Goal: Task Accomplishment & Management: Complete application form

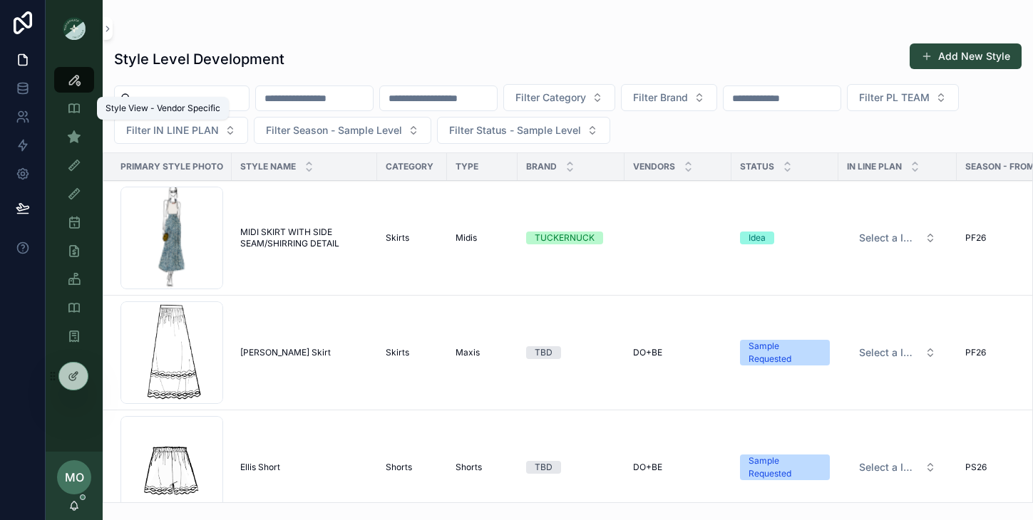
click at [69, 80] on icon "scrollable content" at bounding box center [74, 80] width 14 height 14
click at [75, 138] on icon "scrollable content" at bounding box center [74, 137] width 14 height 14
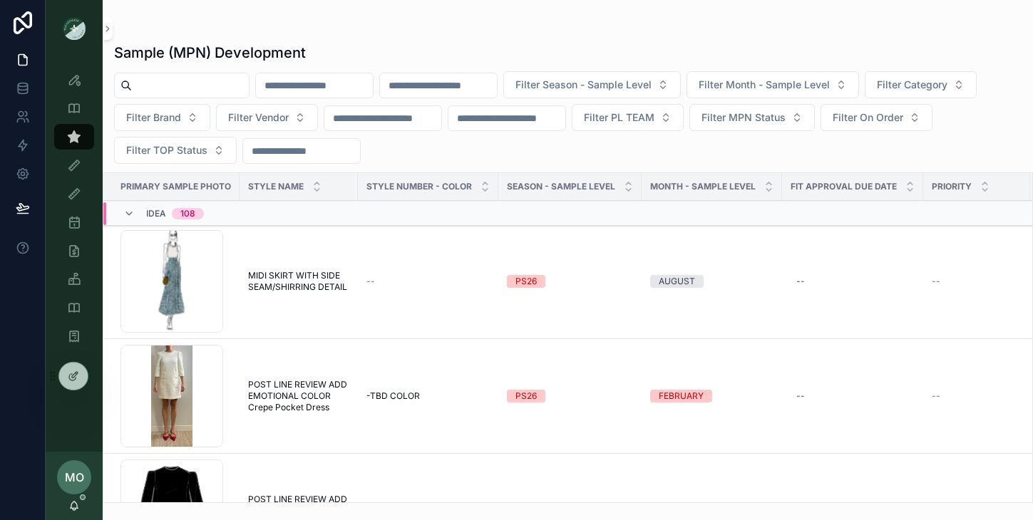
click at [149, 93] on input "scrollable content" at bounding box center [190, 86] width 117 height 20
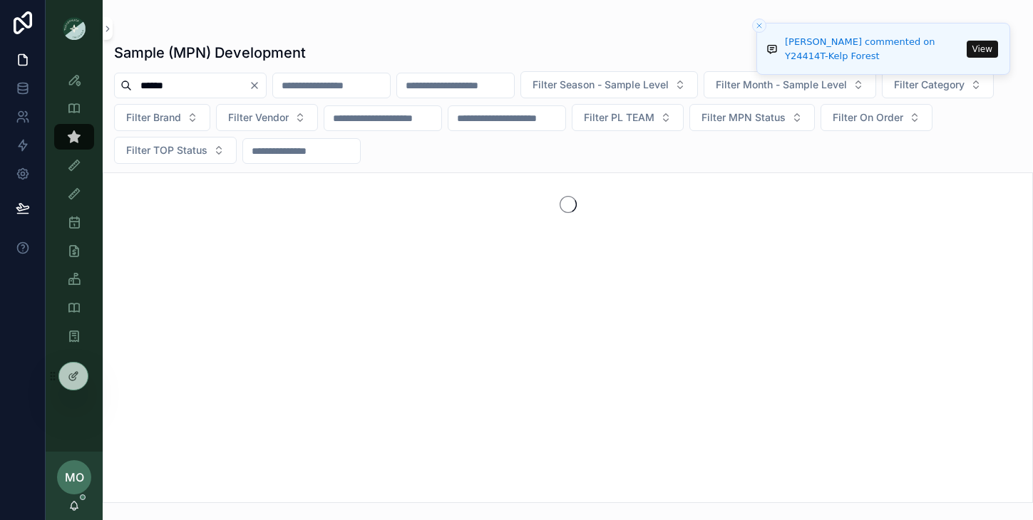
type input "******"
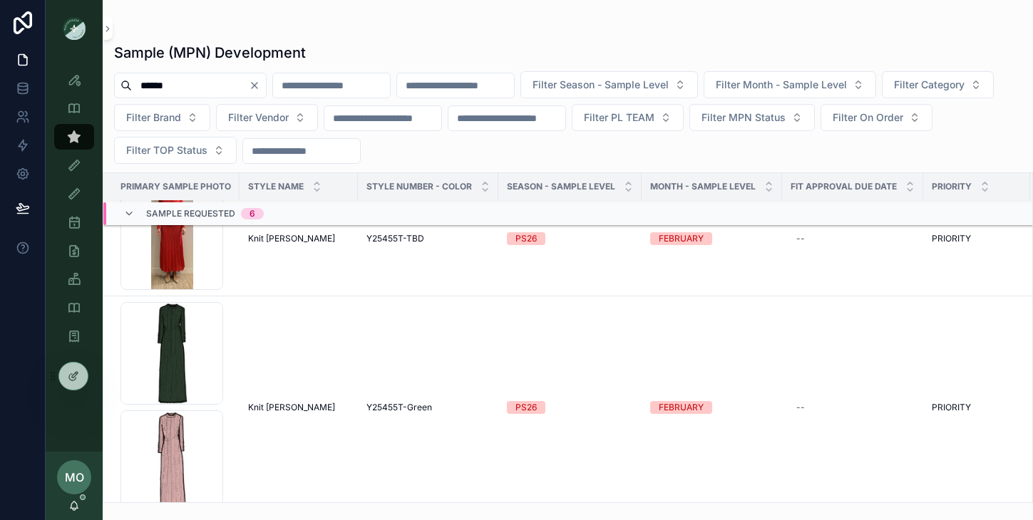
scroll to position [182, 0]
click at [397, 406] on span "Y25455T-Green" at bounding box center [399, 406] width 66 height 11
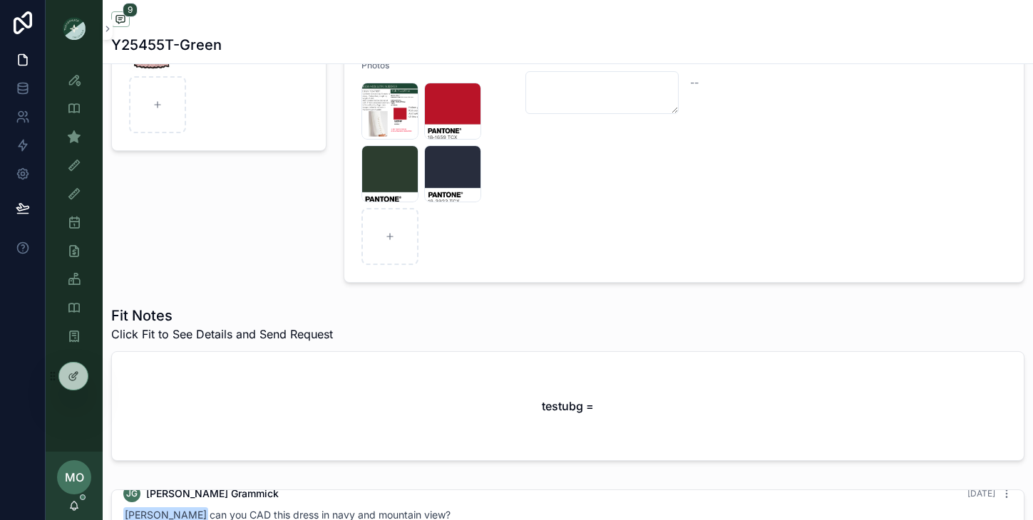
scroll to position [487, 0]
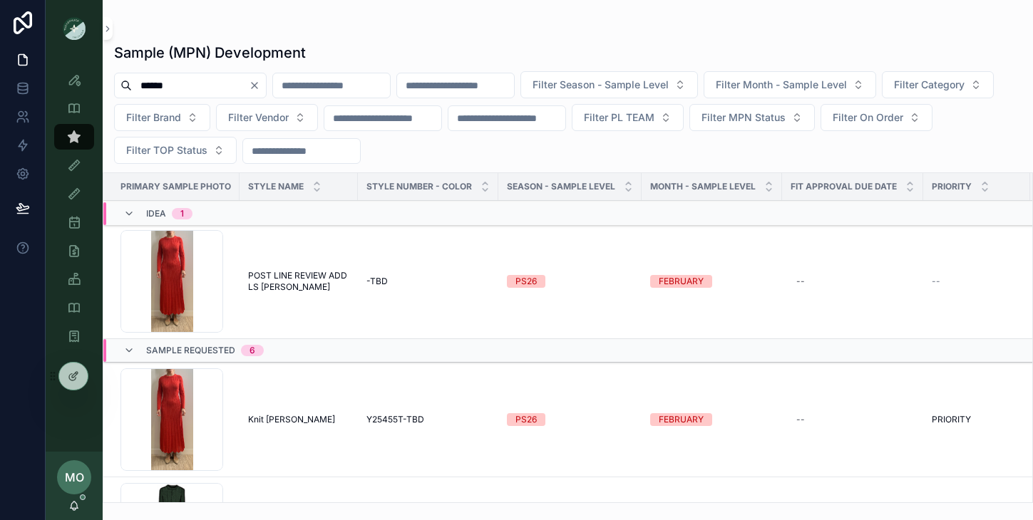
click at [271, 427] on td "Knit [PERSON_NAME] Knit [PERSON_NAME]" at bounding box center [298, 420] width 118 height 115
click at [273, 422] on span "Knit [PERSON_NAME]" at bounding box center [291, 419] width 87 height 11
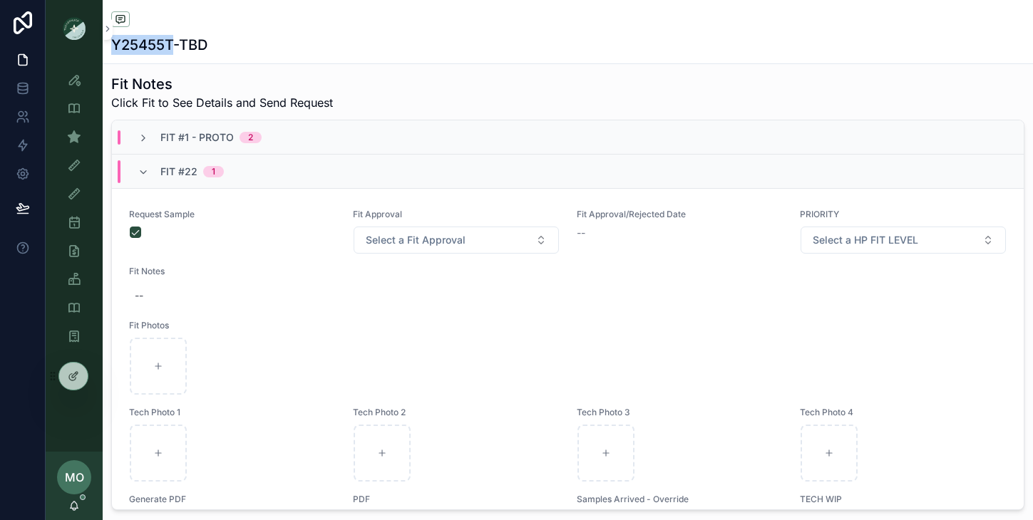
drag, startPoint x: 172, startPoint y: 43, endPoint x: 109, endPoint y: 45, distance: 63.4
click at [109, 45] on div "Y25455T-TBD" at bounding box center [568, 32] width 930 height 64
copy h1 "Y25455T"
click at [75, 136] on icon "scrollable content" at bounding box center [74, 137] width 14 height 14
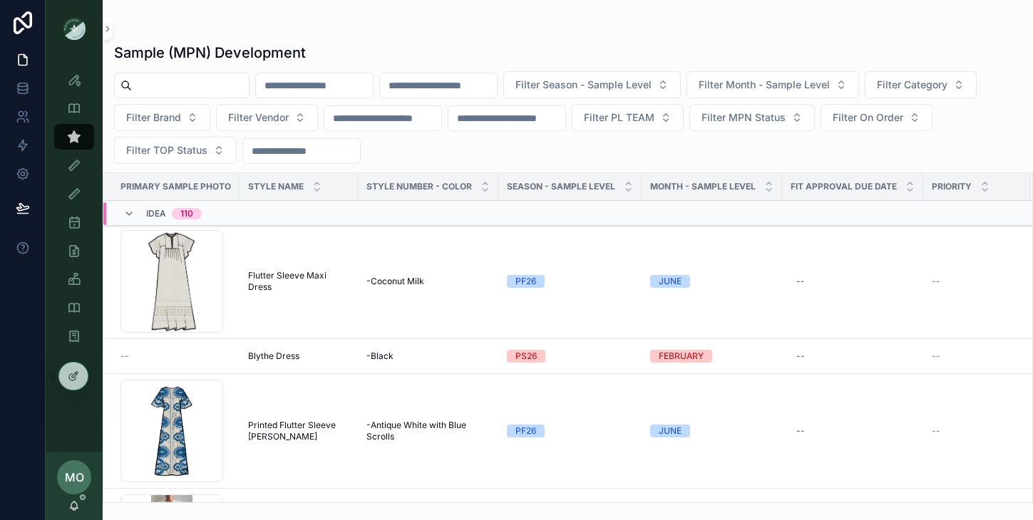
click at [178, 89] on input "scrollable content" at bounding box center [190, 86] width 117 height 20
type input "****"
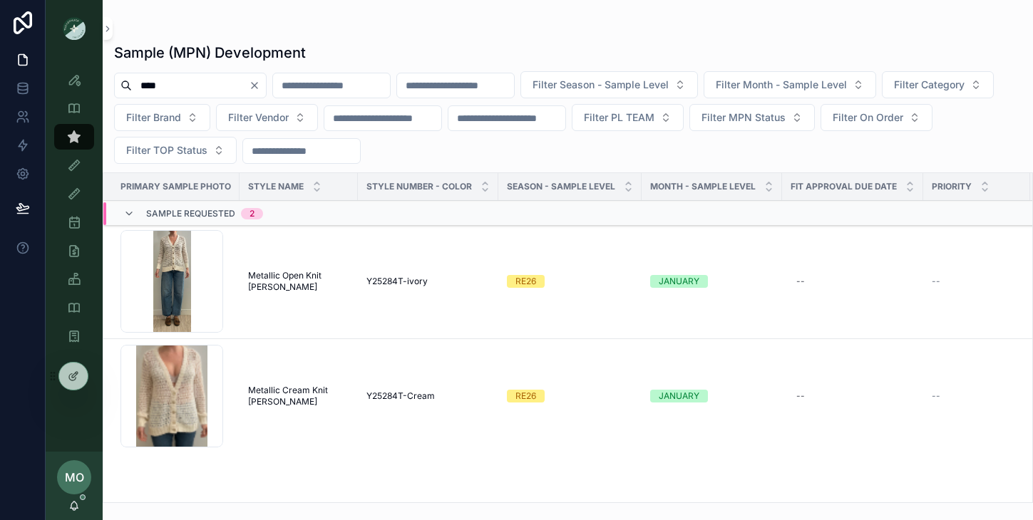
click at [278, 395] on span "Metallic Cream Knit [PERSON_NAME]" at bounding box center [298, 396] width 101 height 23
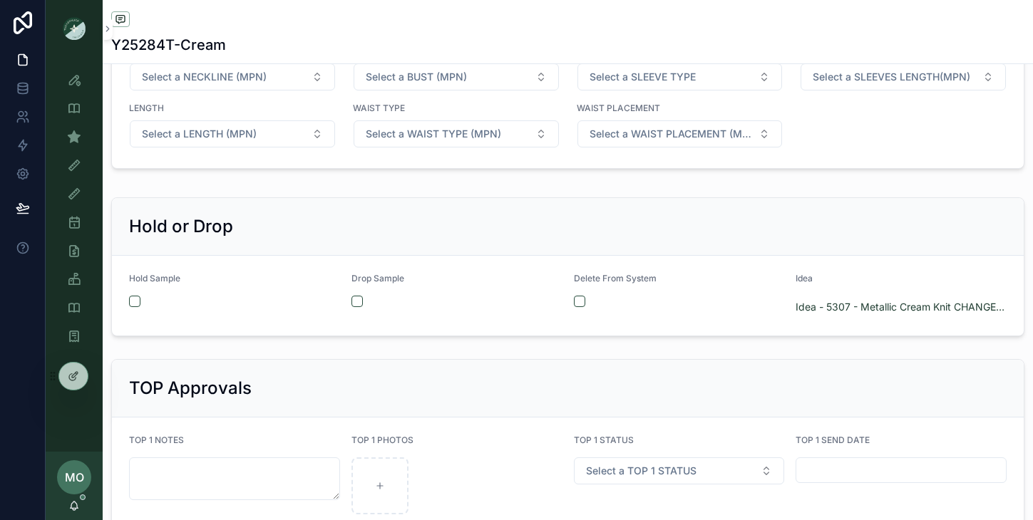
scroll to position [2064, 0]
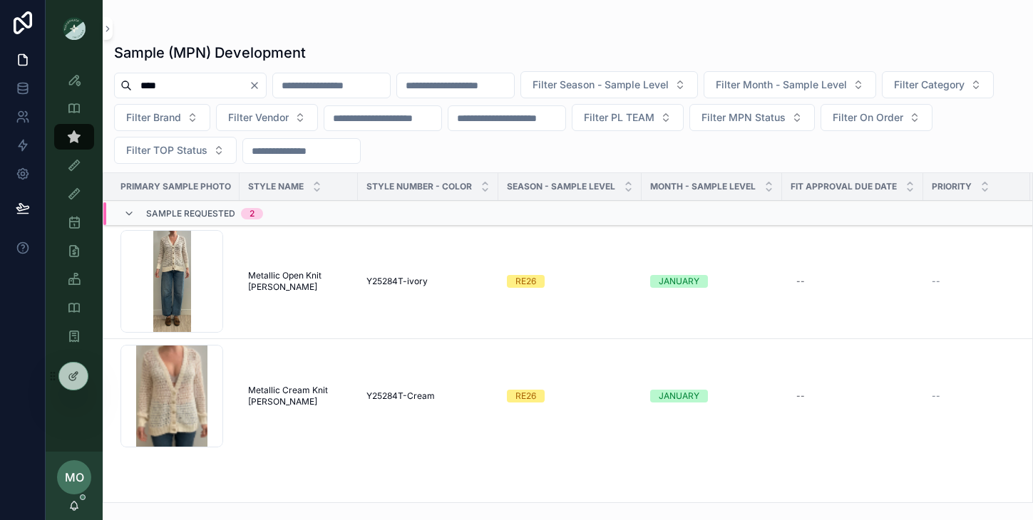
click at [305, 392] on span "Metallic Cream Knit [PERSON_NAME]" at bounding box center [298, 396] width 101 height 23
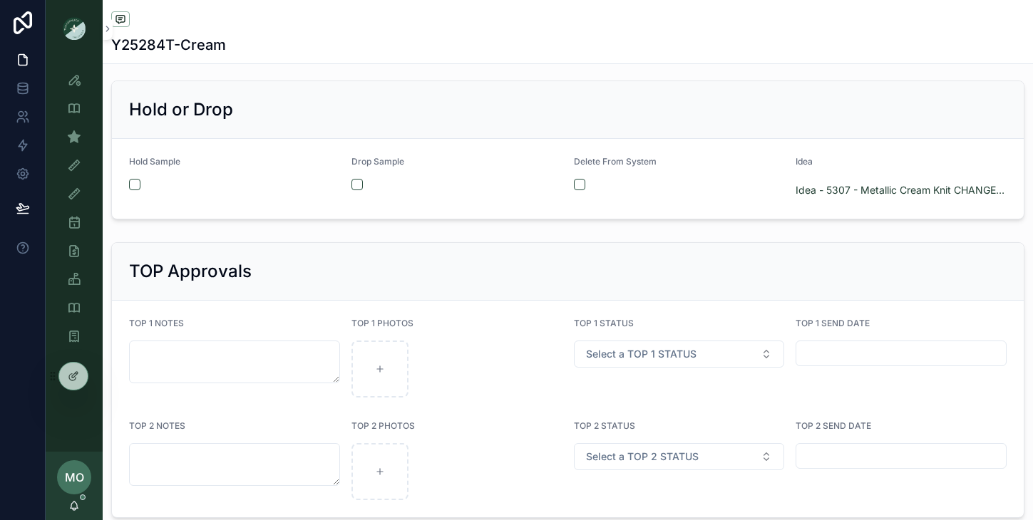
scroll to position [1992, 0]
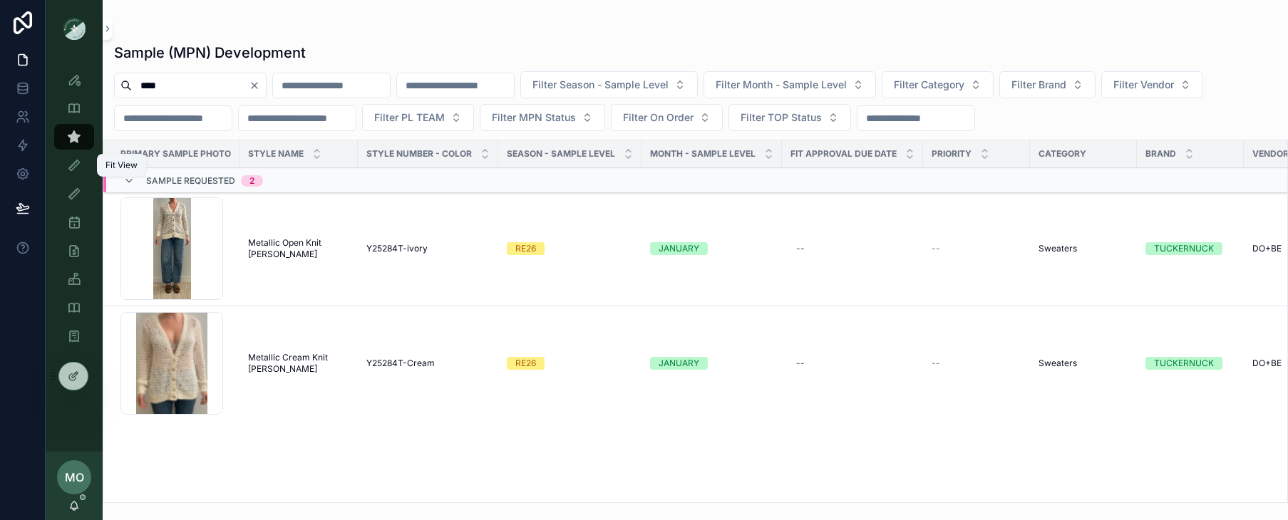
click at [78, 167] on icon "scrollable content" at bounding box center [74, 165] width 14 height 14
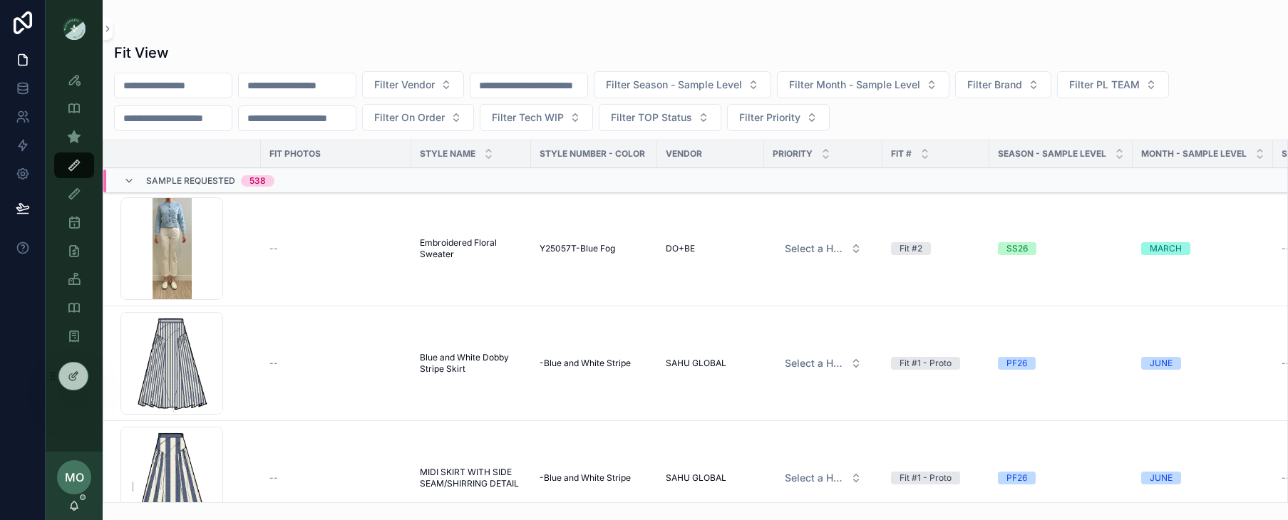
click at [797, 123] on span "Filter Priority" at bounding box center [769, 117] width 61 height 14
click at [1032, 110] on div "Filter Vendor Filter Season - Sample Level Filter Month - Sample Level Filter B…" at bounding box center [695, 101] width 1185 height 60
click at [1032, 84] on span "Filter PL TEAM" at bounding box center [1104, 85] width 71 height 14
click at [1032, 182] on div "PHILLY" at bounding box center [1168, 188] width 198 height 23
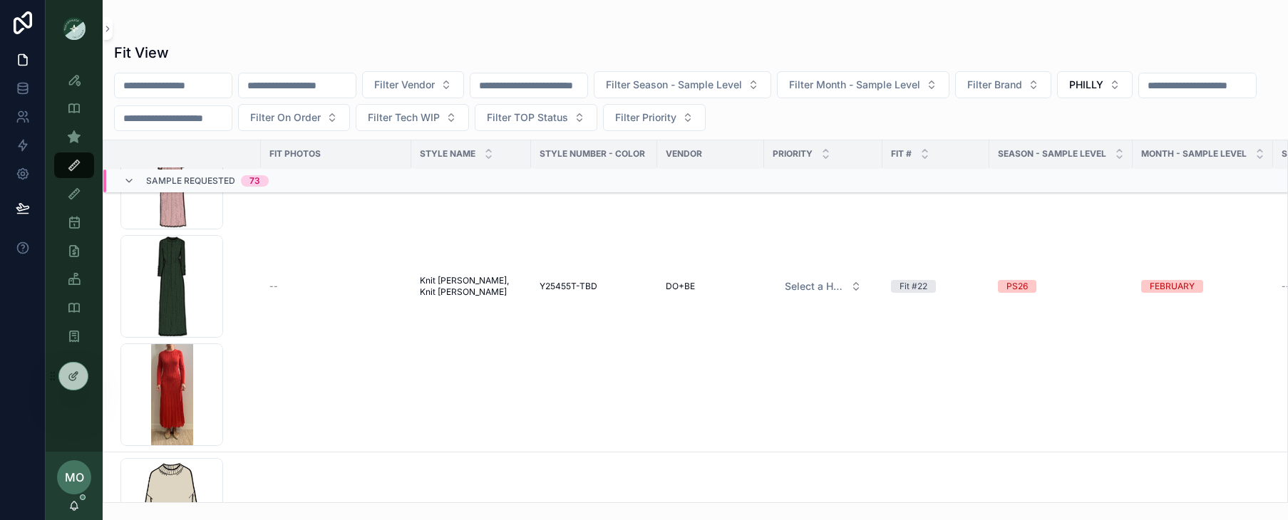
scroll to position [182, 0]
click at [440, 294] on span "Knit [PERSON_NAME], Knit [PERSON_NAME]" at bounding box center [471, 289] width 103 height 23
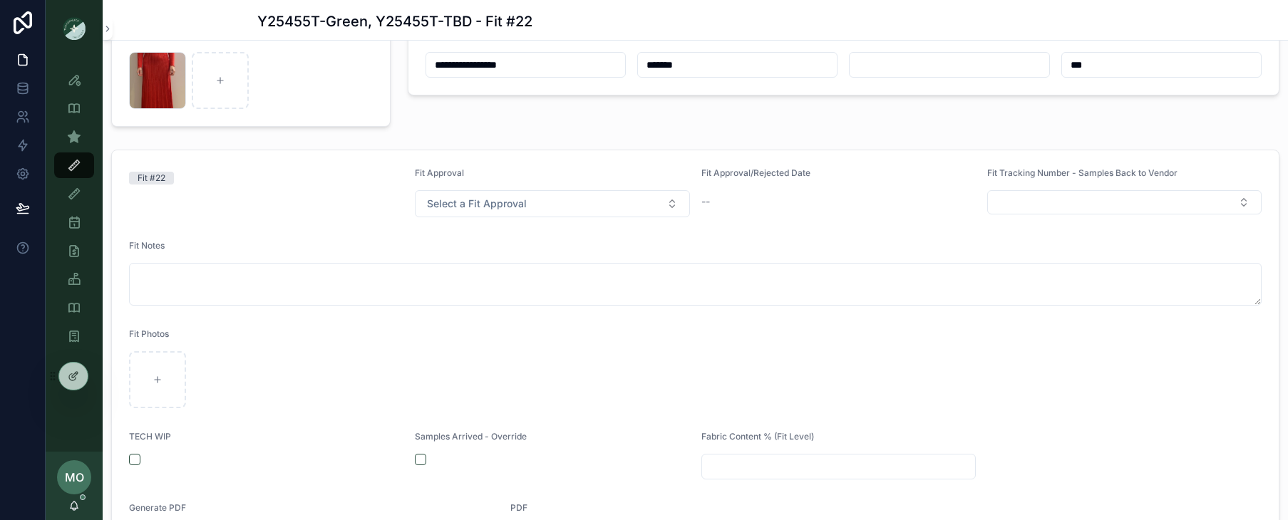
scroll to position [114, 0]
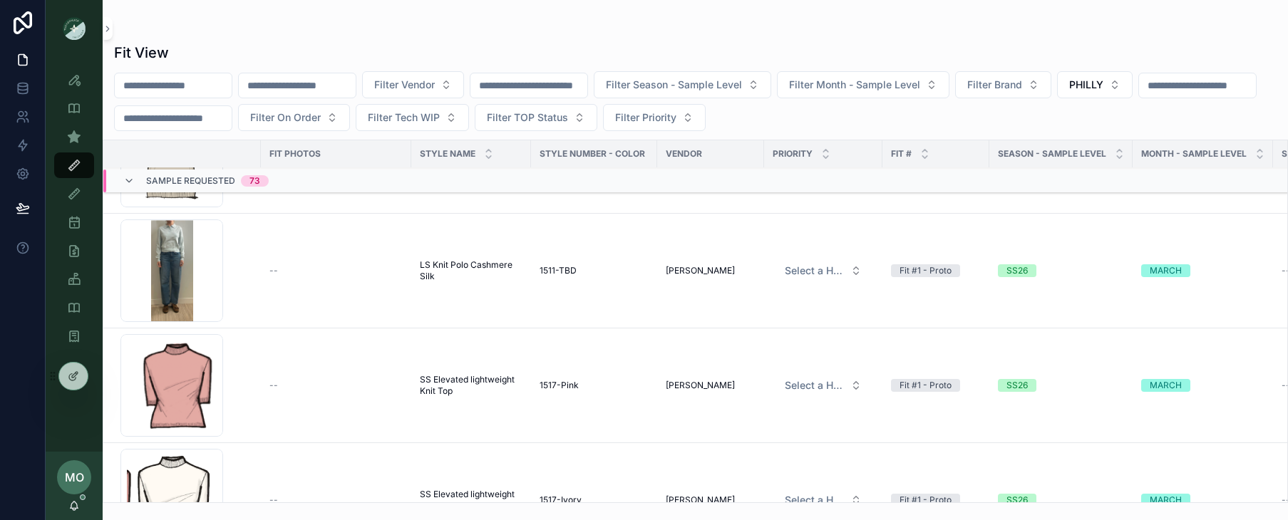
scroll to position [889, 0]
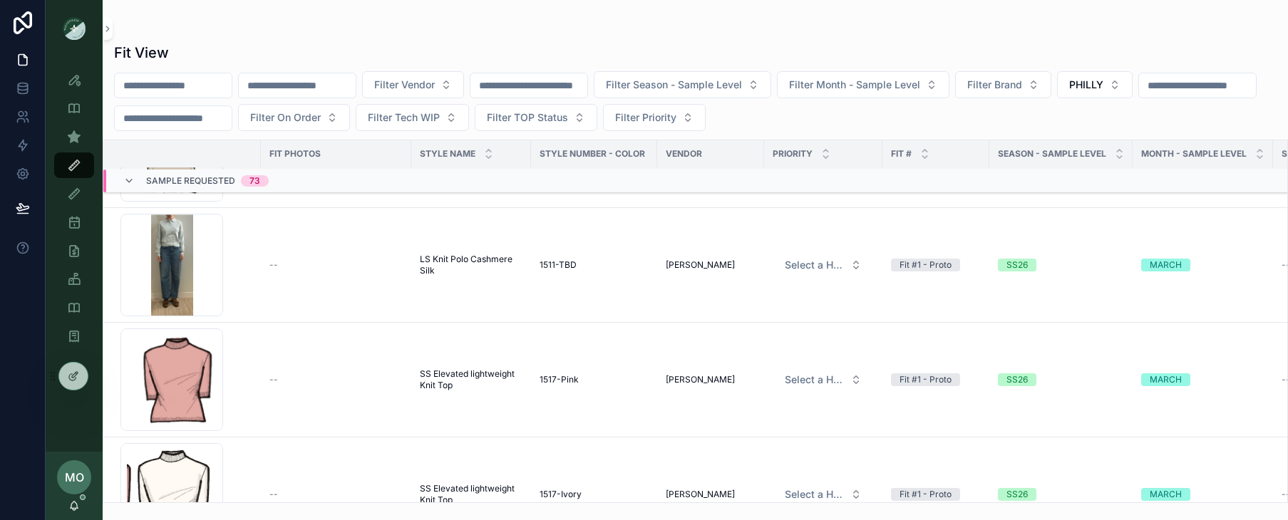
drag, startPoint x: 797, startPoint y: 123, endPoint x: 152, endPoint y: 78, distance: 646.5
click at [152, 78] on input "scrollable content" at bounding box center [173, 86] width 117 height 20
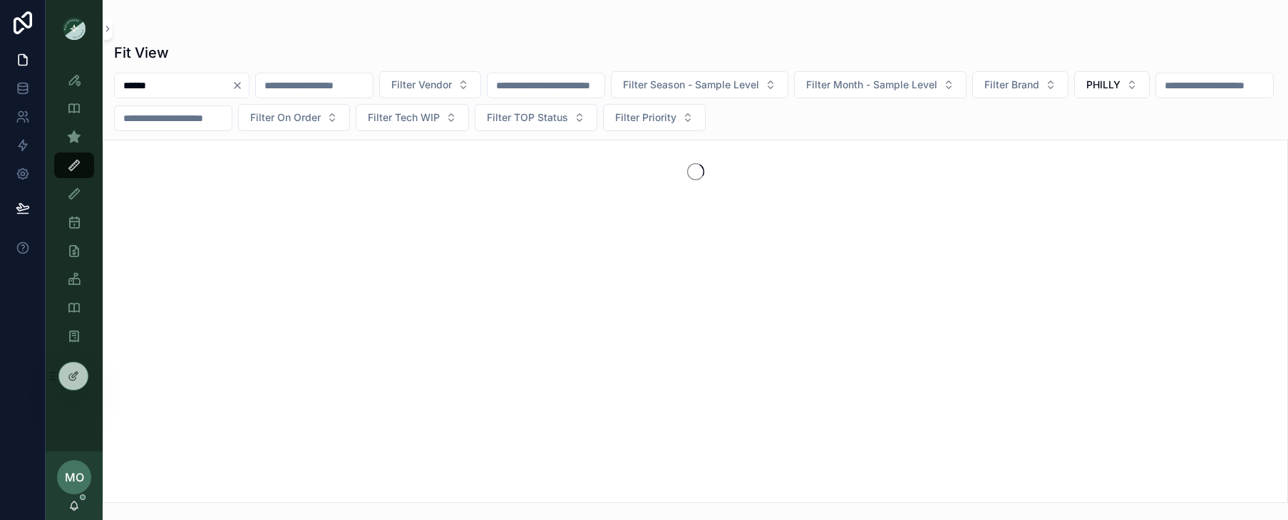
type input "******"
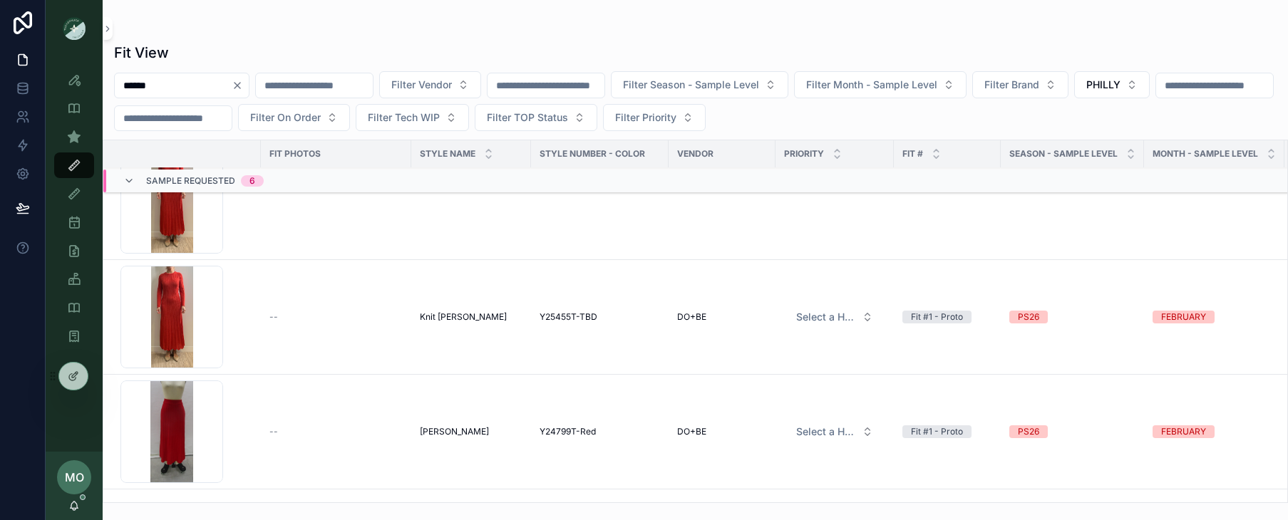
scroll to position [266, 0]
click at [450, 318] on span "Knit [PERSON_NAME]" at bounding box center [463, 314] width 87 height 11
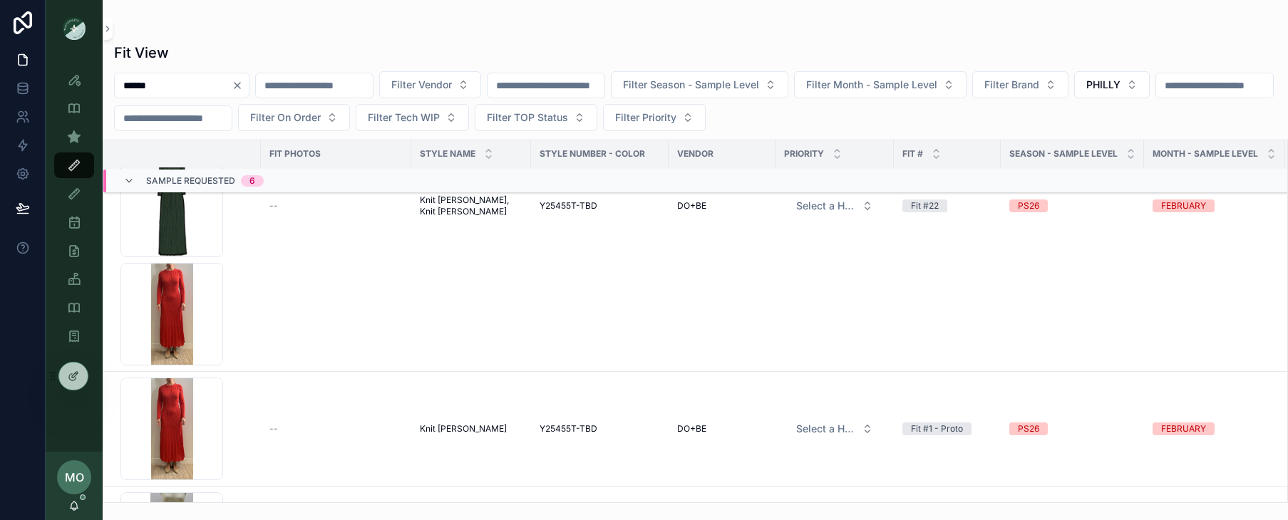
scroll to position [31, 0]
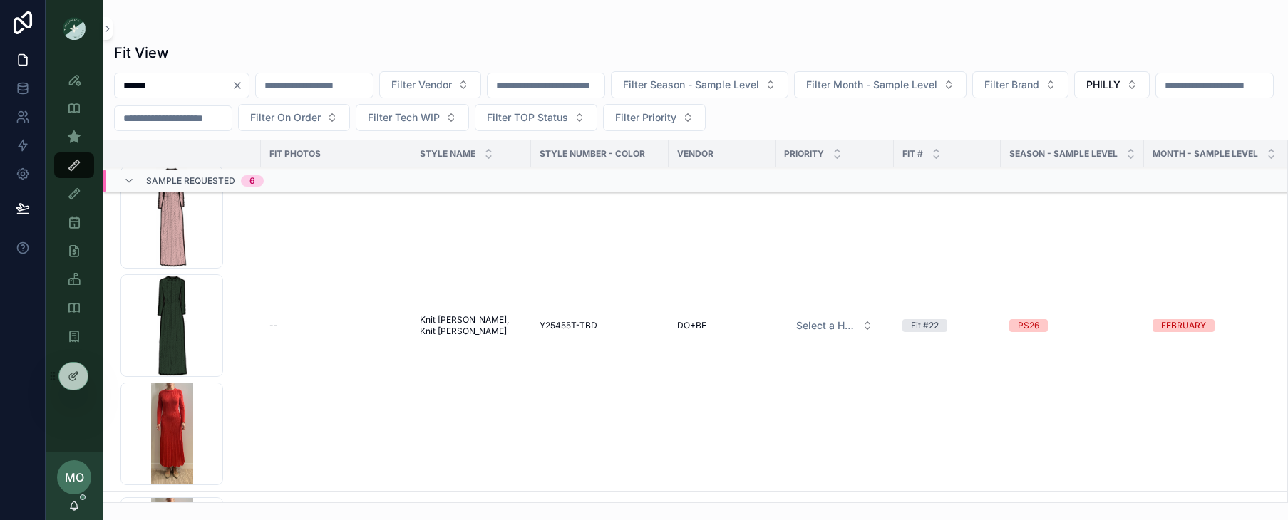
click at [480, 319] on span "Knit [PERSON_NAME], Knit [PERSON_NAME]" at bounding box center [471, 325] width 103 height 23
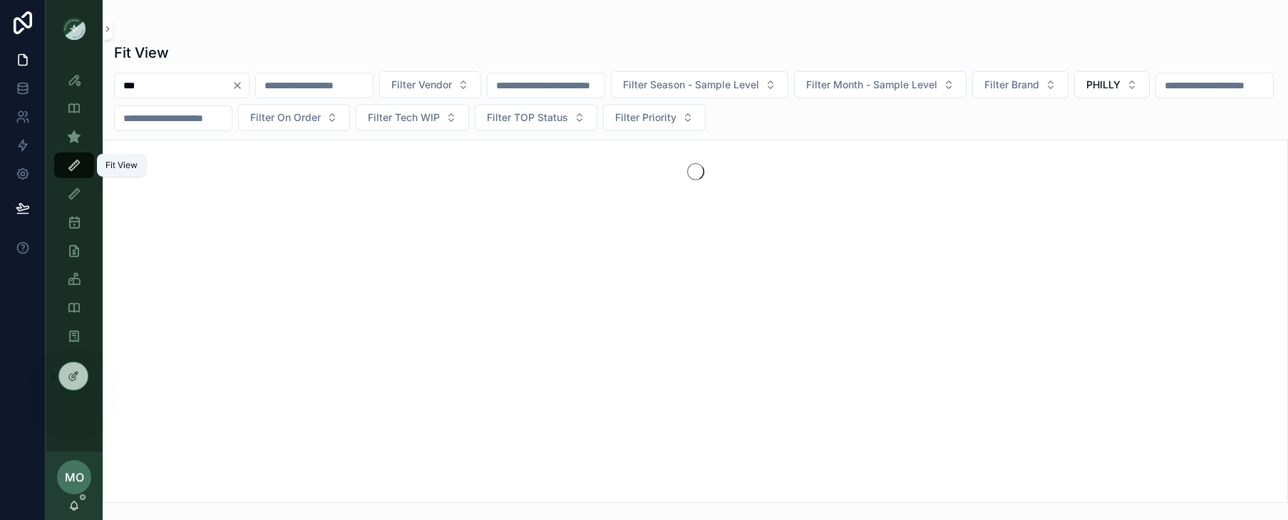
click at [75, 164] on icon "scrollable content" at bounding box center [74, 165] width 14 height 14
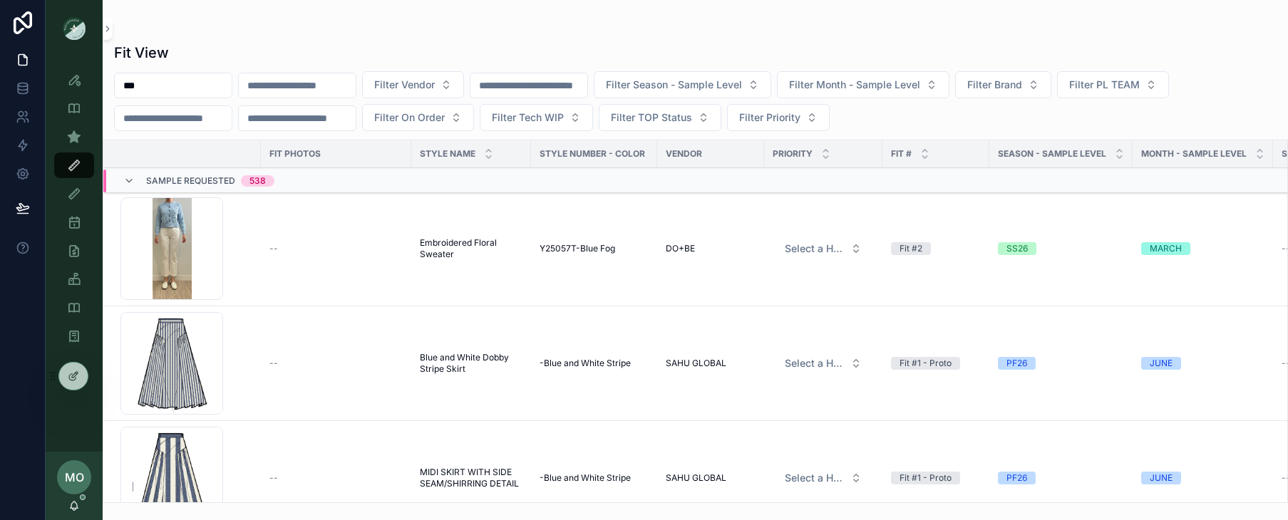
click at [152, 86] on input "***" at bounding box center [173, 86] width 117 height 20
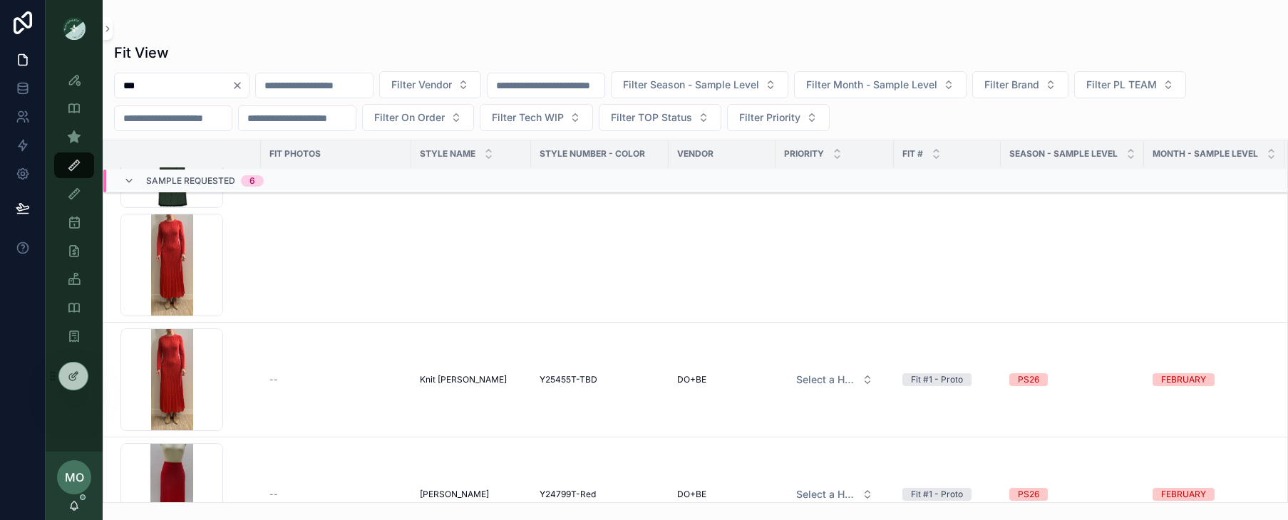
scroll to position [215, 0]
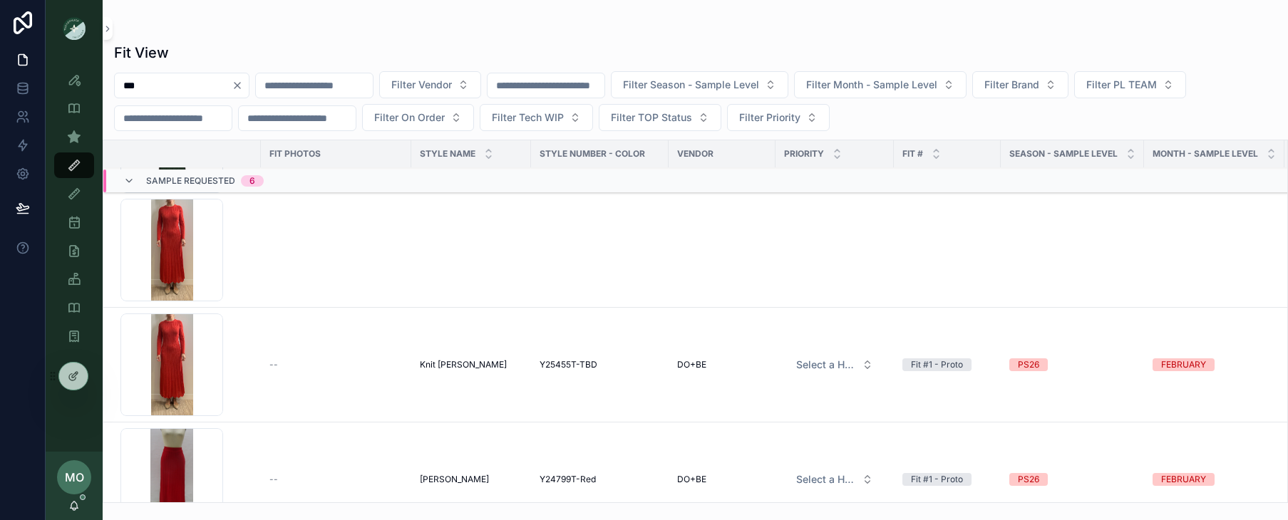
type input "***"
click at [444, 368] on span "Knit [PERSON_NAME]" at bounding box center [463, 364] width 87 height 11
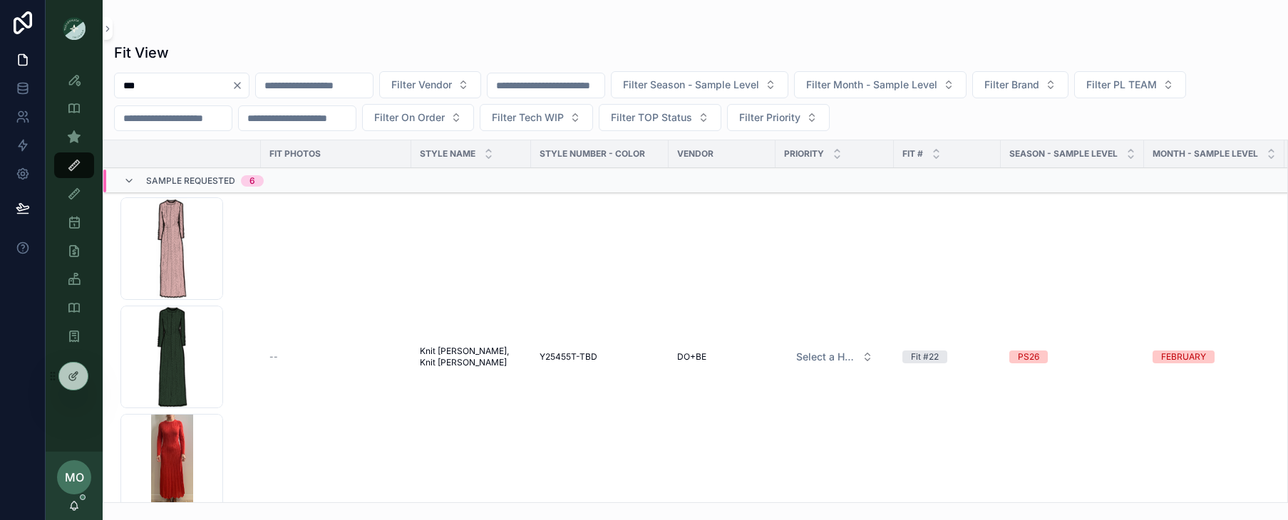
click at [0, 0] on icon "scrollable content" at bounding box center [0, 0] width 0 height 0
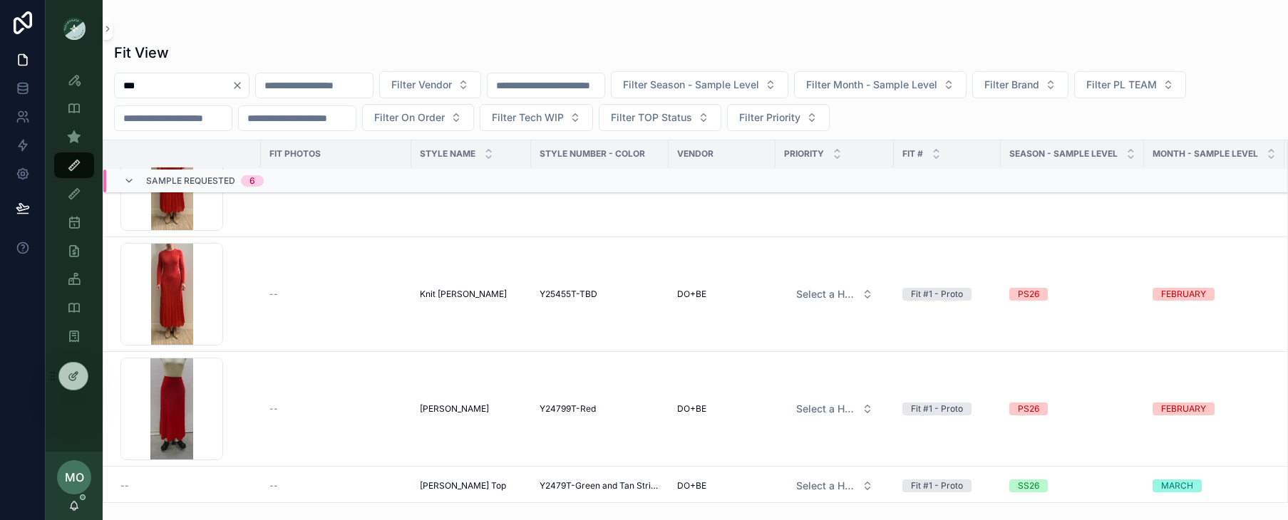
scroll to position [226, 0]
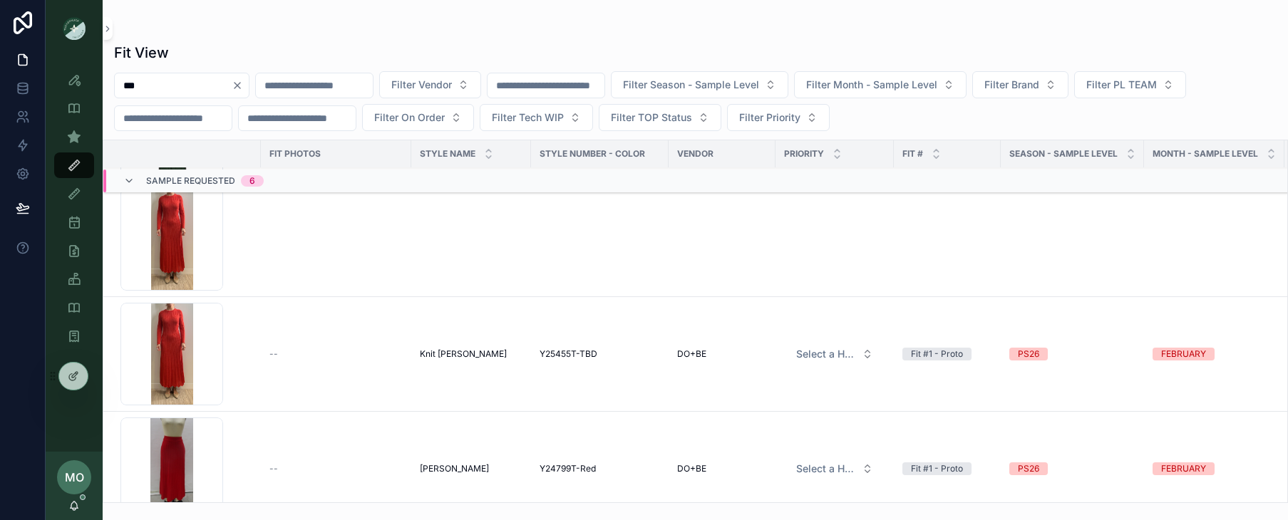
click at [452, 356] on span "Knit [PERSON_NAME]" at bounding box center [463, 353] width 87 height 11
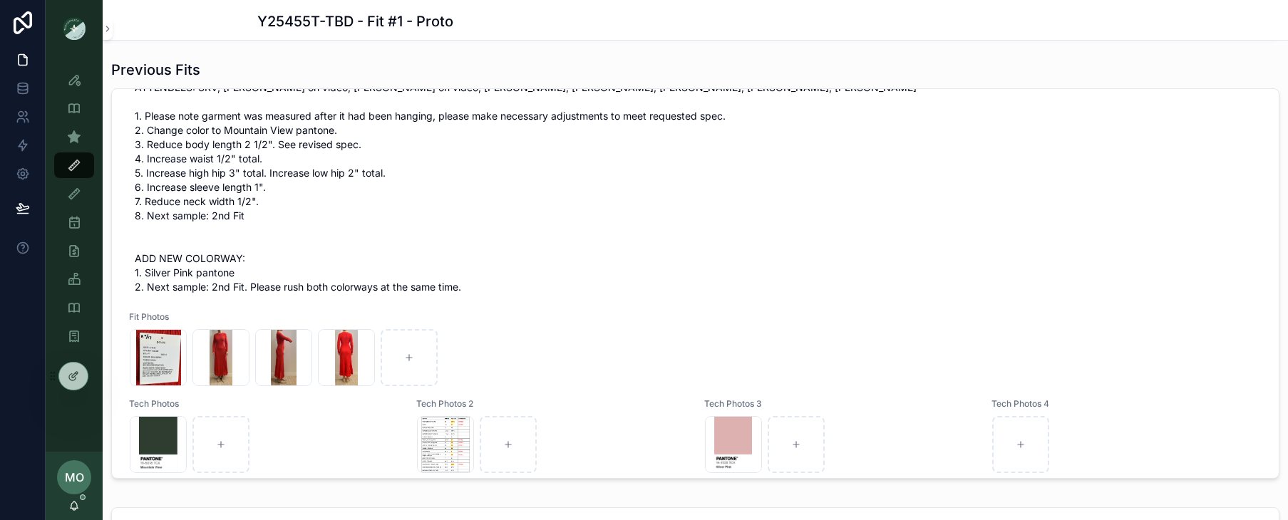
scroll to position [172, 0]
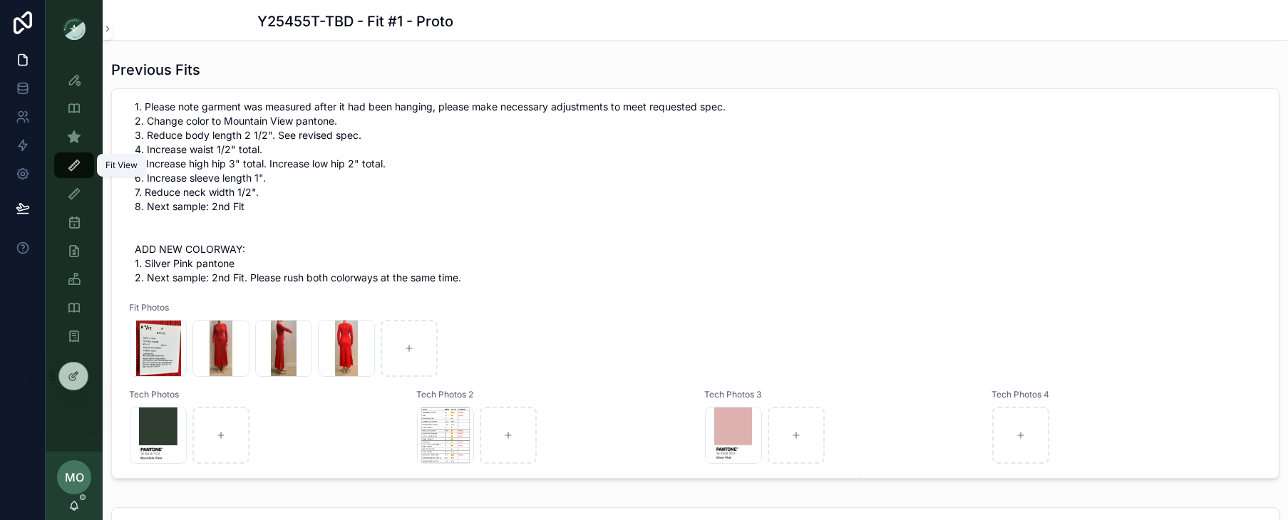
click at [77, 165] on icon "scrollable content" at bounding box center [74, 165] width 14 height 14
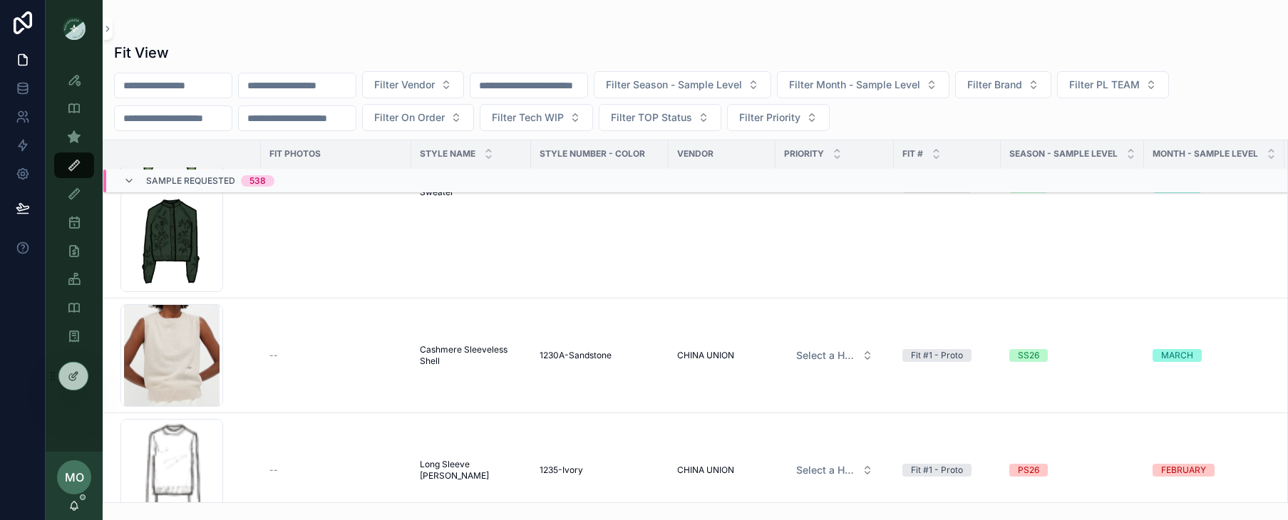
scroll to position [4345, 0]
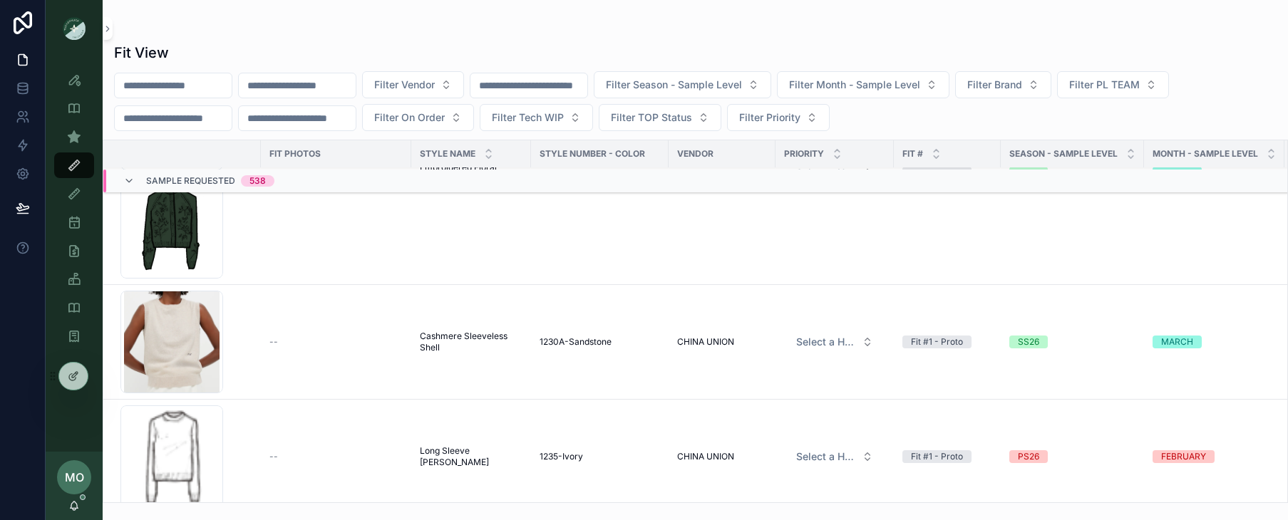
click at [1032, 91] on button "Filter PL TEAM" at bounding box center [1113, 84] width 112 height 27
click at [1032, 187] on div "PHILLY" at bounding box center [1168, 188] width 198 height 23
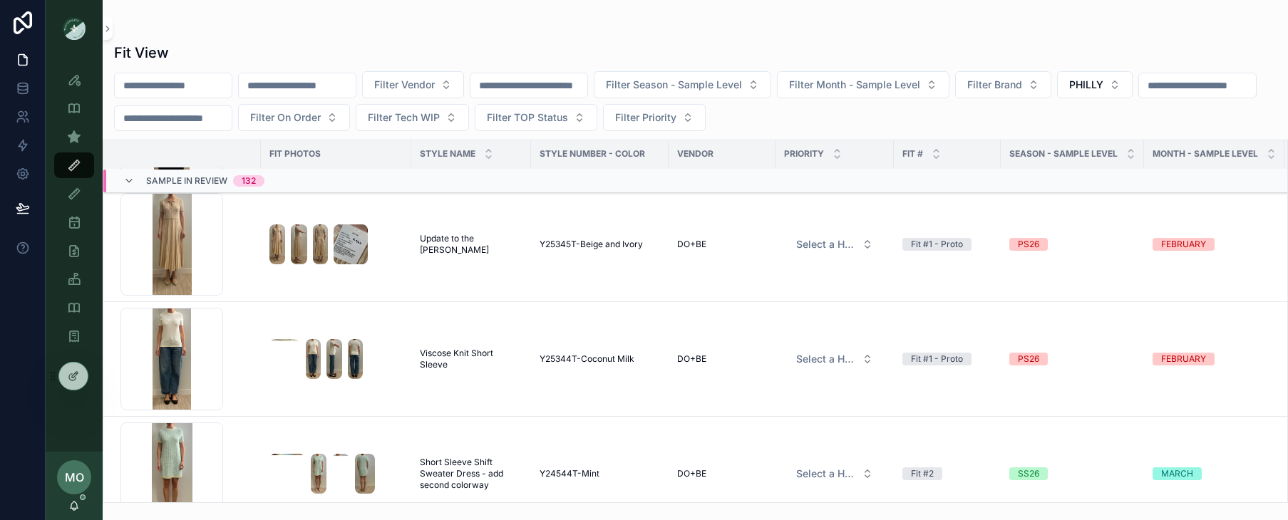
scroll to position [16507, 0]
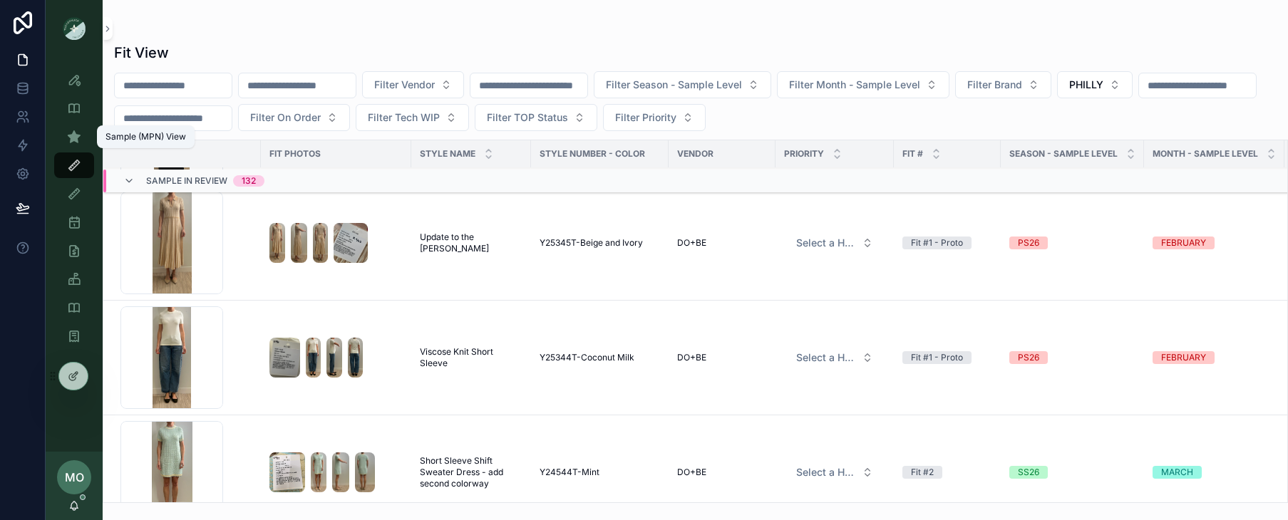
click at [69, 135] on icon "scrollable content" at bounding box center [74, 137] width 14 height 14
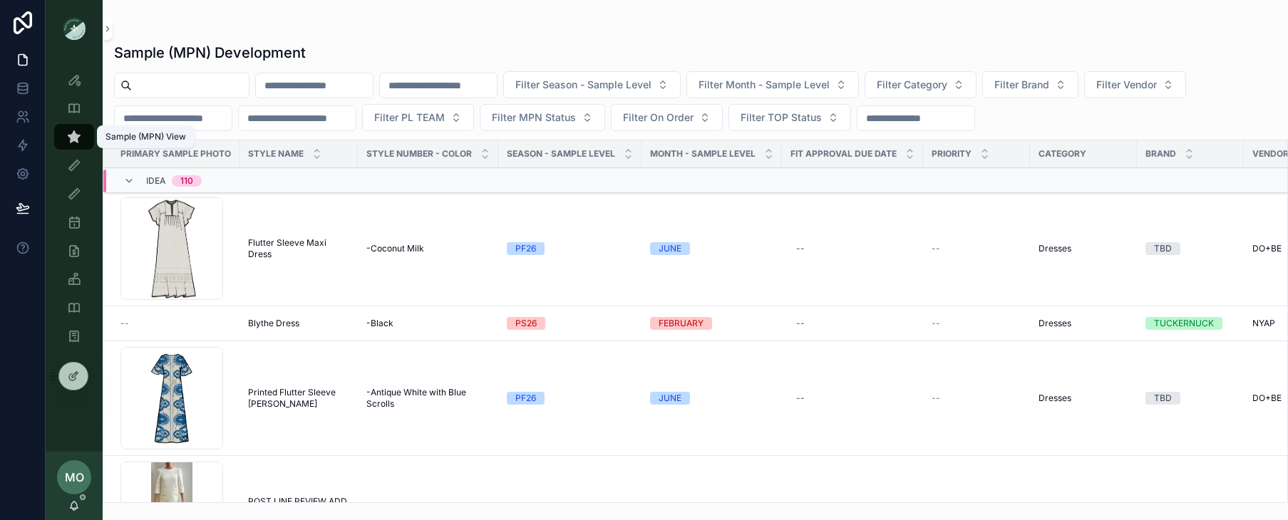
click at [81, 105] on icon "scrollable content" at bounding box center [74, 108] width 14 height 14
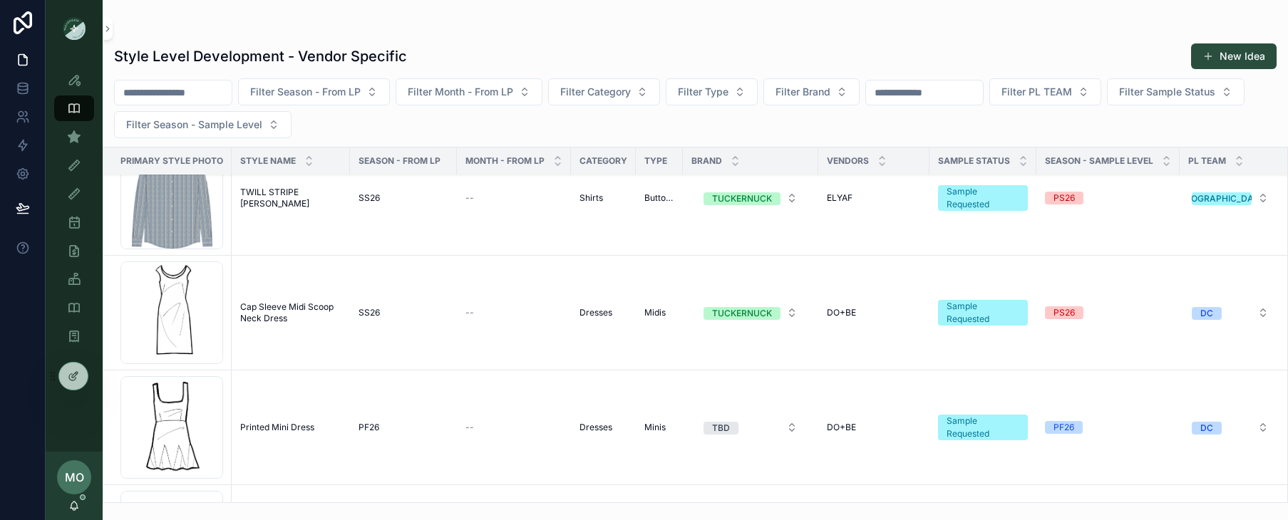
scroll to position [2071, 0]
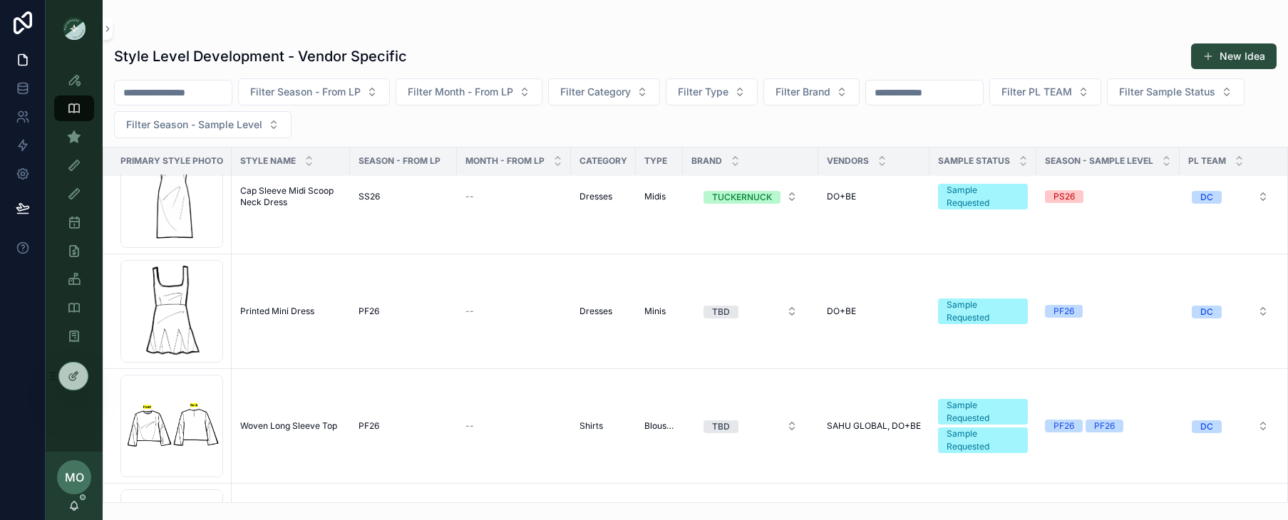
click at [128, 90] on input "scrollable content" at bounding box center [173, 93] width 117 height 20
click at [78, 87] on div "Style View" at bounding box center [74, 79] width 23 height 23
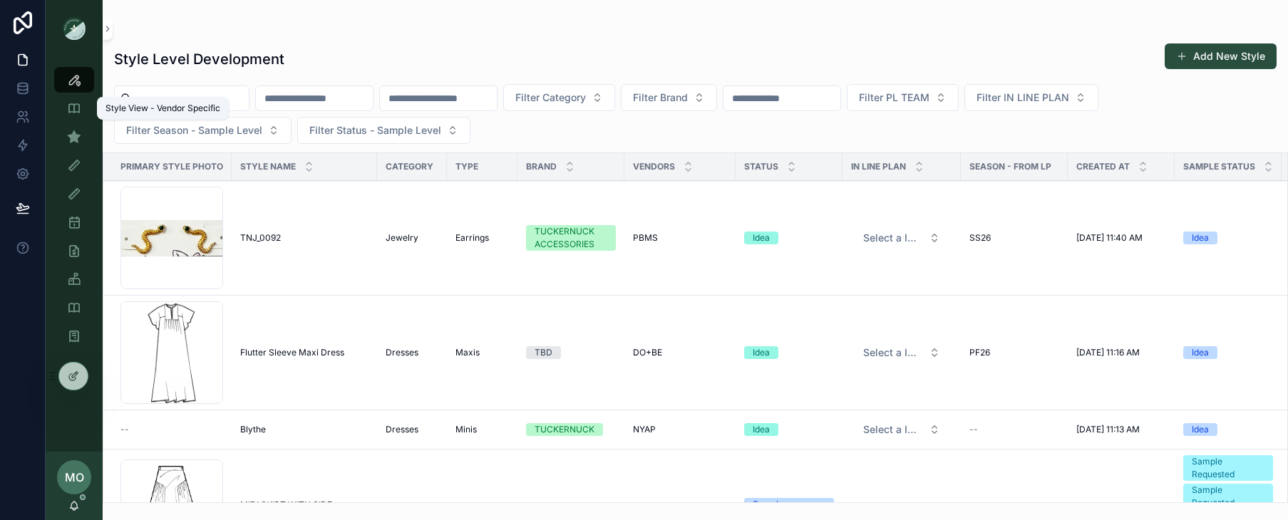
click at [78, 130] on icon "scrollable content" at bounding box center [74, 137] width 14 height 14
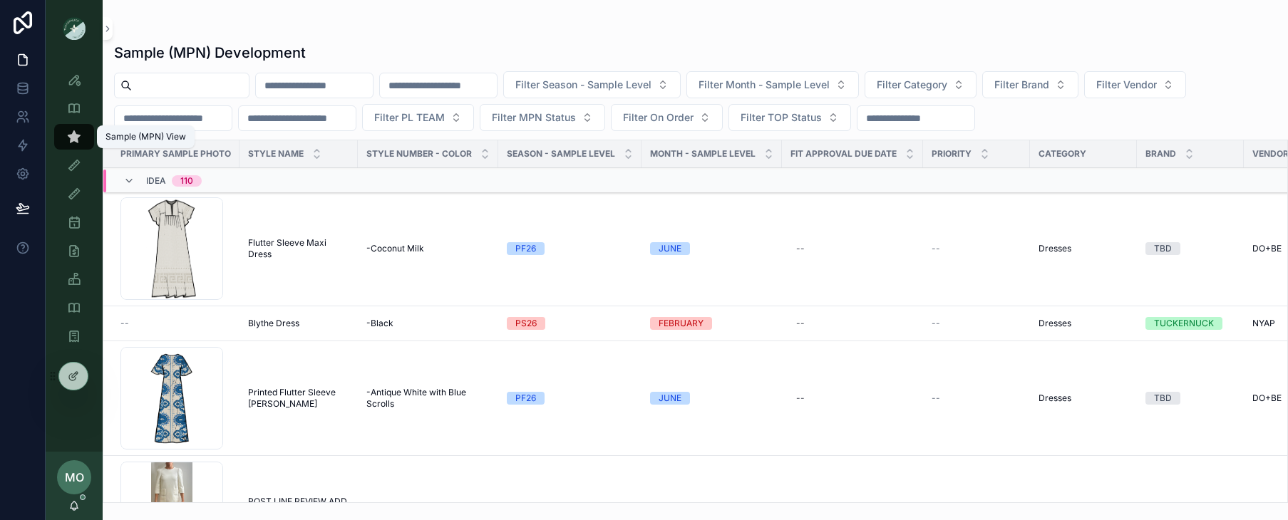
click at [157, 98] on div "Filter Season - Sample Level Filter Month - Sample Level Filter Category Filter…" at bounding box center [695, 101] width 1185 height 60
click at [171, 78] on input "scrollable content" at bounding box center [190, 86] width 117 height 20
type input "*****"
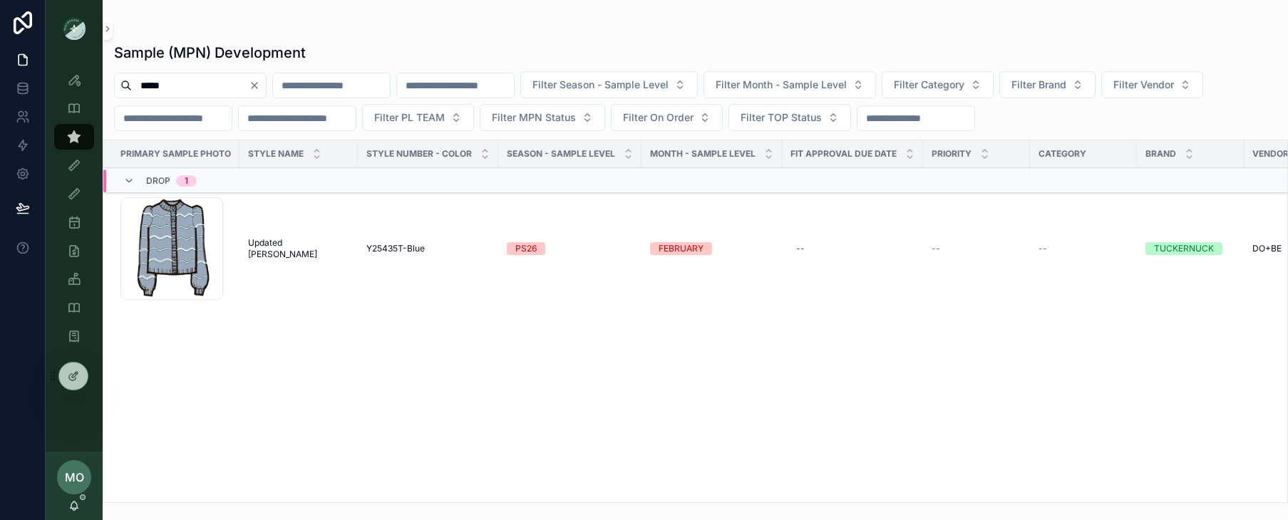
click at [395, 339] on div "Primary Sample Photo Style Name Style Number - Color Season - Sample Level MONT…" at bounding box center [695, 321] width 1184 height 362
click at [294, 234] on td "Updated [PERSON_NAME] Updated [PERSON_NAME]" at bounding box center [298, 249] width 118 height 115
click at [161, 83] on input "*****" at bounding box center [190, 86] width 117 height 20
click at [260, 86] on icon "Clear" at bounding box center [254, 85] width 11 height 11
click at [269, 86] on div "Filter Season - Sample Level Filter Month - Sample Level Filter Category Filter…" at bounding box center [695, 101] width 1185 height 60
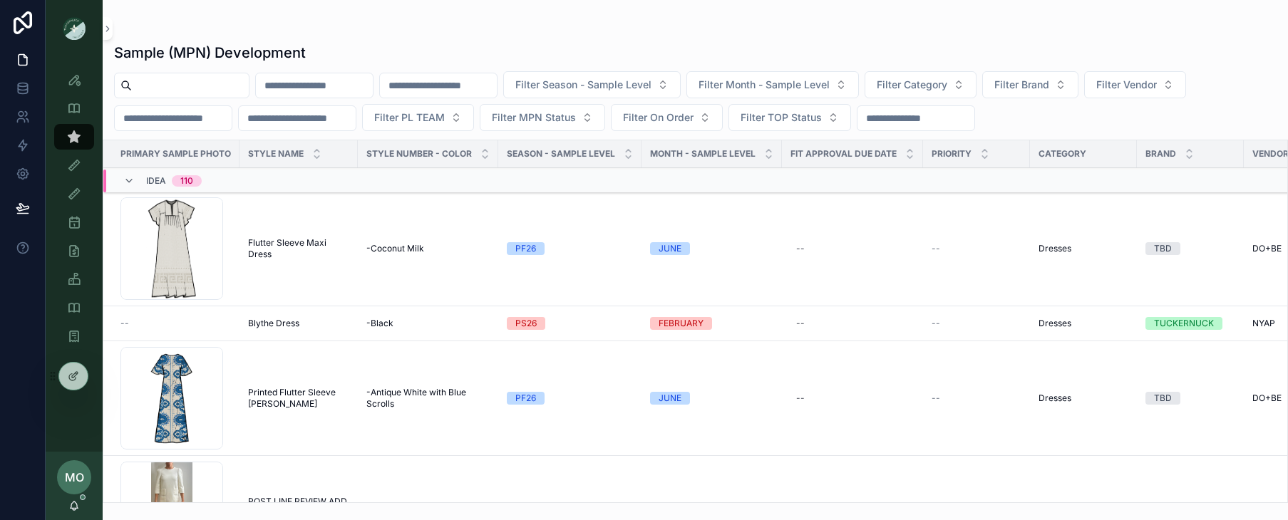
click at [232, 87] on input "scrollable content" at bounding box center [190, 86] width 117 height 20
click at [68, 83] on icon "scrollable content" at bounding box center [74, 80] width 14 height 14
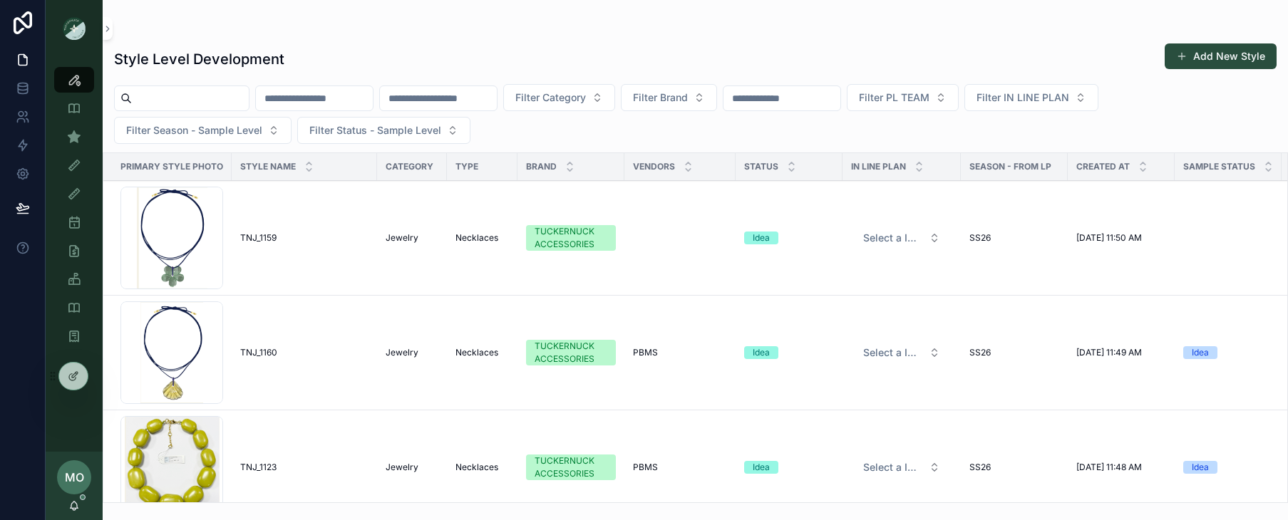
click at [178, 90] on div "scrollable content" at bounding box center [181, 99] width 135 height 26
click at [176, 94] on input "scrollable content" at bounding box center [190, 98] width 117 height 20
type input "*****"
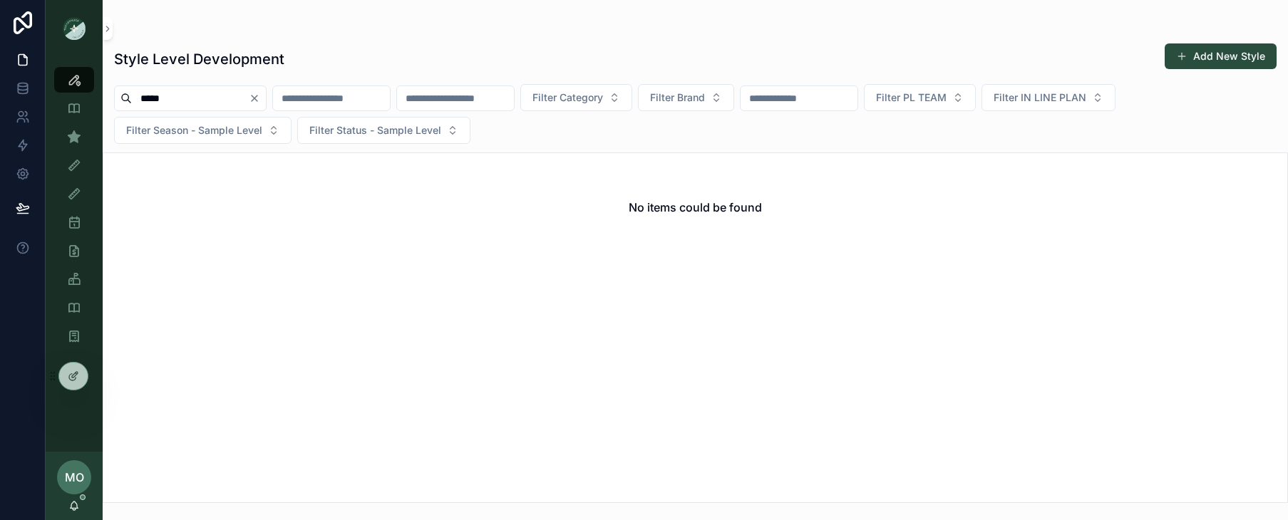
click at [260, 103] on icon "Clear" at bounding box center [254, 98] width 11 height 11
click at [78, 140] on icon "scrollable content" at bounding box center [74, 137] width 14 height 14
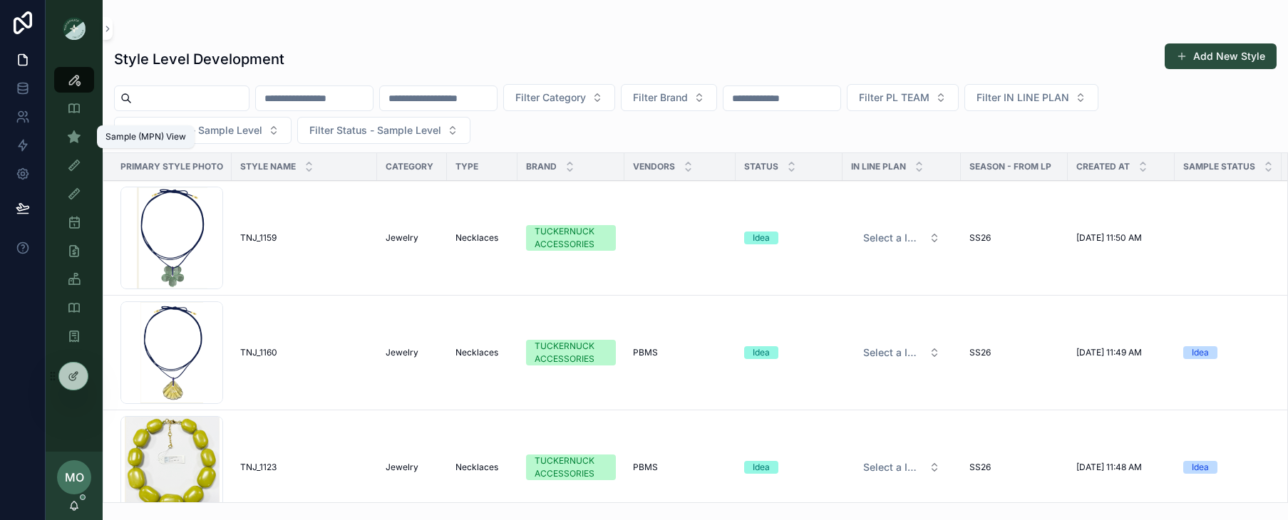
click at [80, 137] on icon "scrollable content" at bounding box center [74, 137] width 14 height 14
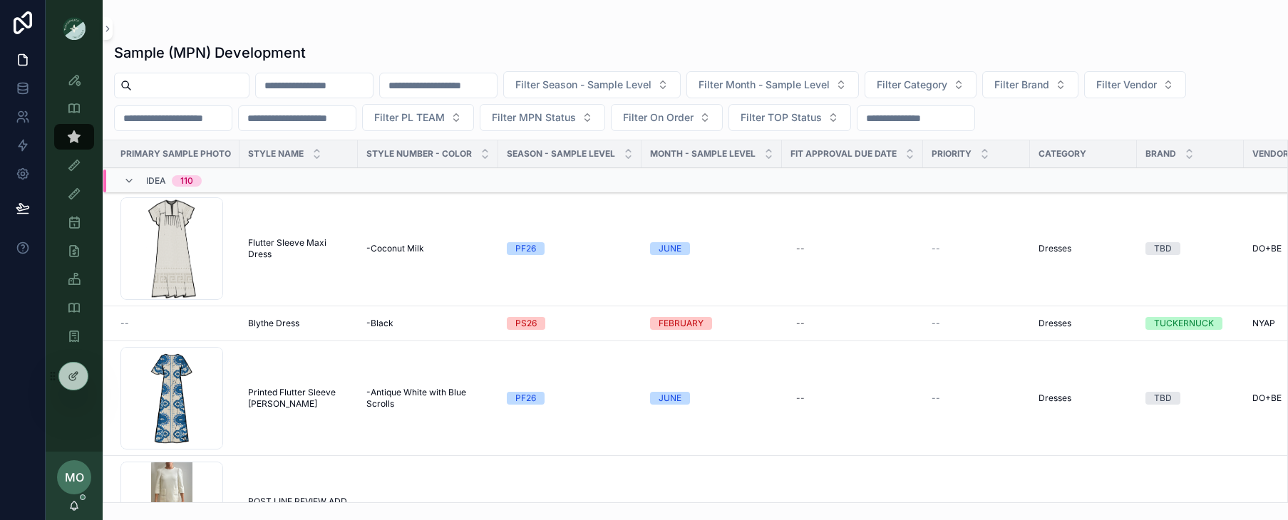
click at [148, 97] on div "scrollable content" at bounding box center [181, 86] width 135 height 26
click at [153, 90] on input "scrollable content" at bounding box center [190, 86] width 117 height 20
type input "*****"
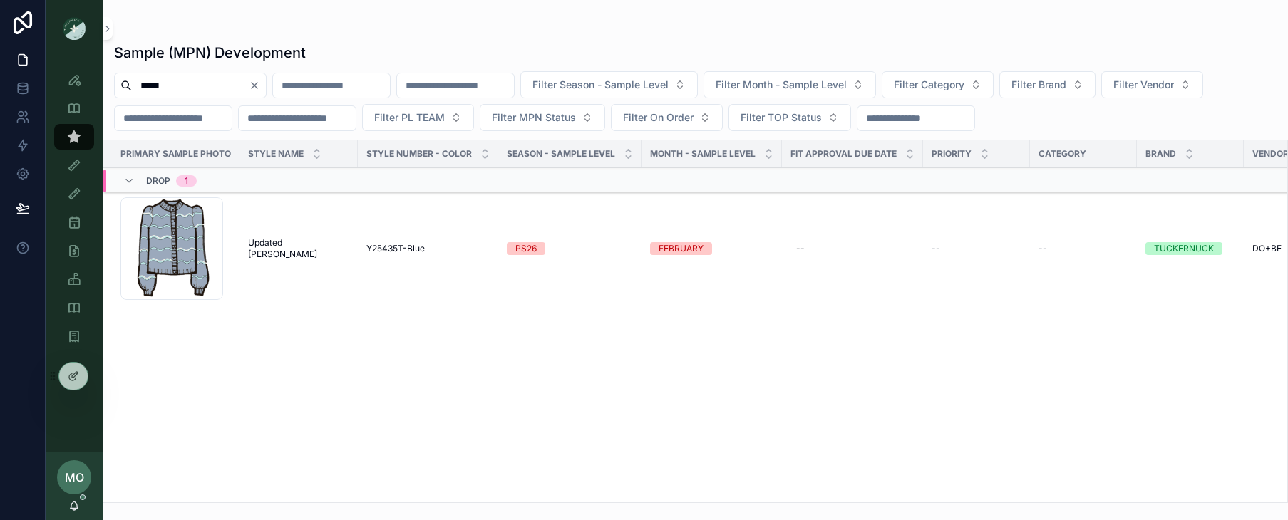
click at [260, 85] on icon "Clear" at bounding box center [254, 85] width 11 height 11
click at [314, 85] on input "scrollable content" at bounding box center [314, 86] width 117 height 20
type input "******"
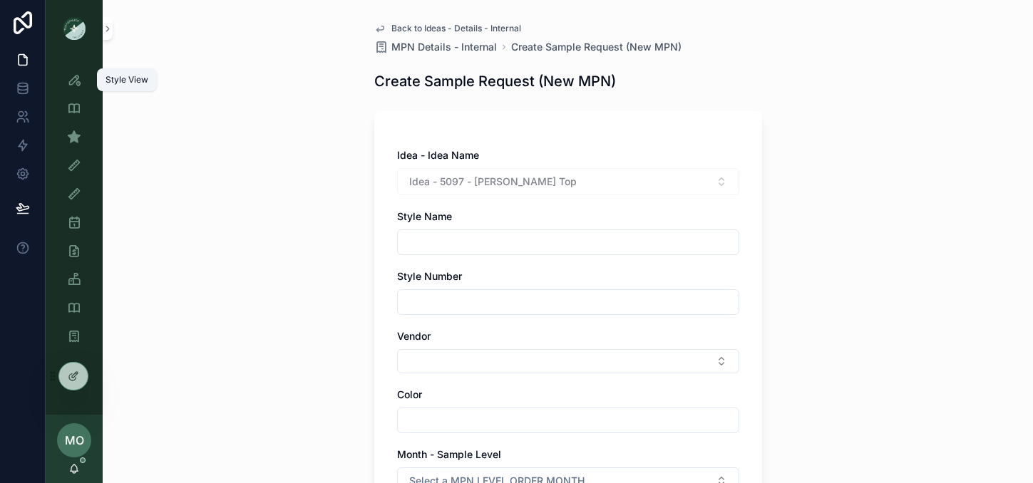
click at [76, 86] on icon "scrollable content" at bounding box center [74, 80] width 14 height 14
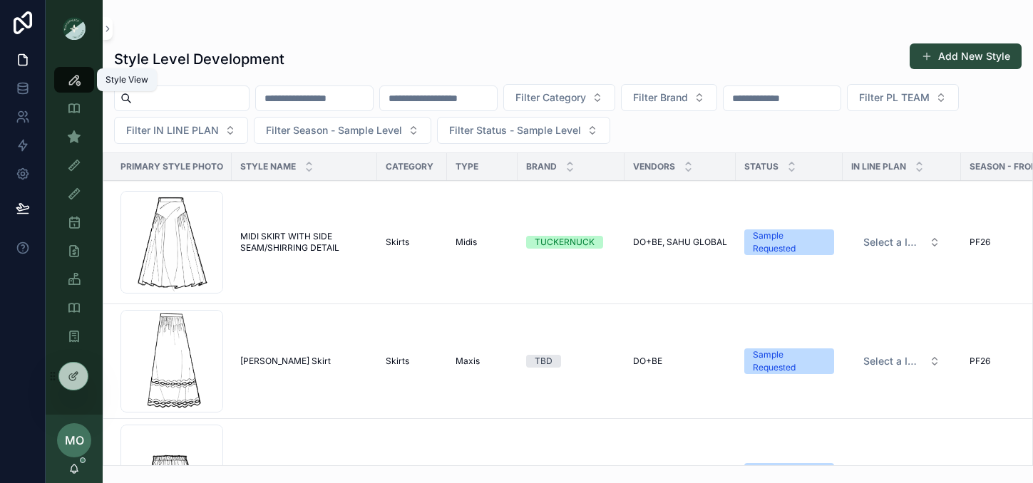
click at [78, 78] on icon "scrollable content" at bounding box center [74, 80] width 14 height 14
click at [162, 98] on input "scrollable content" at bounding box center [190, 98] width 117 height 20
type input "*******"
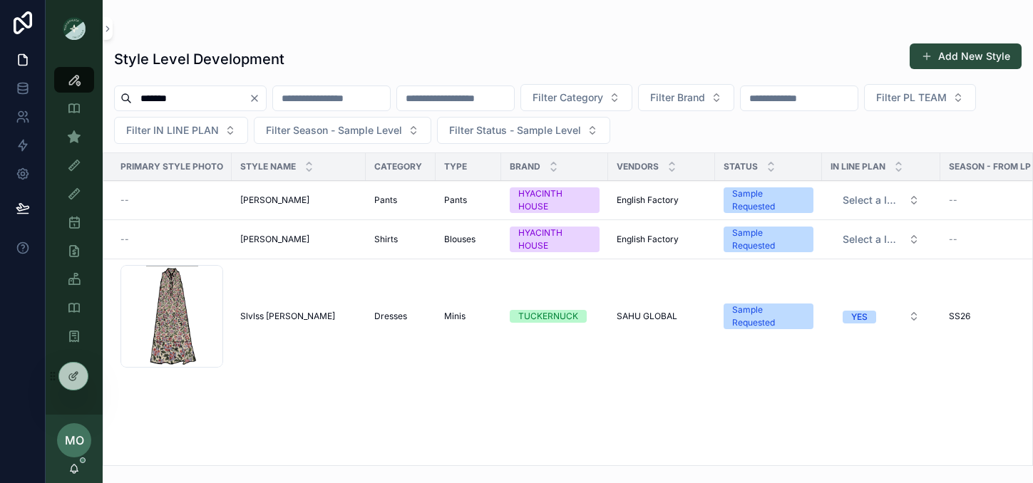
click at [269, 319] on span "Slvlss Charlie Dress" at bounding box center [287, 316] width 95 height 11
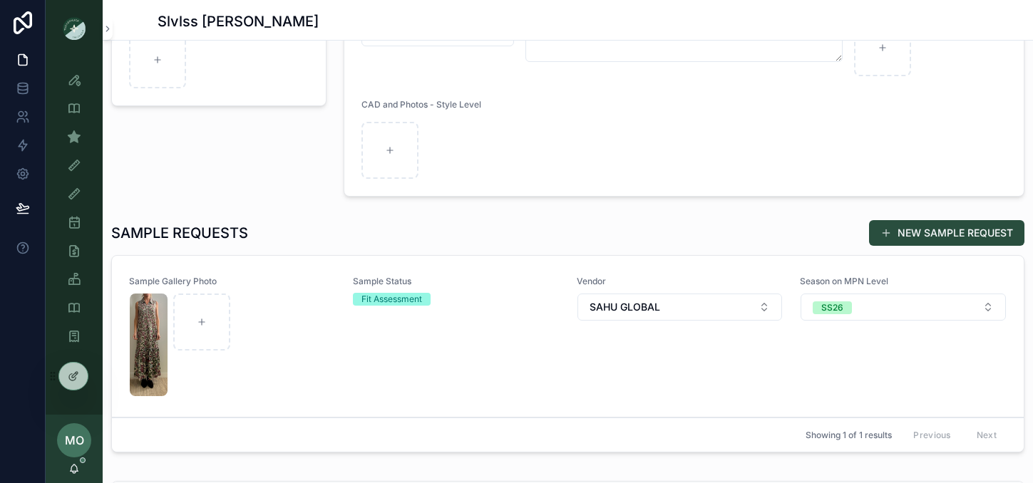
scroll to position [277, 0]
click at [939, 231] on button "NEW SAMPLE REQUEST" at bounding box center [946, 232] width 155 height 26
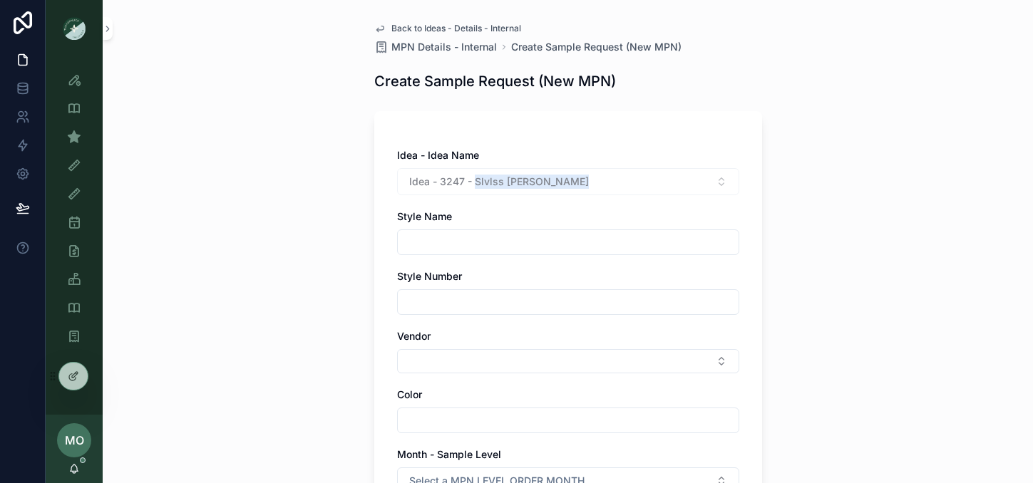
drag, startPoint x: 506, startPoint y: 182, endPoint x: 566, endPoint y: 182, distance: 59.9
click at [566, 182] on div "Idea - 3247 - Slvlss Charlie Dress" at bounding box center [568, 181] width 342 height 27
copy span "Slvlss Charlie Dress"
click at [469, 248] on input "scrollable content" at bounding box center [568, 242] width 341 height 20
paste input "**********"
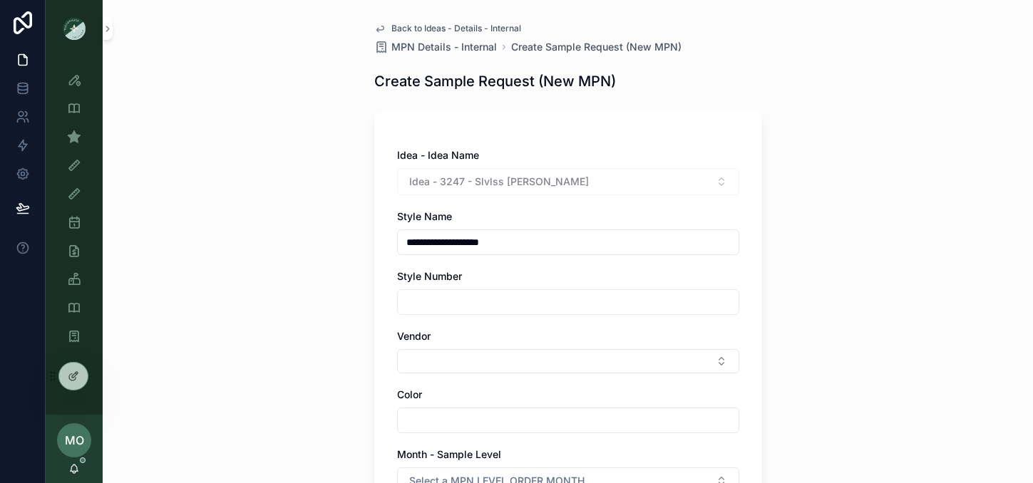
type input "**********"
click at [289, 298] on div "**********" at bounding box center [568, 241] width 930 height 483
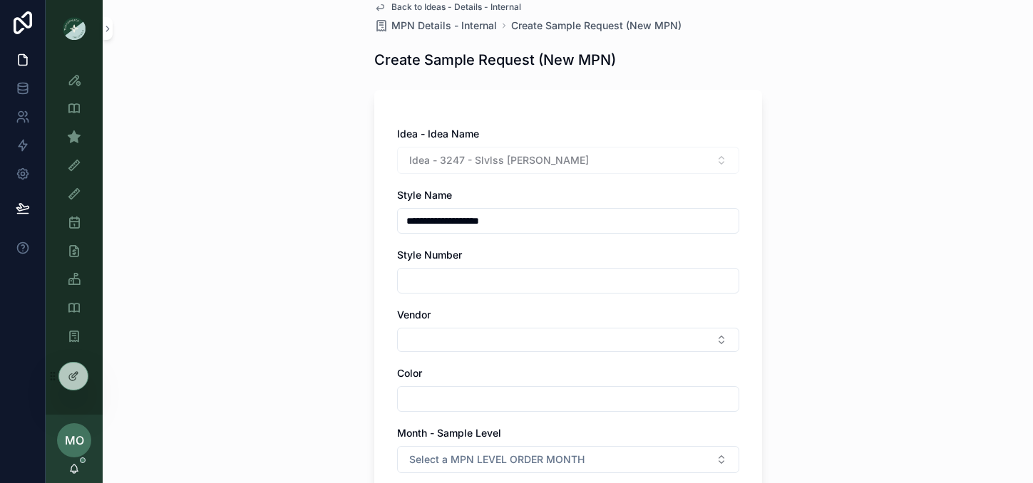
click at [338, 351] on div "**********" at bounding box center [568, 220] width 930 height 483
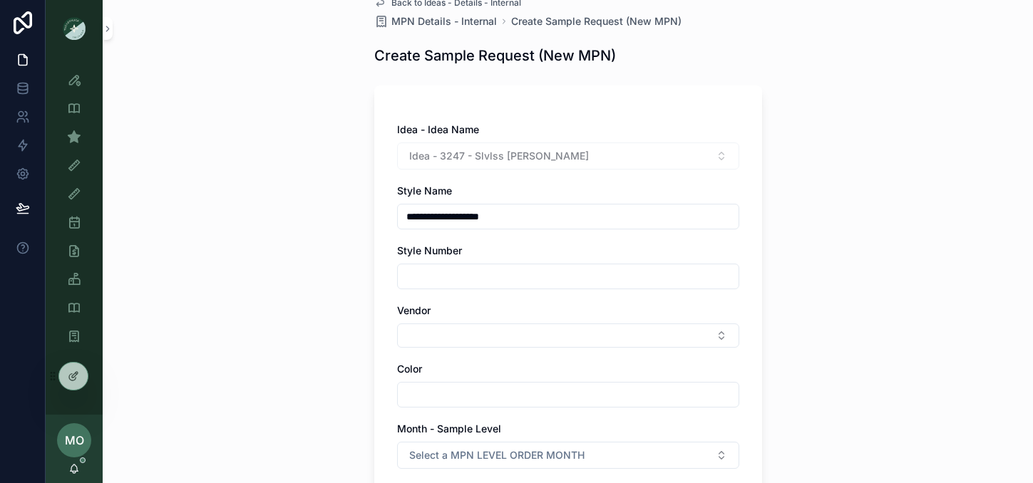
scroll to position [28, 0]
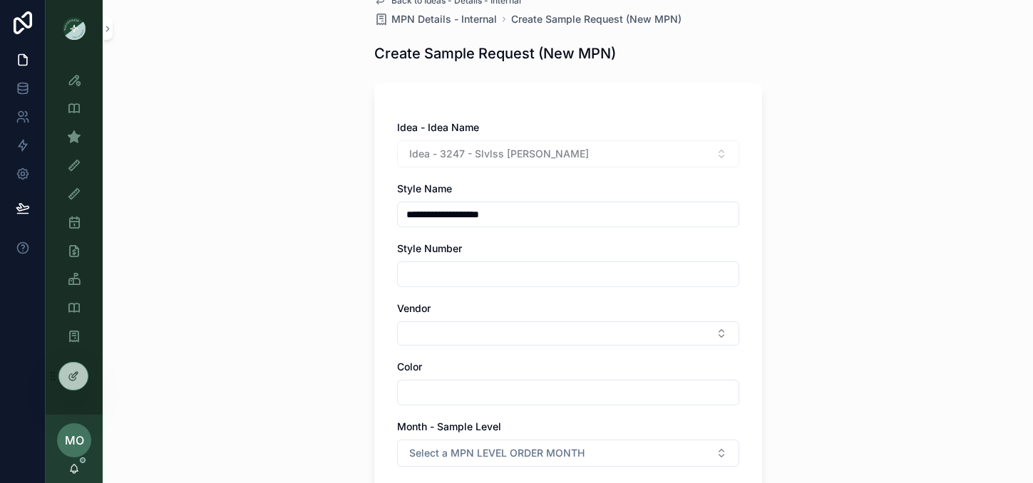
click at [433, 335] on button "Select Button" at bounding box center [568, 333] width 342 height 24
type input "****"
click at [552, 397] on div "WILLOW&ELLE" at bounding box center [562, 389] width 198 height 23
click at [329, 387] on div "**********" at bounding box center [568, 213] width 930 height 483
click at [398, 386] on input "scrollable content" at bounding box center [568, 396] width 341 height 20
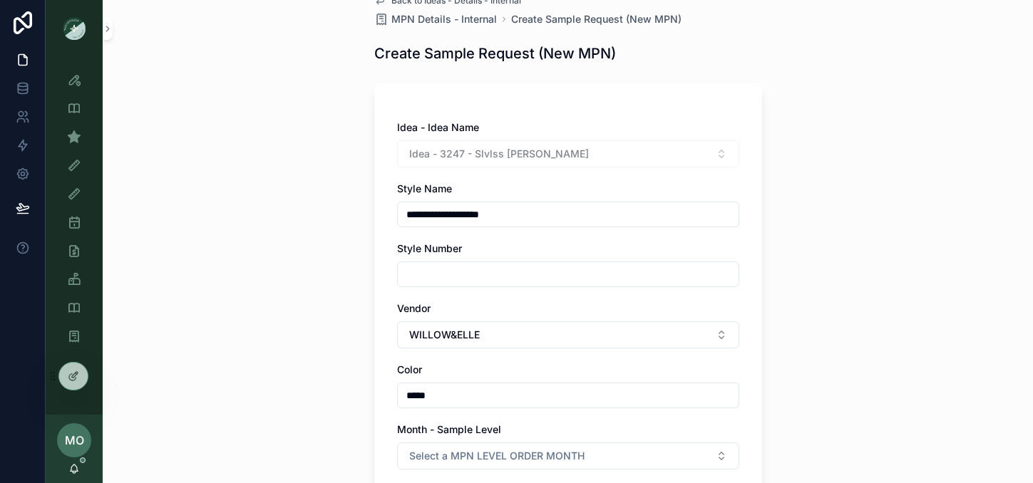
type input "*****"
click at [274, 333] on div "**********" at bounding box center [568, 213] width 930 height 483
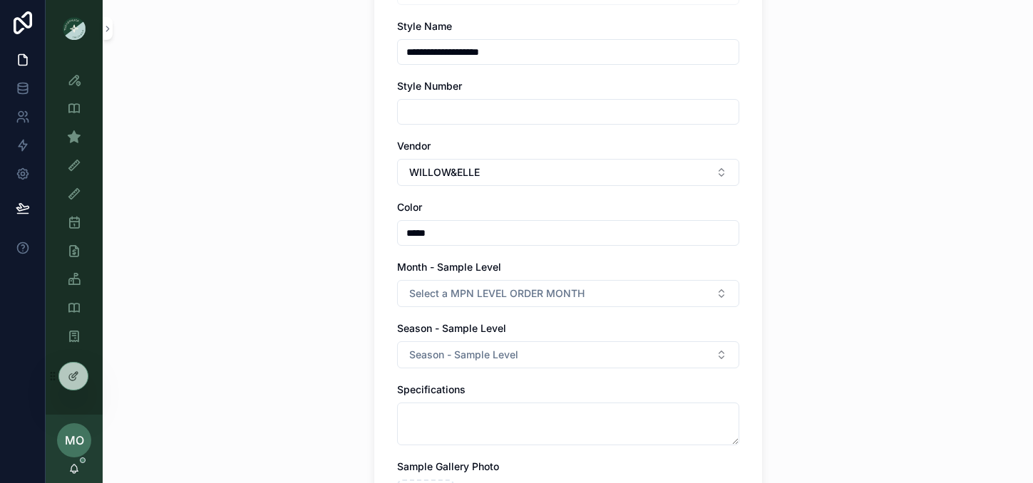
scroll to position [197, 0]
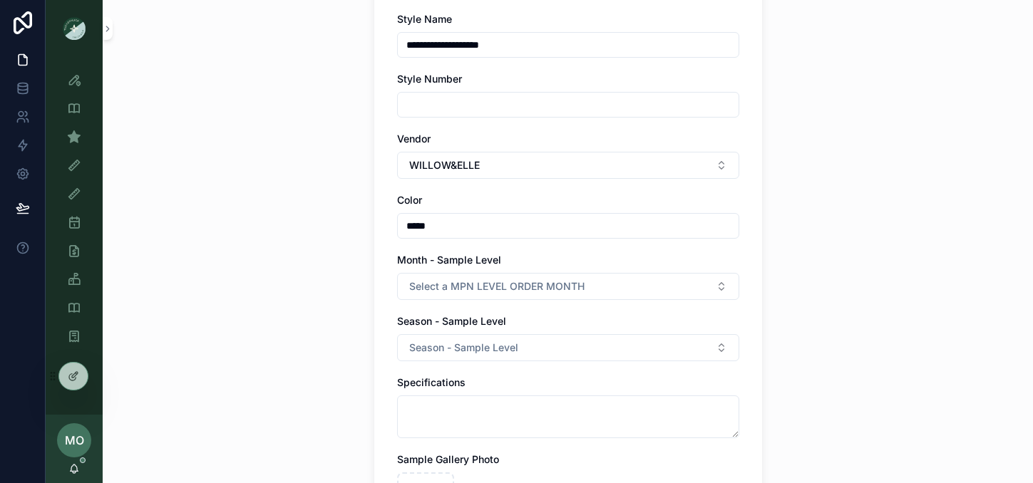
click at [448, 271] on div "Month - Sample Level Select a MPN LEVEL ORDER MONTH" at bounding box center [568, 276] width 342 height 47
click at [448, 282] on span "Select a MPN LEVEL ORDER MONTH" at bounding box center [496, 286] width 175 height 14
type input "***"
click at [492, 339] on div "FEBRUARY" at bounding box center [499, 343] width 45 height 13
click at [470, 346] on span "Season - Sample Level" at bounding box center [463, 348] width 109 height 14
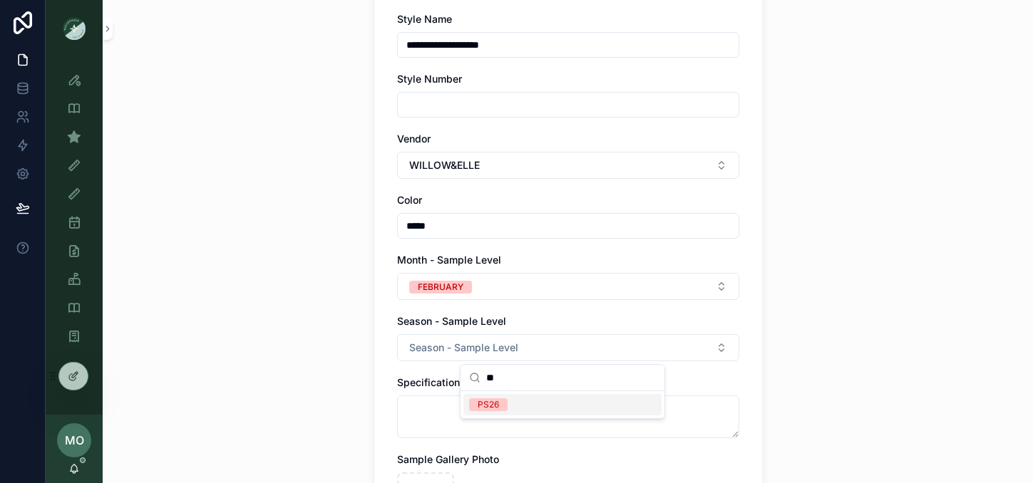
type input "**"
click at [482, 403] on div "PS26" at bounding box center [487, 404] width 21 height 13
click at [316, 380] on div "**********" at bounding box center [568, 241] width 930 height 483
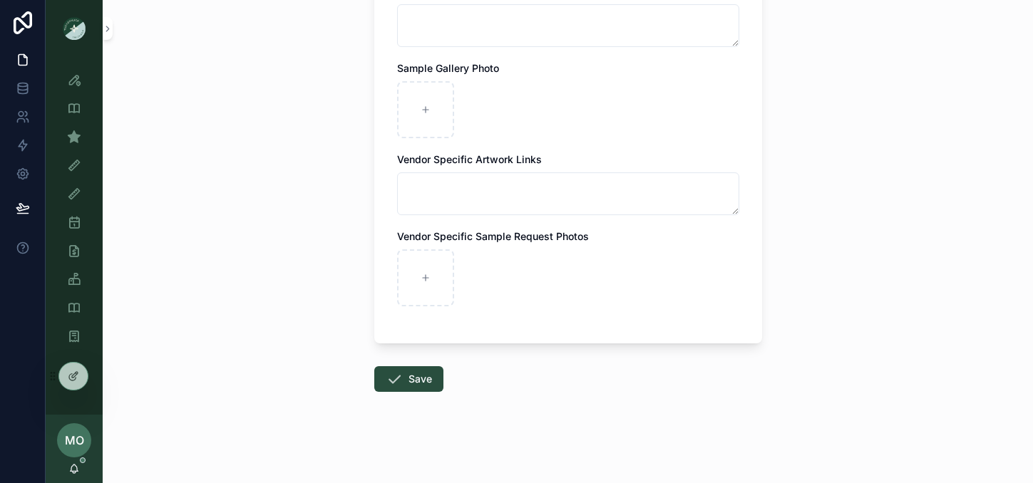
scroll to position [588, 0]
click at [410, 386] on button "Save" at bounding box center [408, 380] width 69 height 26
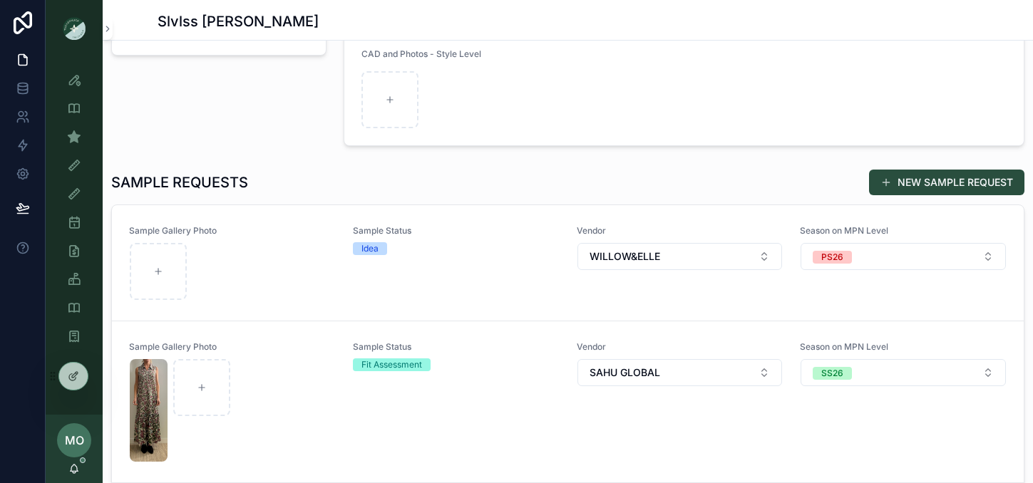
scroll to position [333, 0]
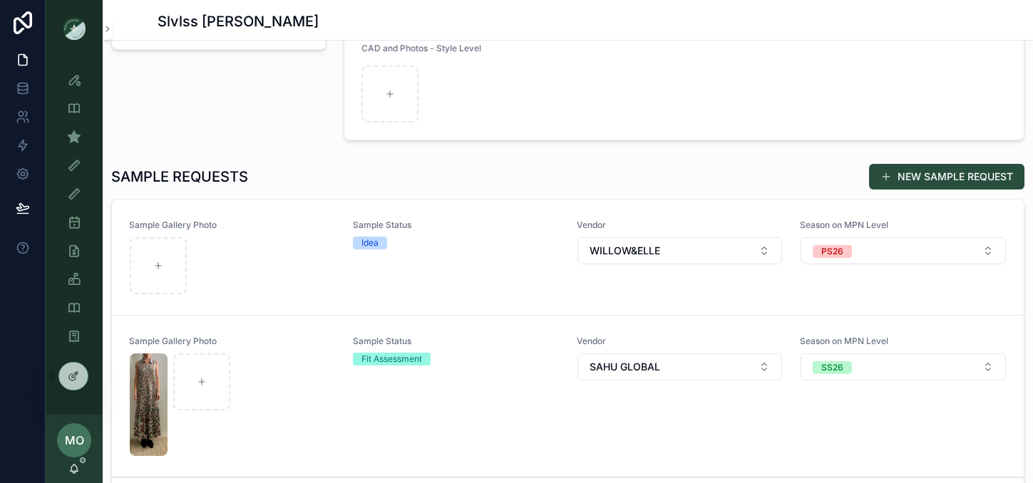
click at [462, 270] on div "Sample Status Idea" at bounding box center [456, 257] width 207 height 76
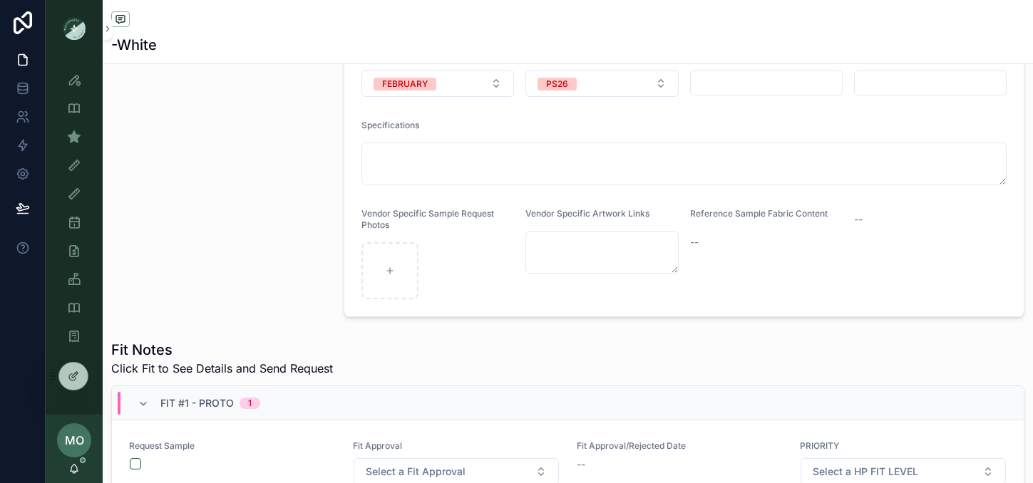
scroll to position [285, 0]
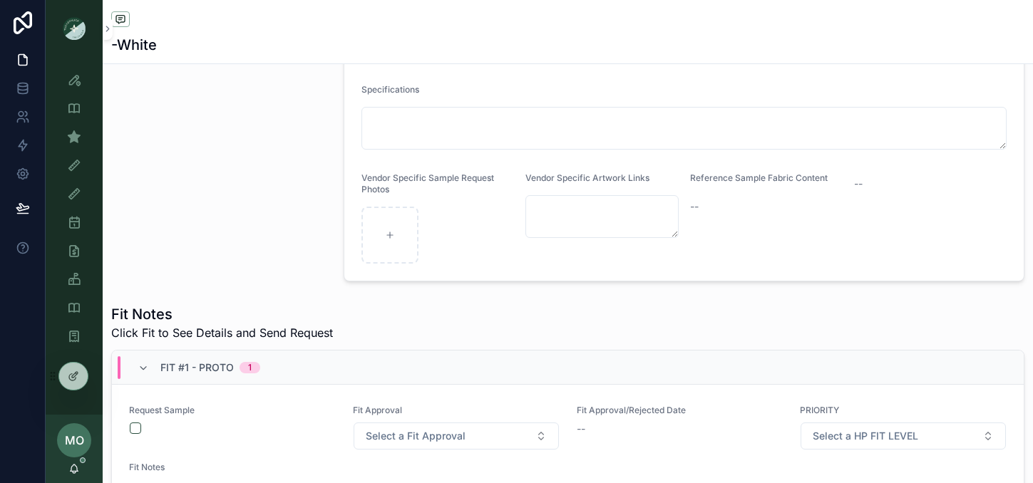
click at [141, 374] on icon "scrollable content" at bounding box center [143, 368] width 11 height 11
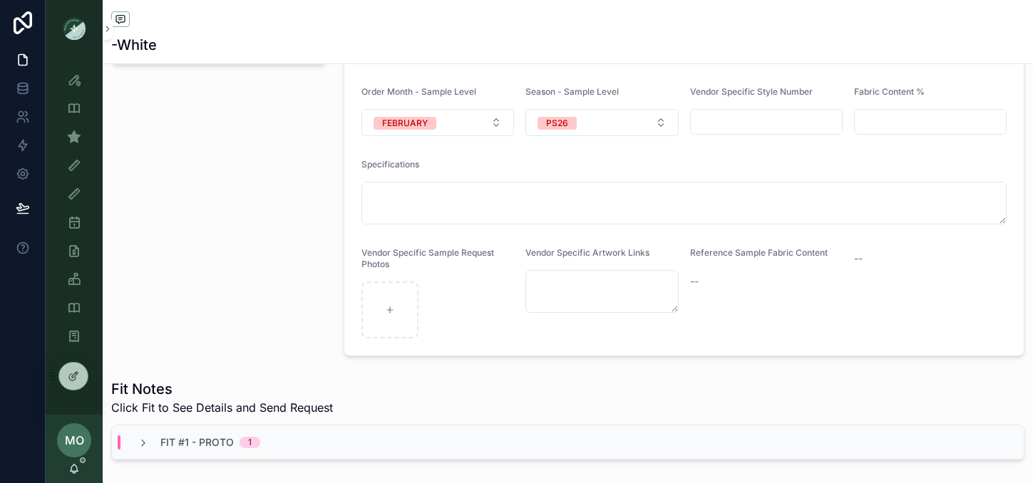
scroll to position [314, 0]
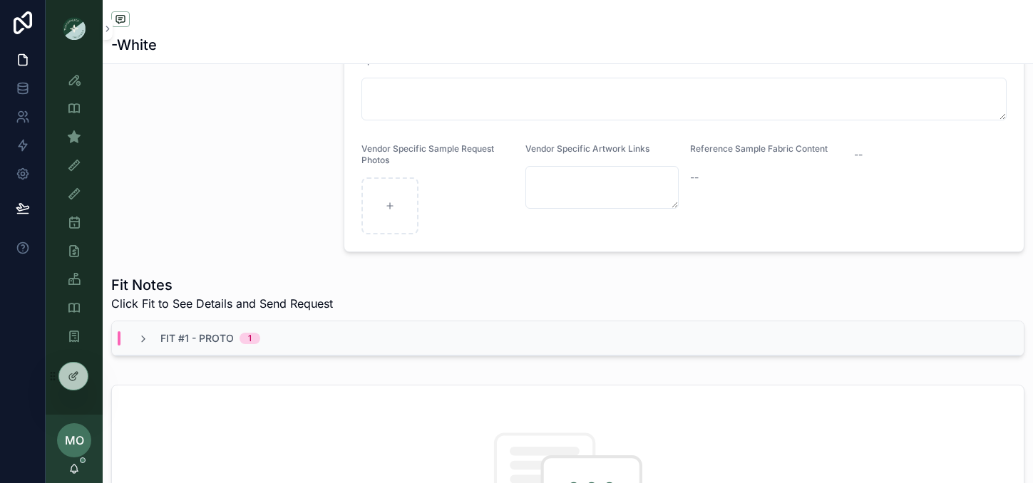
click at [148, 345] on icon "scrollable content" at bounding box center [143, 338] width 11 height 11
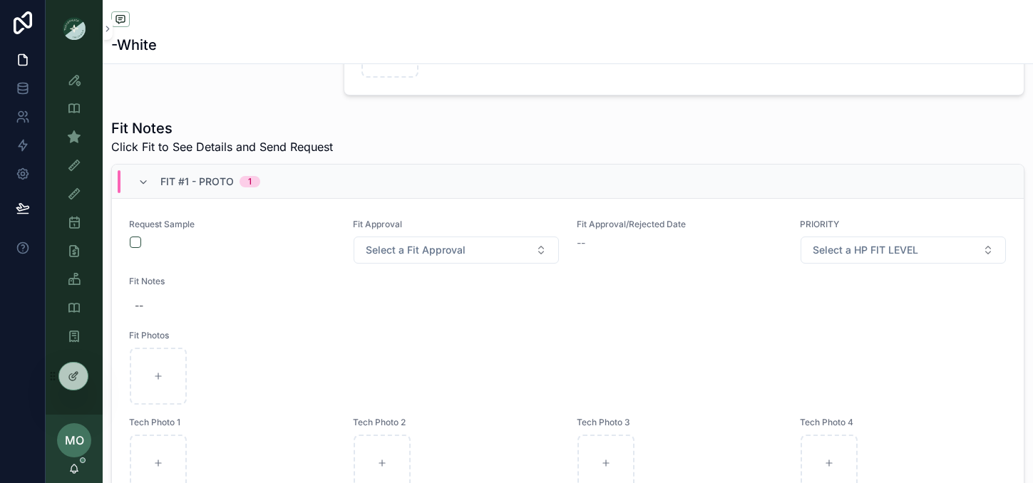
scroll to position [490, 0]
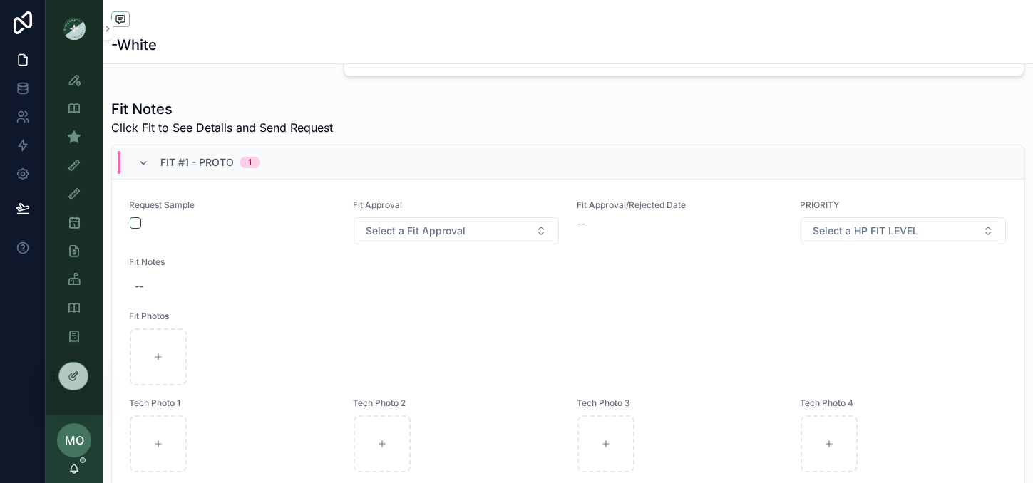
click at [141, 229] on div "scrollable content" at bounding box center [232, 222] width 205 height 11
click at [134, 229] on button "scrollable content" at bounding box center [135, 222] width 11 height 11
click at [456, 232] on button "Select a Fit Approval" at bounding box center [455, 230] width 205 height 27
click at [374, 340] on div "scrollable content" at bounding box center [568, 357] width 876 height 57
click at [395, 236] on span "Select a Fit Approval" at bounding box center [416, 231] width 100 height 14
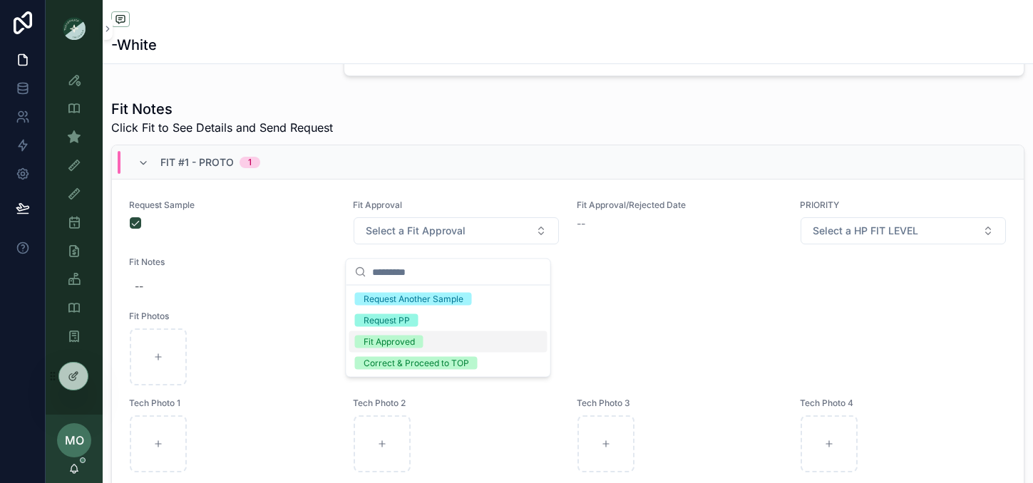
click at [375, 344] on div "Fit Approved" at bounding box center [388, 342] width 51 height 13
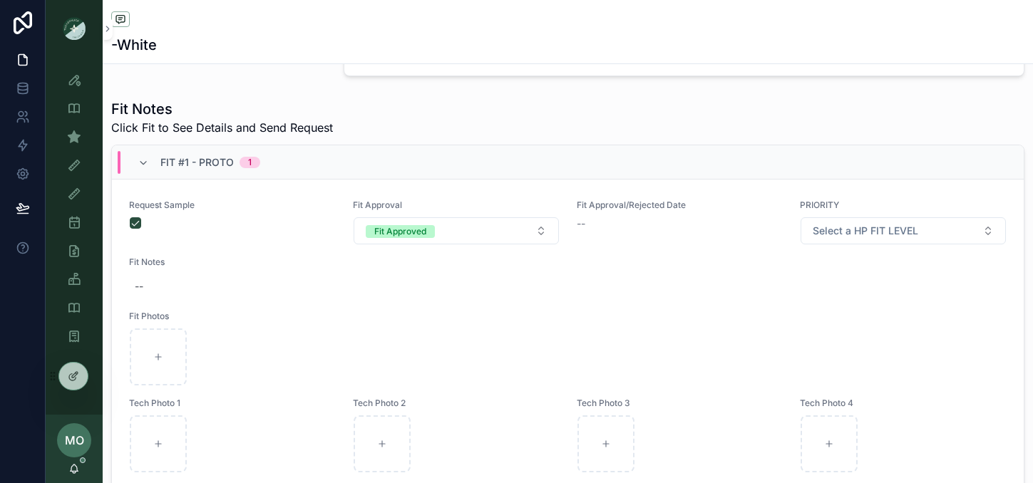
click at [144, 169] on icon "scrollable content" at bounding box center [143, 162] width 11 height 11
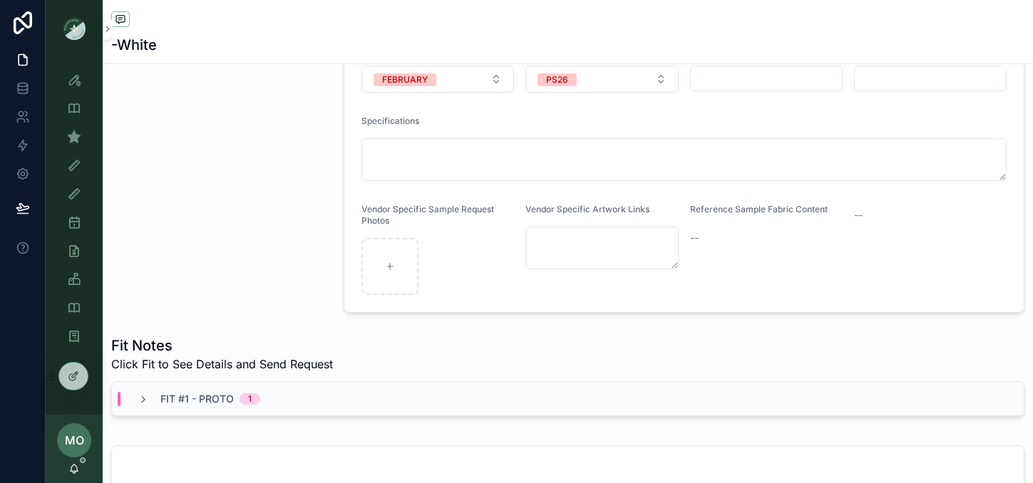
scroll to position [258, 0]
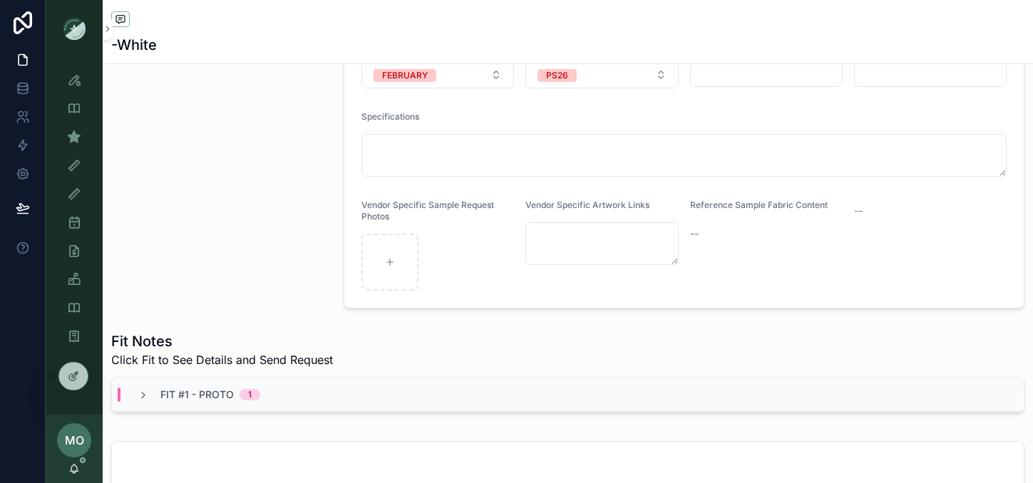
click at [144, 401] on icon "scrollable content" at bounding box center [143, 395] width 11 height 11
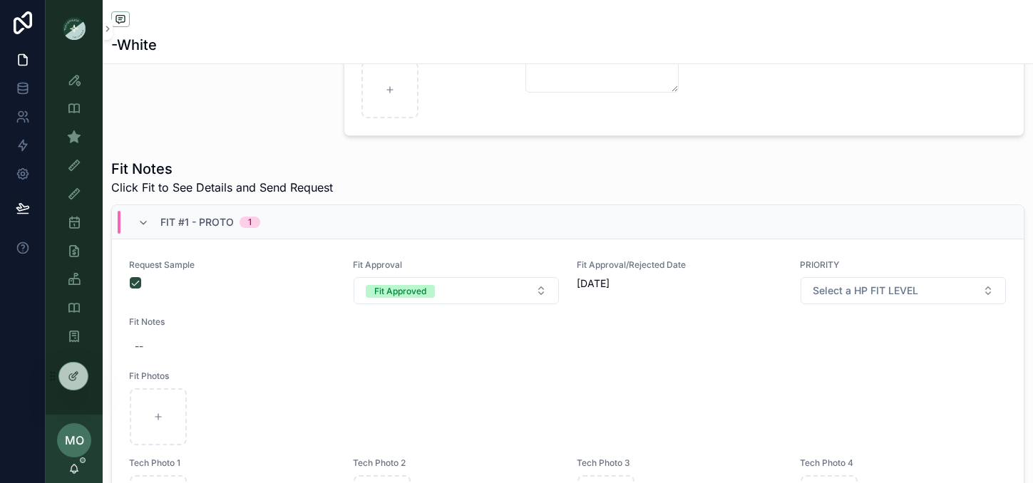
scroll to position [420, 0]
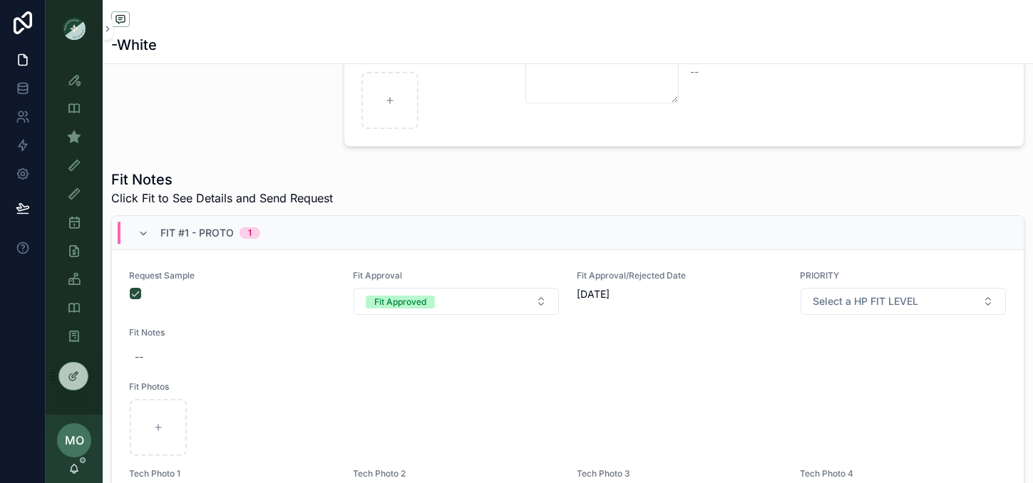
click at [141, 232] on icon "scrollable content" at bounding box center [143, 233] width 11 height 11
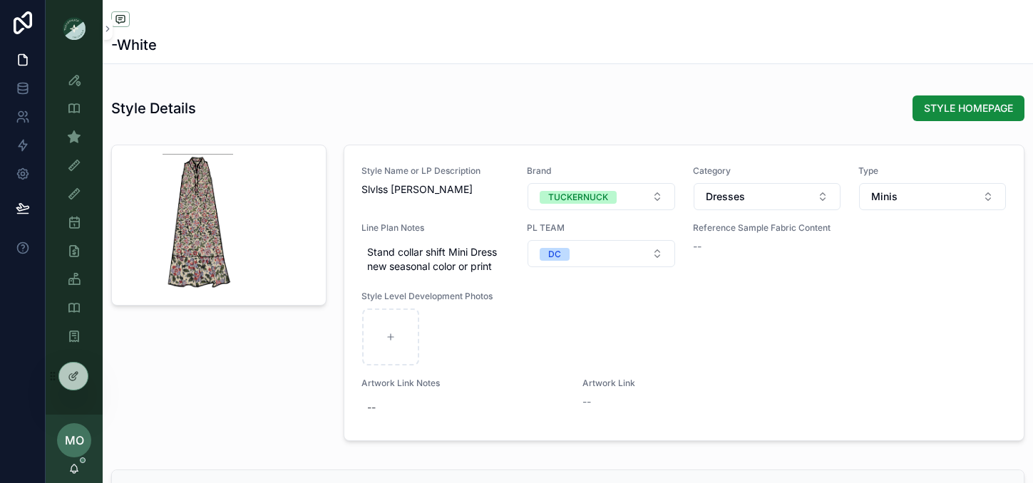
scroll to position [1116, 0]
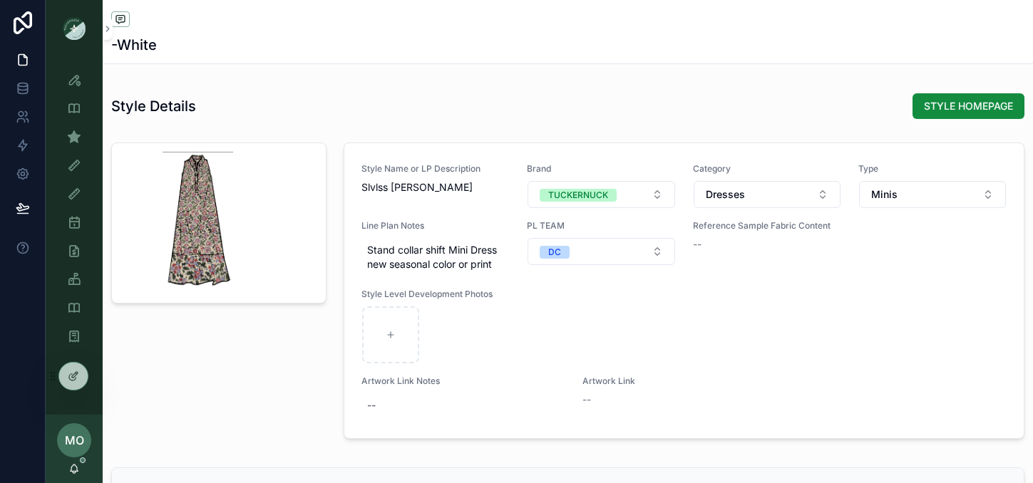
click at [949, 111] on span "STYLE HOMEPAGE" at bounding box center [968, 106] width 89 height 14
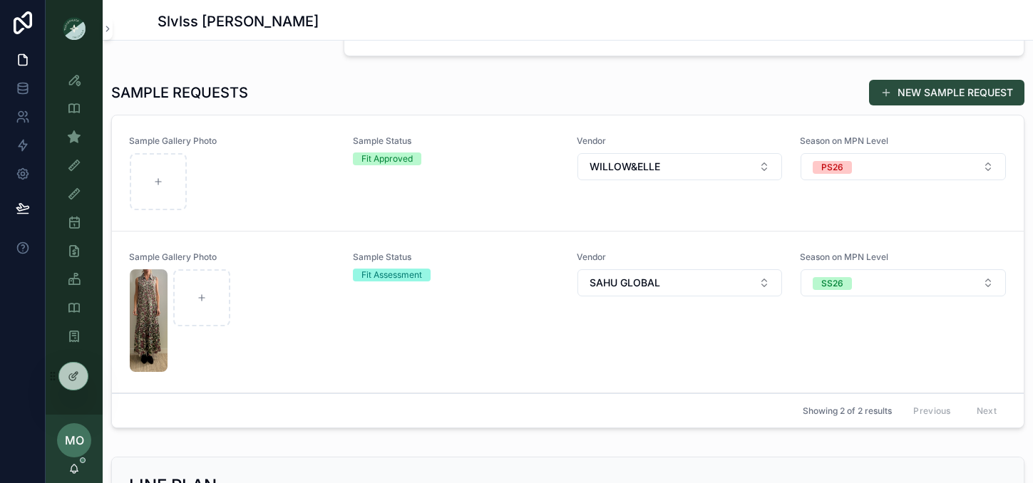
scroll to position [415, 0]
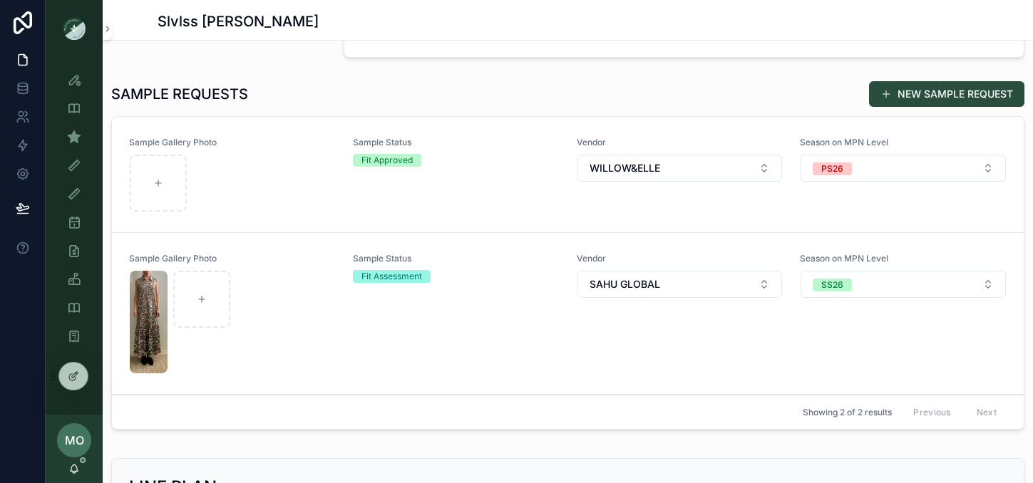
click at [309, 194] on div "scrollable content" at bounding box center [232, 183] width 205 height 57
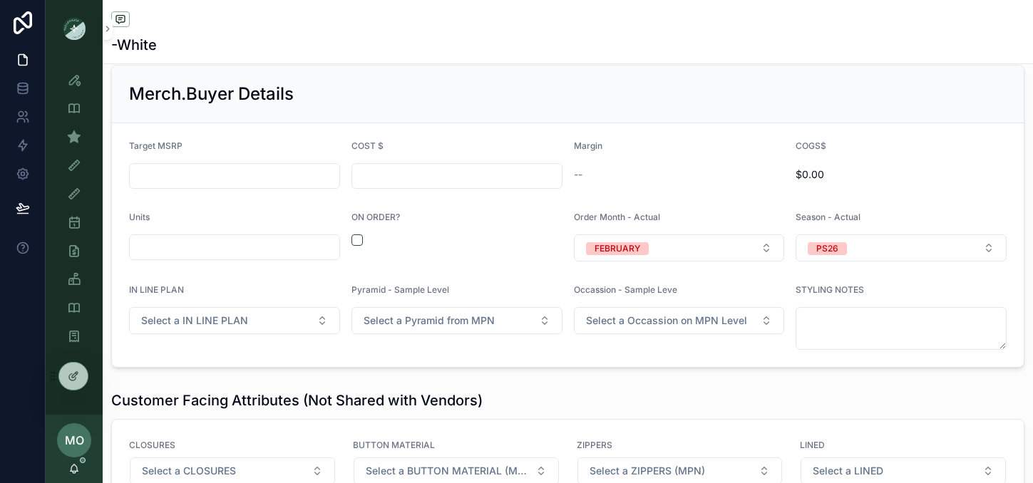
scroll to position [1523, 0]
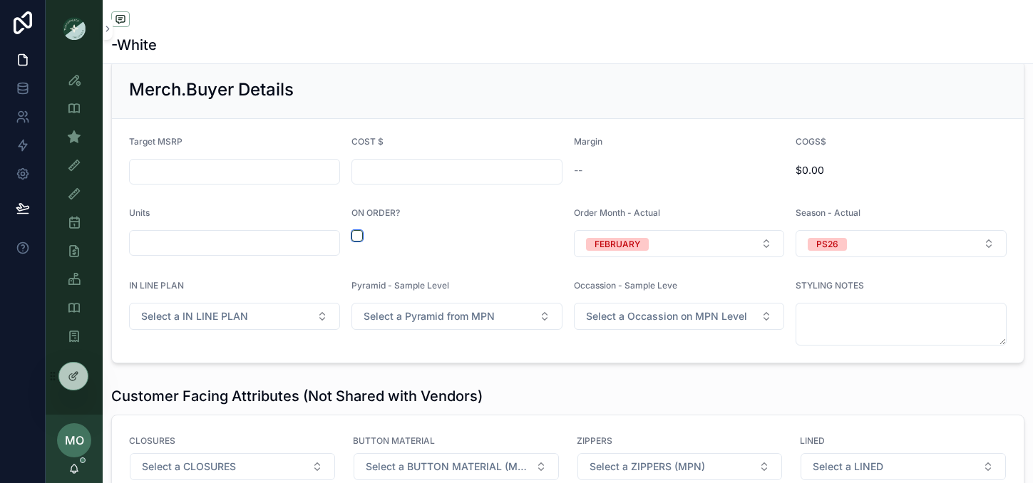
click at [351, 239] on button "scrollable content" at bounding box center [356, 235] width 11 height 11
click at [163, 170] on input "scrollable content" at bounding box center [235, 172] width 210 height 20
click at [604, 93] on div "Merch.Buyer Details" at bounding box center [567, 89] width 877 height 23
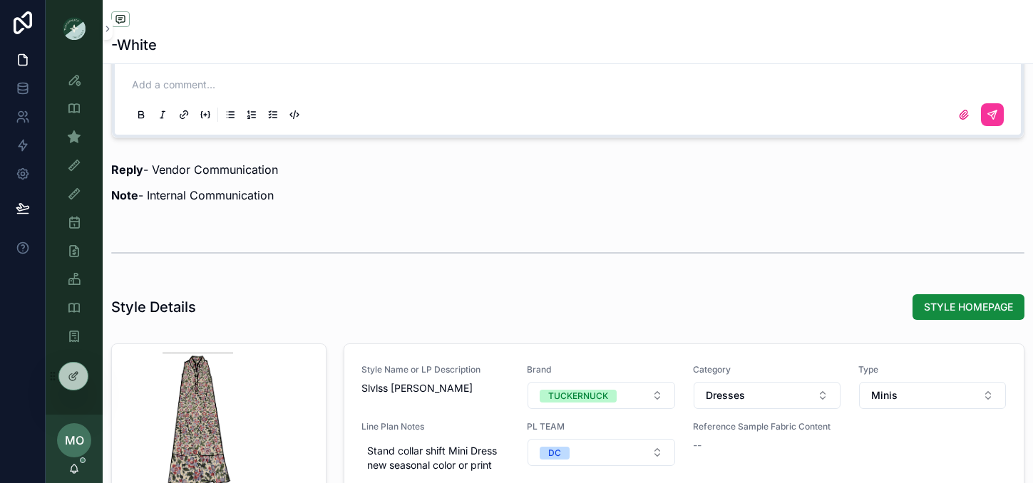
scroll to position [876, 0]
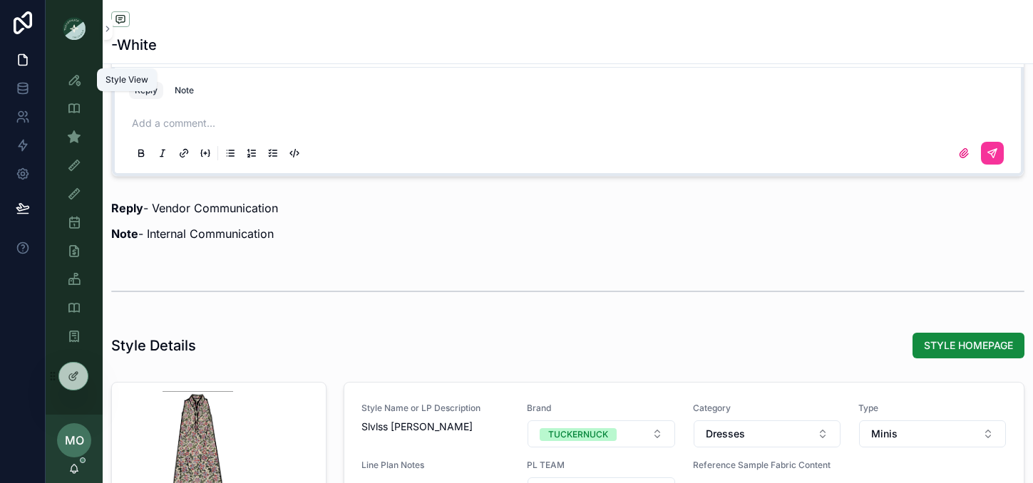
click at [71, 83] on icon "scrollable content" at bounding box center [74, 80] width 14 height 14
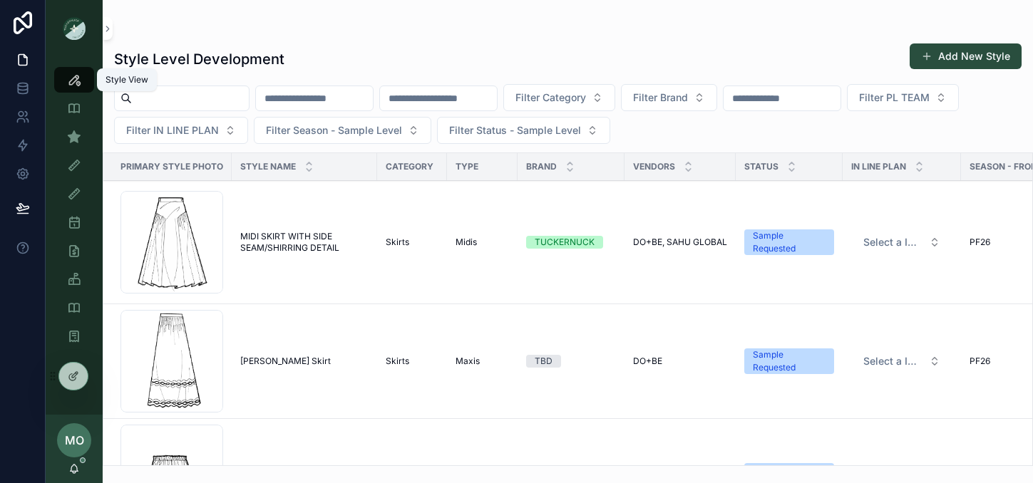
click at [71, 81] on icon "scrollable content" at bounding box center [74, 80] width 14 height 14
click at [978, 59] on button "Add New Style" at bounding box center [965, 56] width 112 height 26
click at [166, 95] on input "scrollable content" at bounding box center [190, 98] width 117 height 20
type input "******"
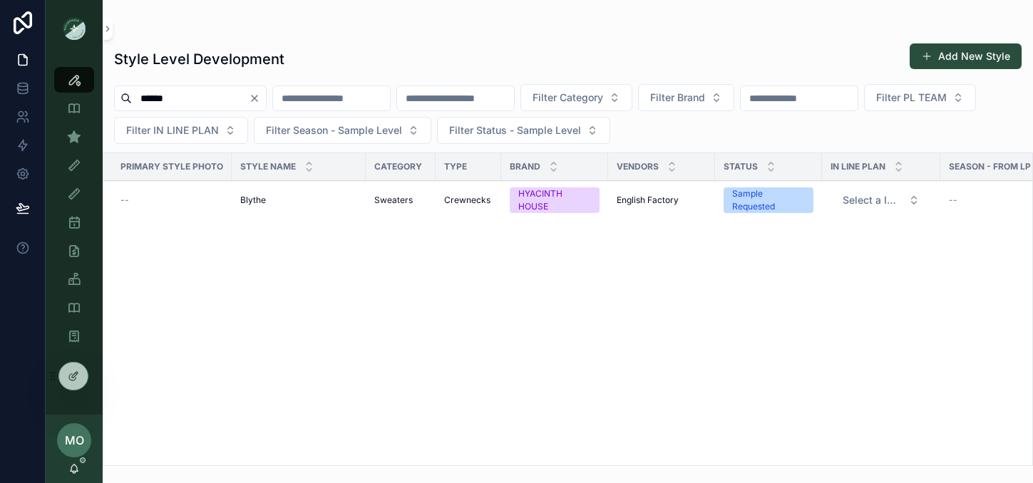
click at [953, 56] on button "Add New Style" at bounding box center [965, 56] width 112 height 26
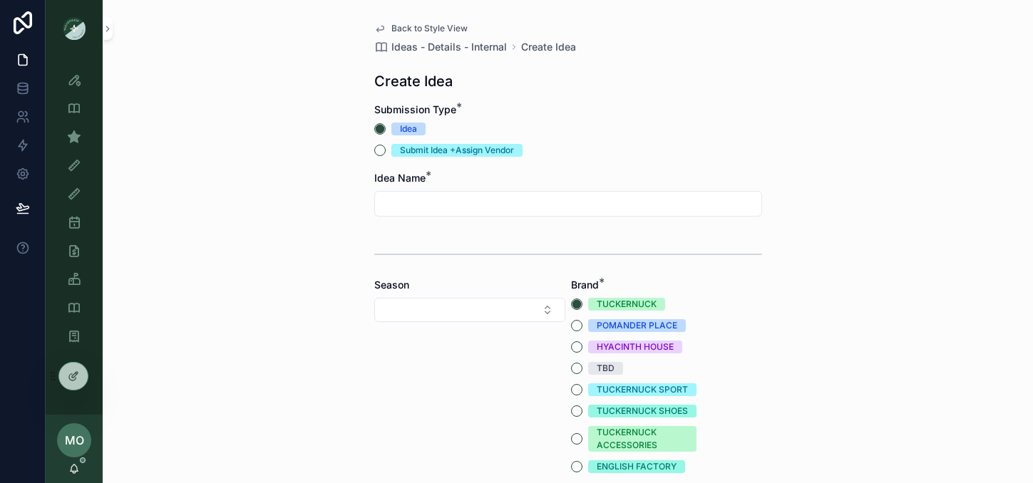
click at [438, 210] on input "scrollable content" at bounding box center [568, 204] width 386 height 20
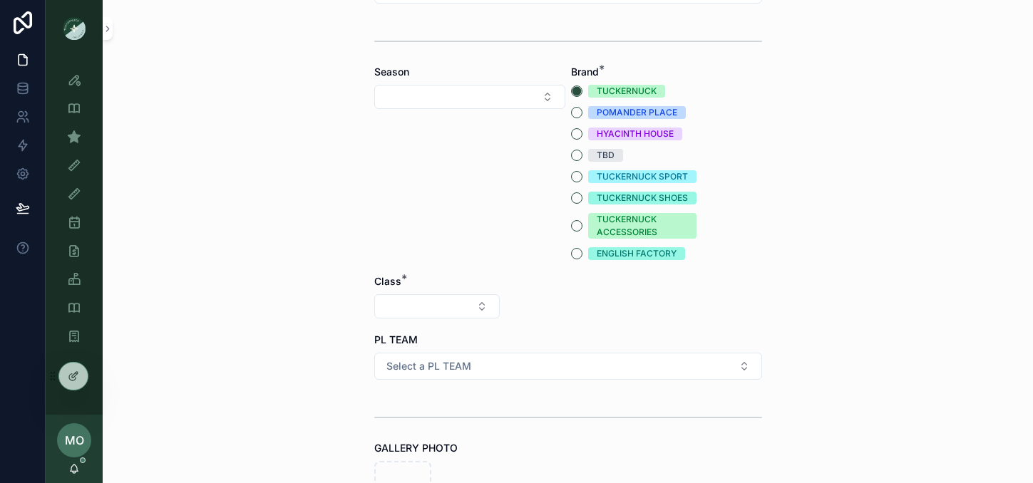
scroll to position [227, 0]
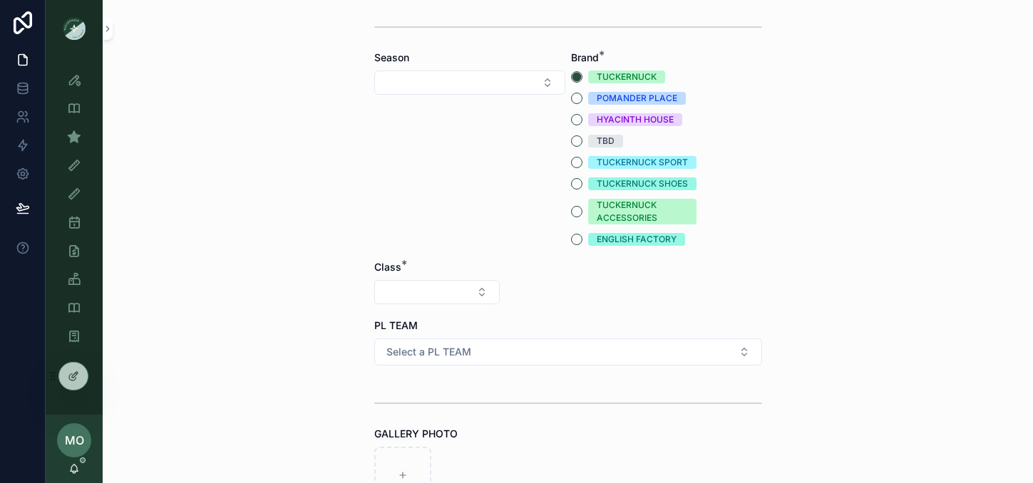
type input "******"
click at [403, 288] on button "Select Button" at bounding box center [436, 292] width 125 height 24
type input "***"
click at [355, 353] on span "Clothing" at bounding box center [357, 348] width 38 height 14
click at [518, 296] on button "Select Button" at bounding box center [567, 292] width 125 height 24
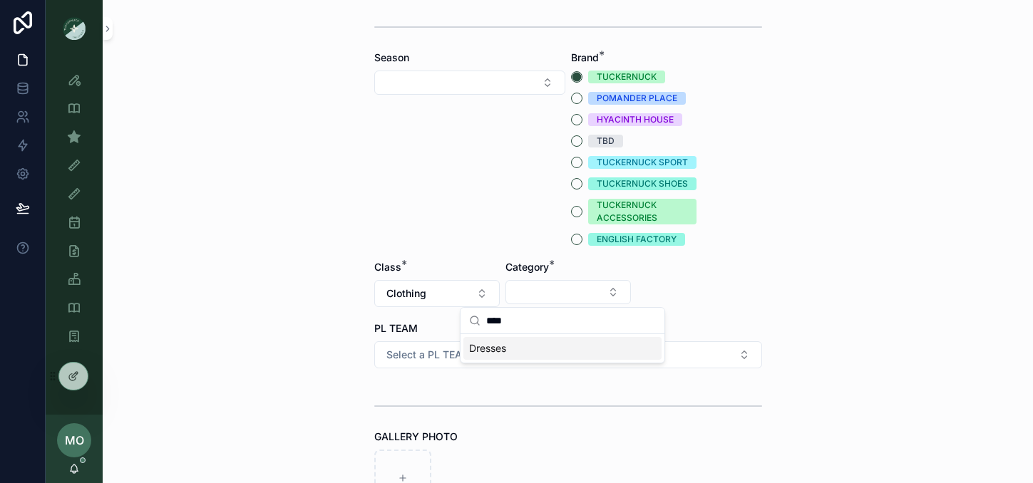
type input "****"
click at [500, 348] on span "Dresses" at bounding box center [487, 348] width 37 height 14
click at [678, 290] on button "Select Button" at bounding box center [698, 292] width 125 height 24
type input "****"
click at [624, 348] on span "Minis" at bounding box center [612, 348] width 24 height 14
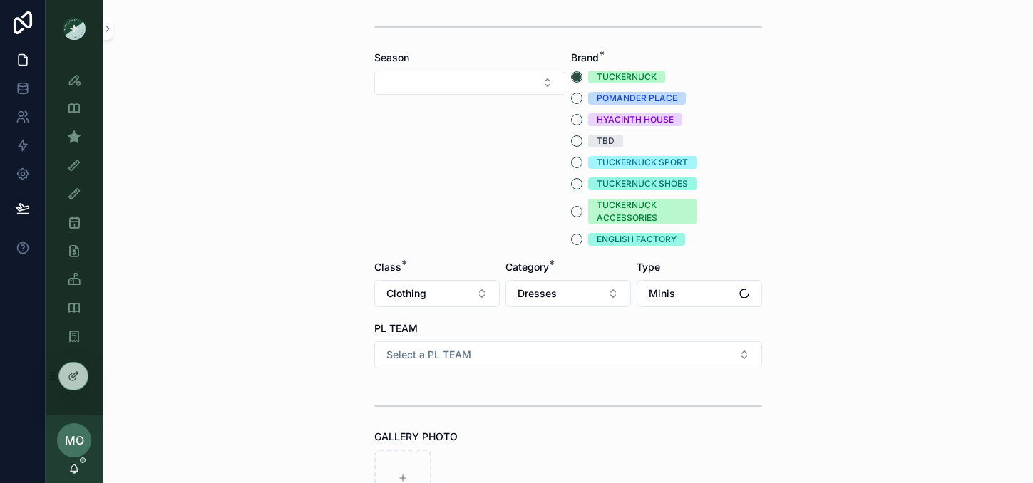
click at [857, 227] on div "Back to Style View Ideas - Details - Internal Create Idea Create Idea Submissio…" at bounding box center [568, 14] width 930 height 483
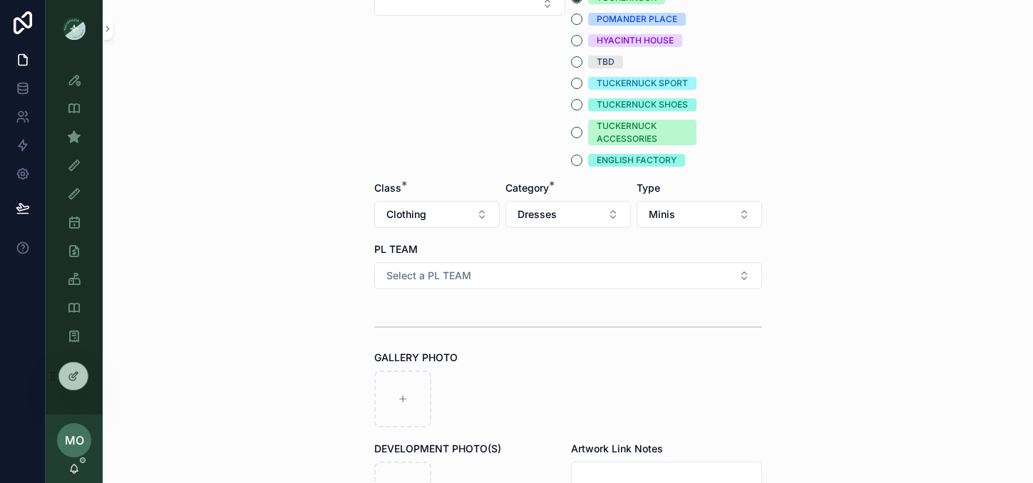
scroll to position [316, 0]
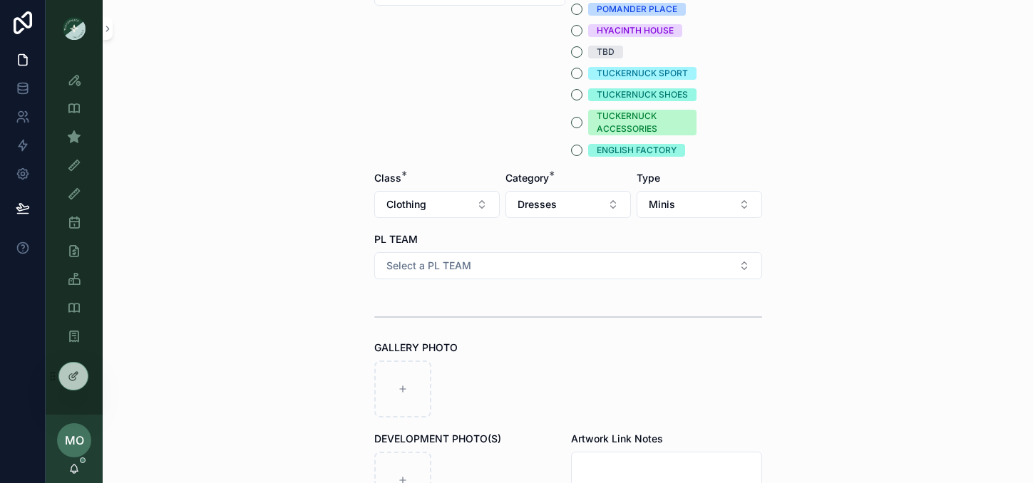
click at [621, 264] on button "Select a PL TEAM" at bounding box center [568, 265] width 388 height 27
click at [493, 325] on span "DC" at bounding box center [484, 322] width 30 height 13
click at [284, 325] on div "Back to Style View Ideas - Details - Internal Create Idea Create Idea Submissio…" at bounding box center [568, 241] width 930 height 483
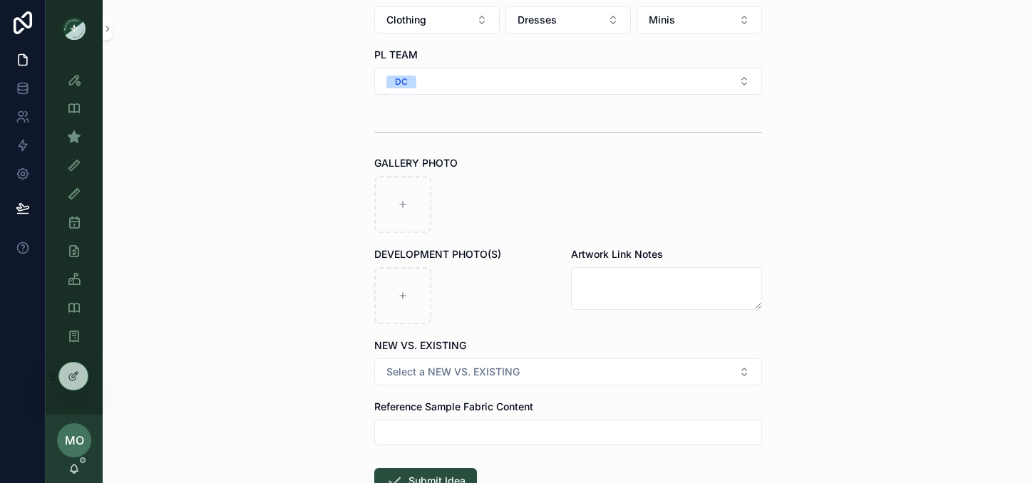
scroll to position [541, 0]
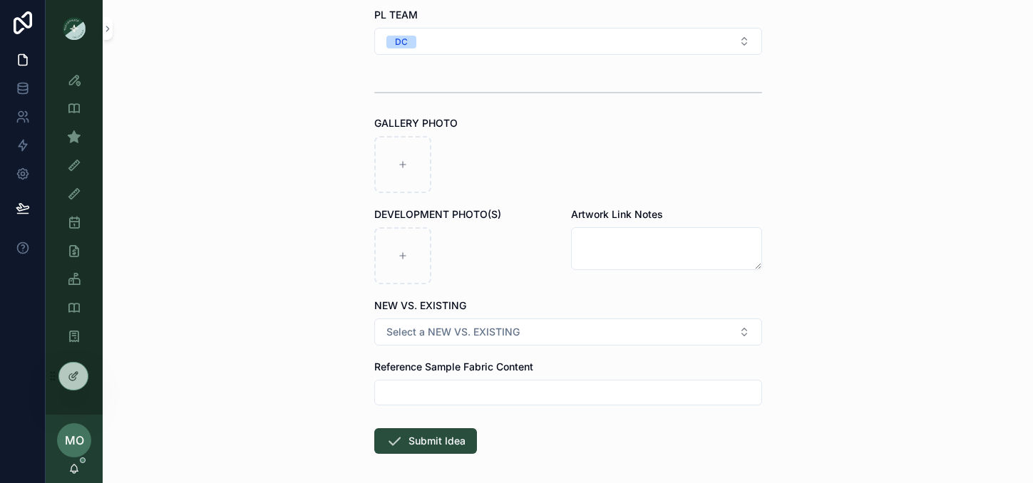
click at [450, 329] on span "Select a NEW VS. EXISTING" at bounding box center [452, 332] width 133 height 14
click at [494, 413] on div "EXISTING BODY" at bounding box center [510, 410] width 66 height 13
click at [425, 445] on button "Submit Idea" at bounding box center [425, 441] width 103 height 26
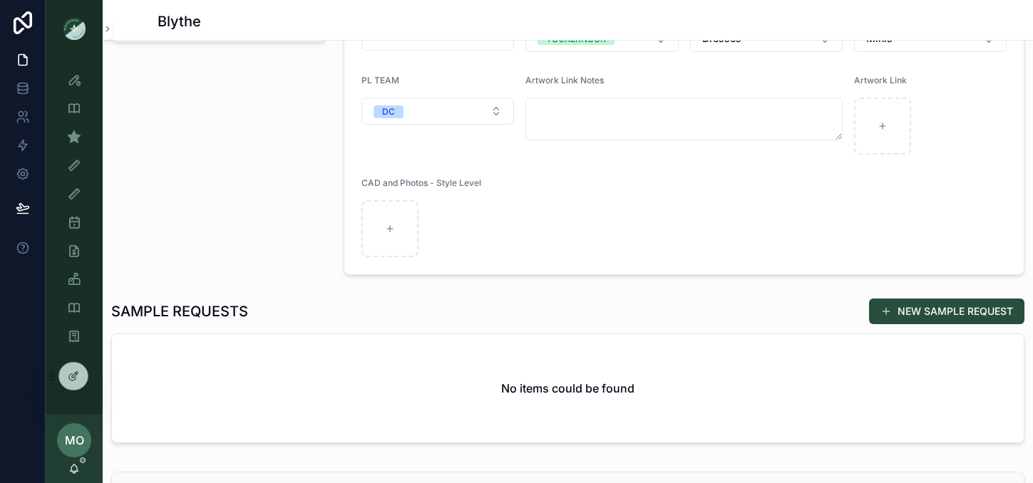
scroll to position [197, 0]
click at [881, 299] on div "NEW SAMPLE REQUEST" at bounding box center [940, 312] width 167 height 27
click at [889, 309] on button "NEW SAMPLE REQUEST" at bounding box center [946, 312] width 155 height 26
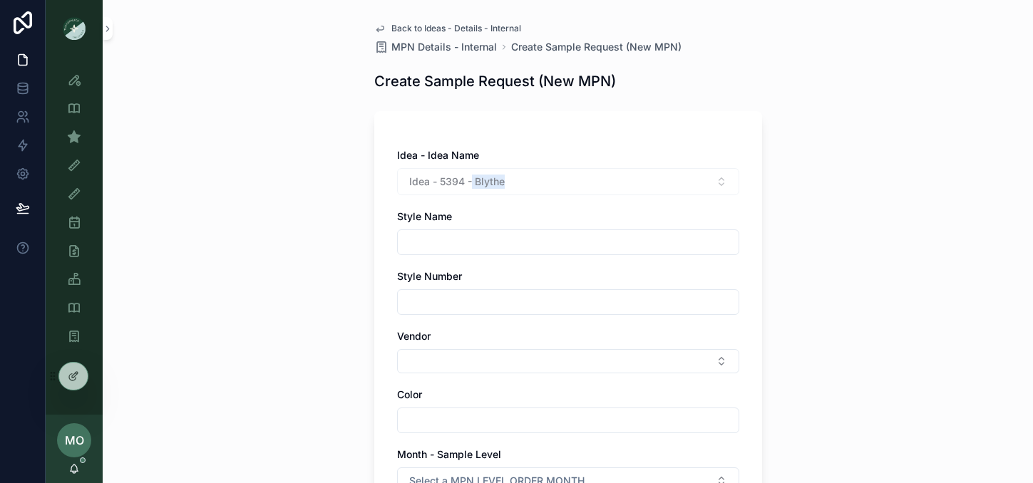
drag, startPoint x: 506, startPoint y: 185, endPoint x: 467, endPoint y: 185, distance: 38.5
click at [467, 185] on div "Idea - 5394 - Blythe" at bounding box center [568, 181] width 342 height 27
copy span "Blythe"
click at [440, 242] on input "scrollable content" at bounding box center [568, 242] width 341 height 20
paste input "******"
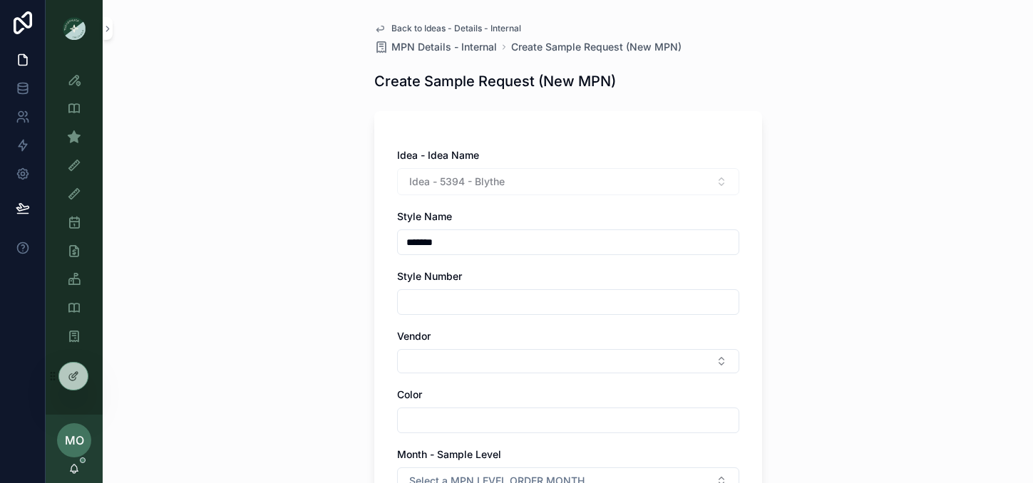
type input "******"
click at [410, 372] on button "Select Button" at bounding box center [568, 361] width 342 height 24
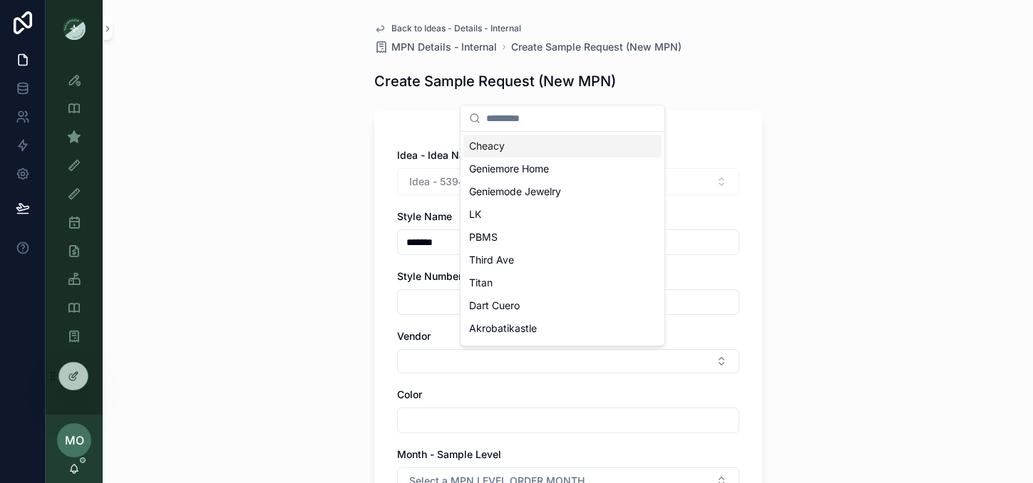
scroll to position [42, 0]
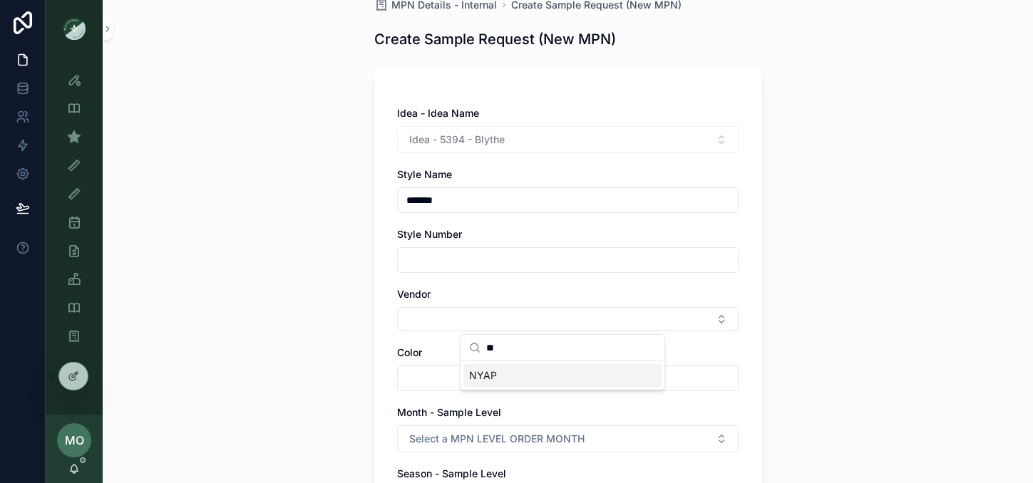
type input "**"
click at [498, 370] on div "NYAP" at bounding box center [562, 375] width 198 height 23
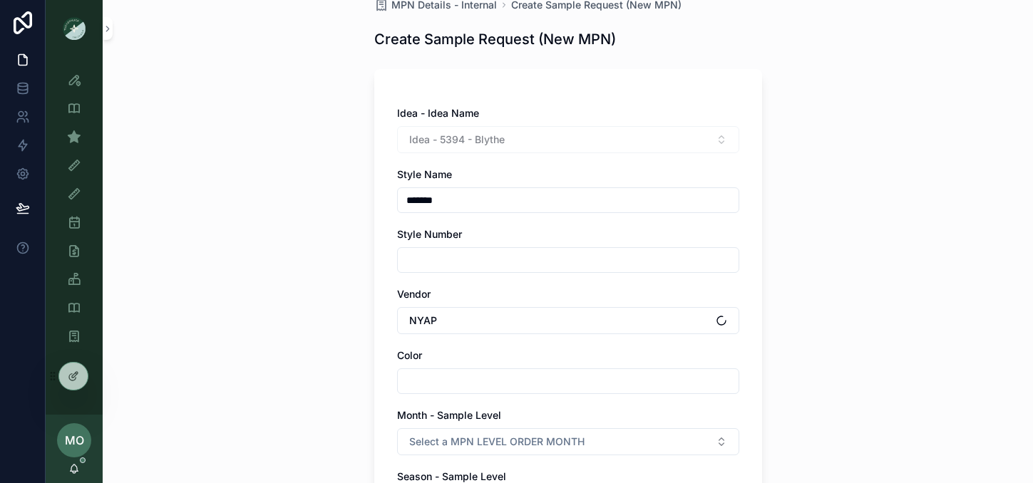
click at [440, 381] on input "scrollable content" at bounding box center [568, 381] width 341 height 20
type input "*"
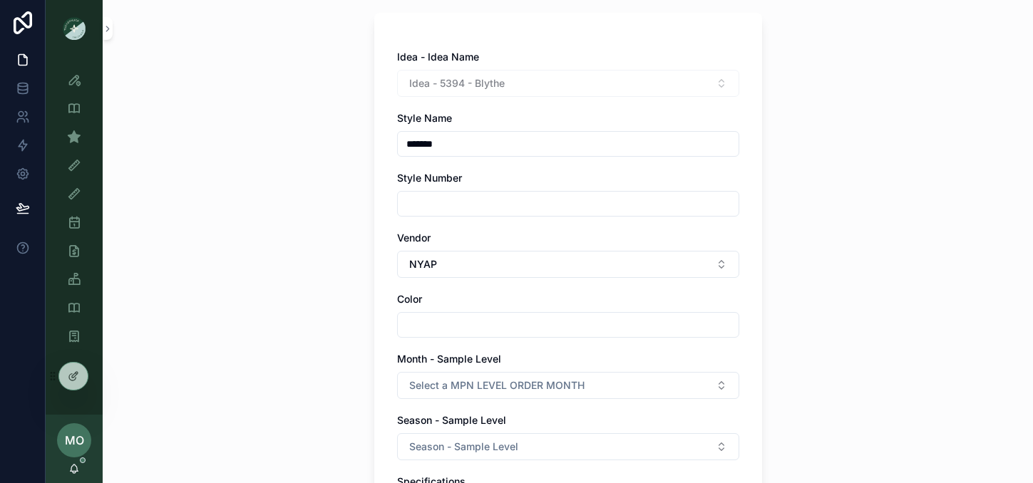
scroll to position [99, 0]
type input "*****"
click at [488, 395] on button "Select a MPN LEVEL ORDER MONTH" at bounding box center [568, 384] width 342 height 27
type input "***"
click at [485, 439] on div "FEBRUARY" at bounding box center [499, 441] width 45 height 13
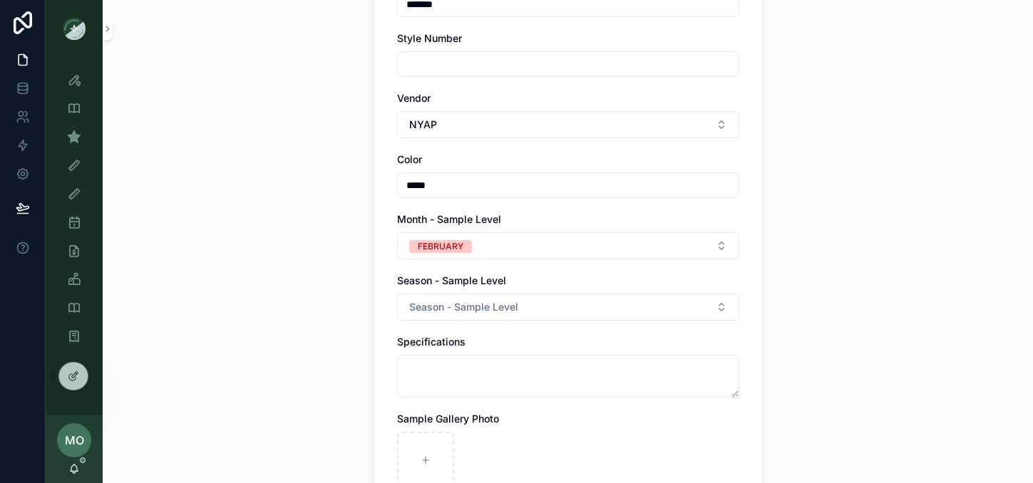
scroll to position [244, 0]
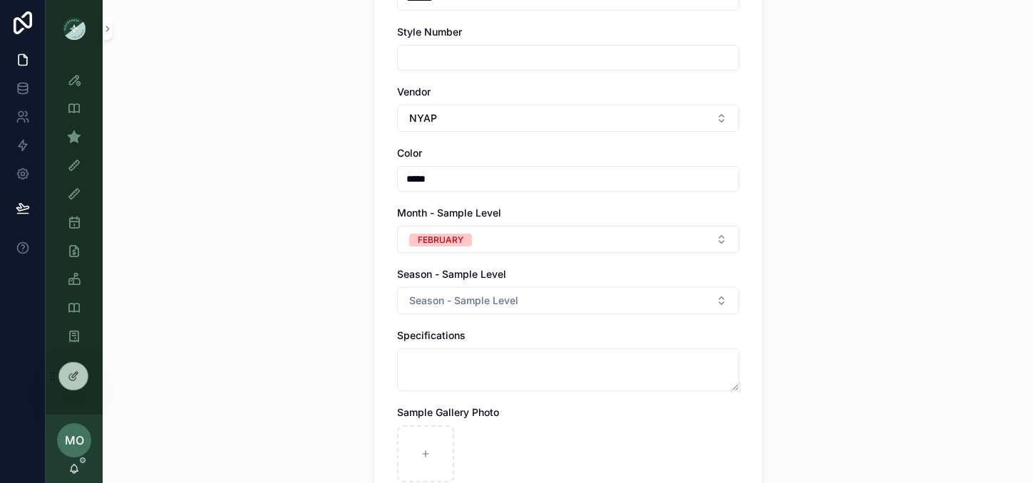
click at [590, 297] on button "Season - Sample Level" at bounding box center [568, 300] width 342 height 27
type input "*"
click at [497, 358] on div "PS26" at bounding box center [487, 357] width 21 height 13
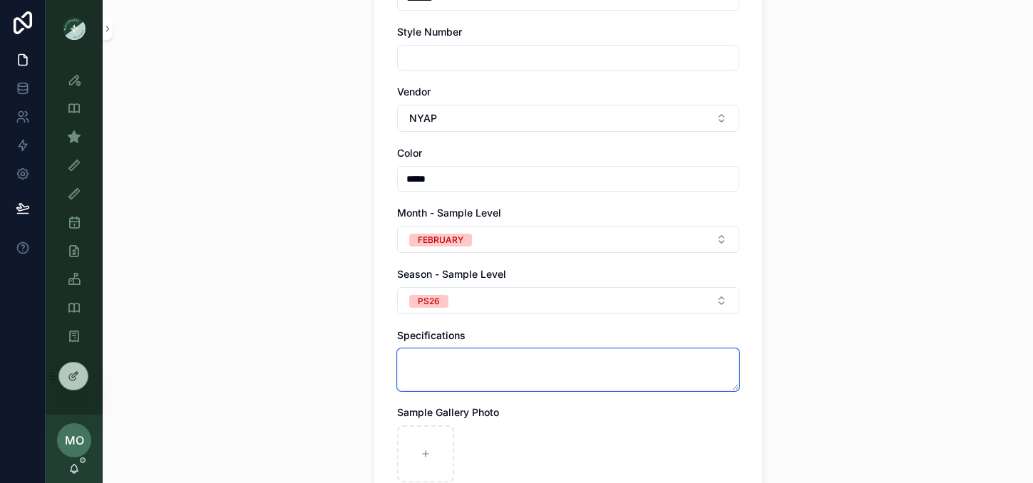
click at [424, 380] on textarea "scrollable content" at bounding box center [568, 369] width 342 height 43
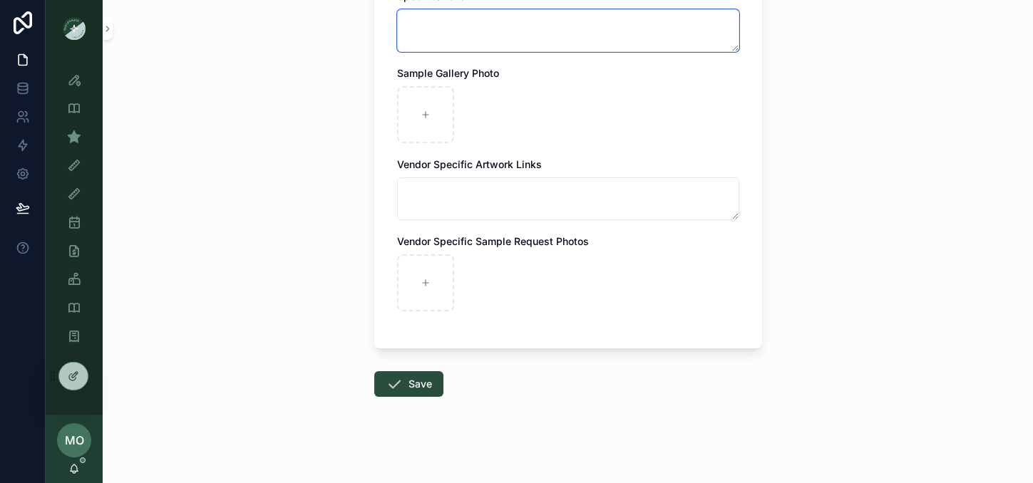
scroll to position [585, 0]
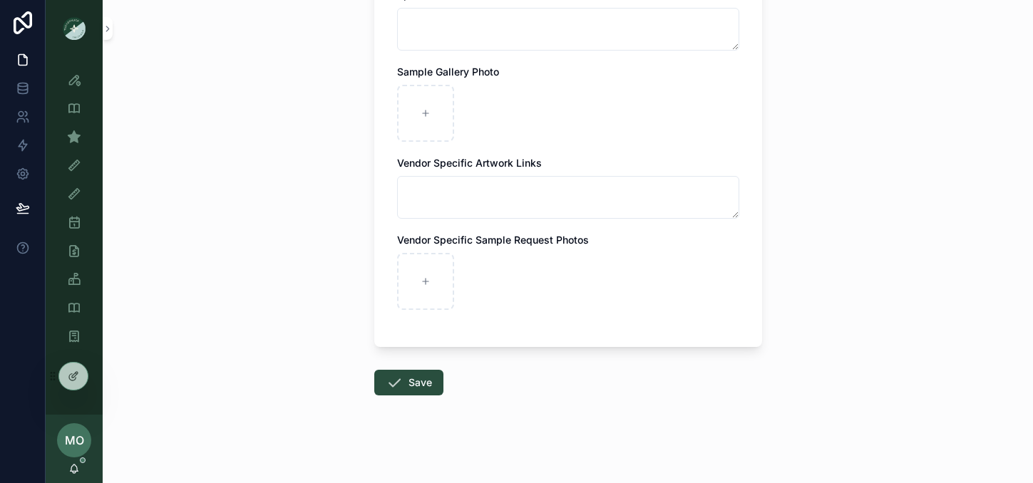
click at [406, 388] on button "Save" at bounding box center [408, 383] width 69 height 26
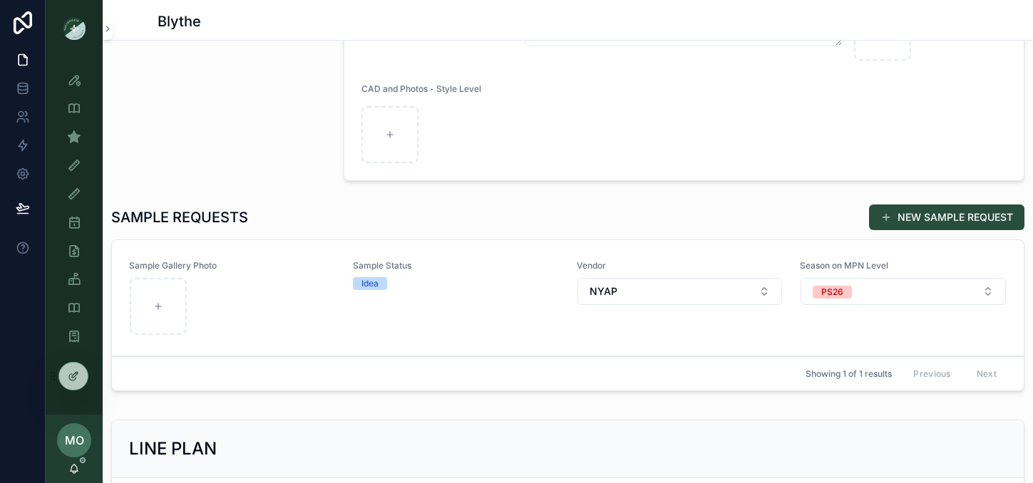
scroll to position [316, 0]
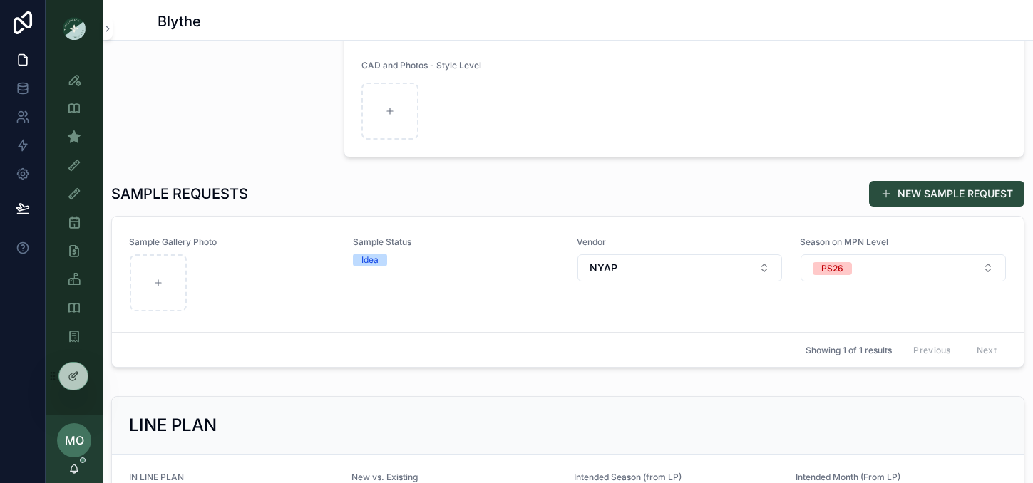
click at [475, 255] on div "Idea" at bounding box center [456, 260] width 207 height 13
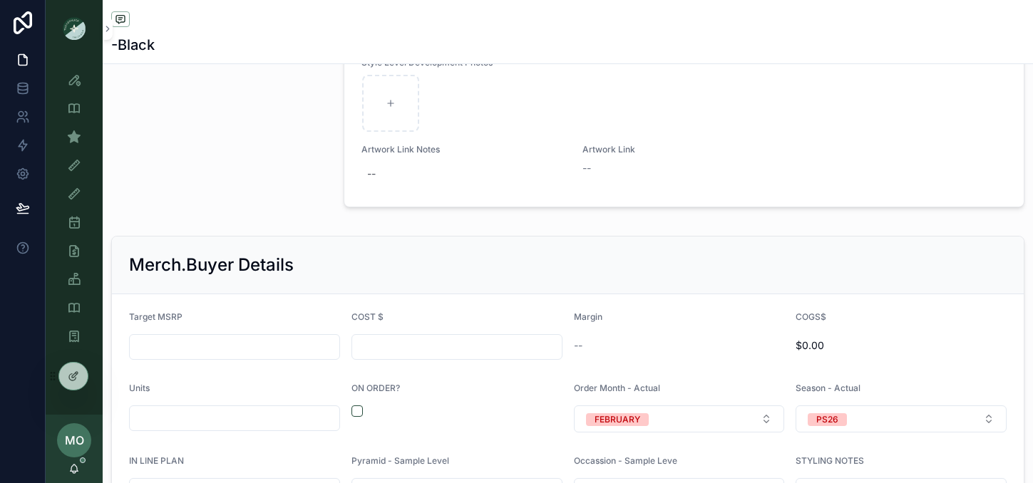
scroll to position [1646, 0]
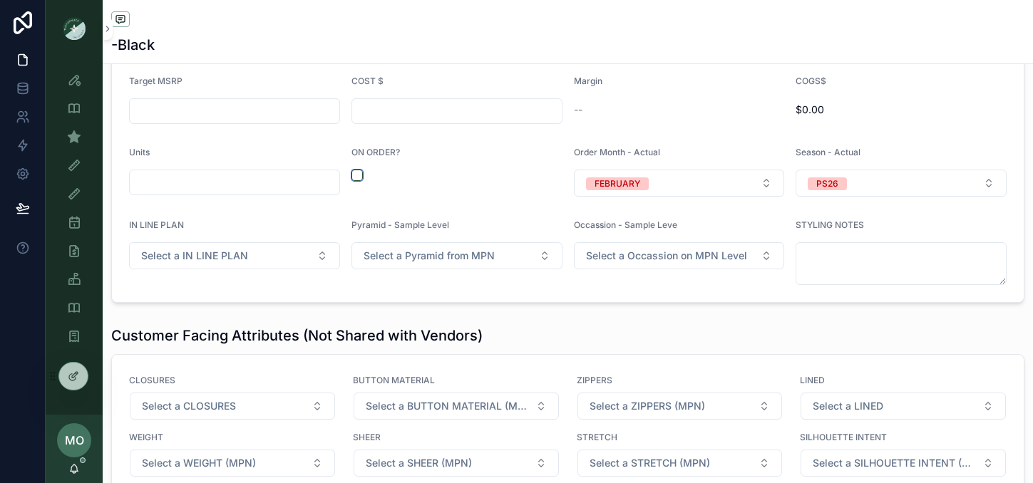
click at [356, 181] on button "scrollable content" at bounding box center [356, 175] width 11 height 11
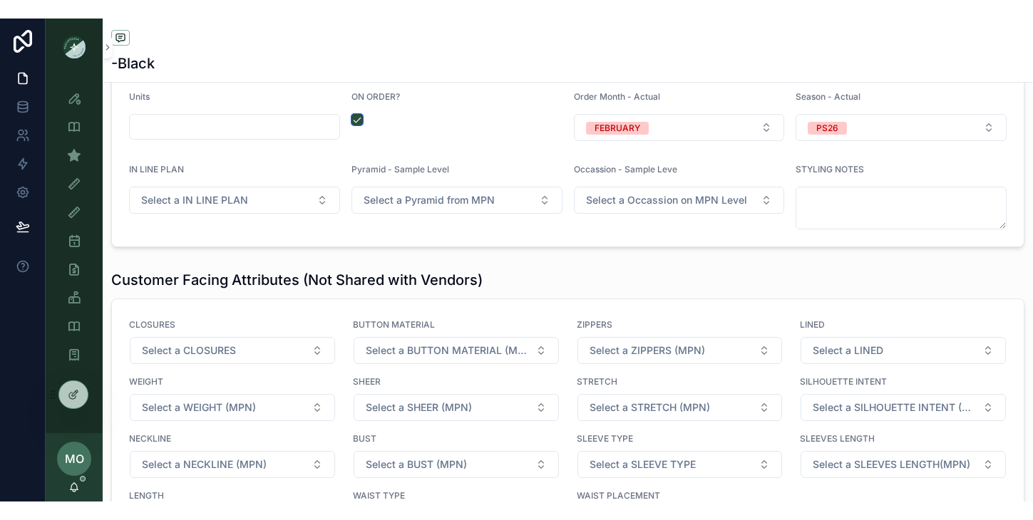
scroll to position [1572, 0]
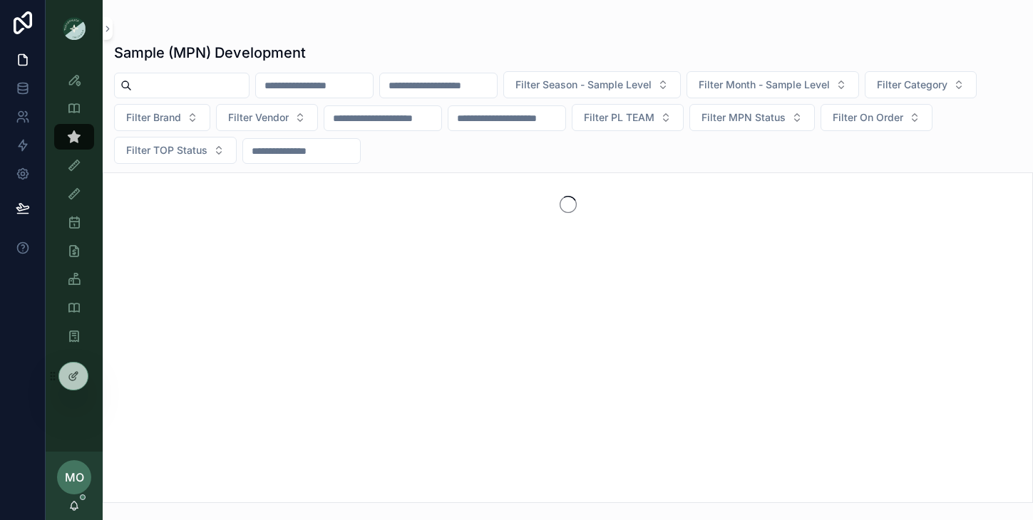
click at [334, 88] on input "scrollable content" at bounding box center [314, 86] width 117 height 20
click at [479, 81] on input "scrollable content" at bounding box center [438, 86] width 117 height 20
click at [354, 86] on input "scrollable content" at bounding box center [314, 86] width 117 height 20
click at [237, 78] on input "scrollable content" at bounding box center [190, 86] width 117 height 20
type input "**********"
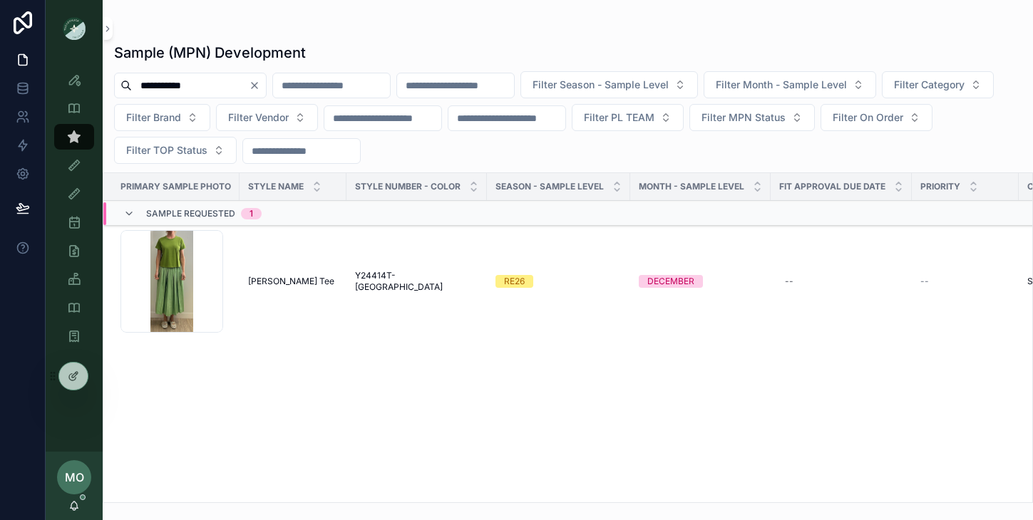
click at [287, 279] on span "Parker Tee" at bounding box center [291, 281] width 86 height 11
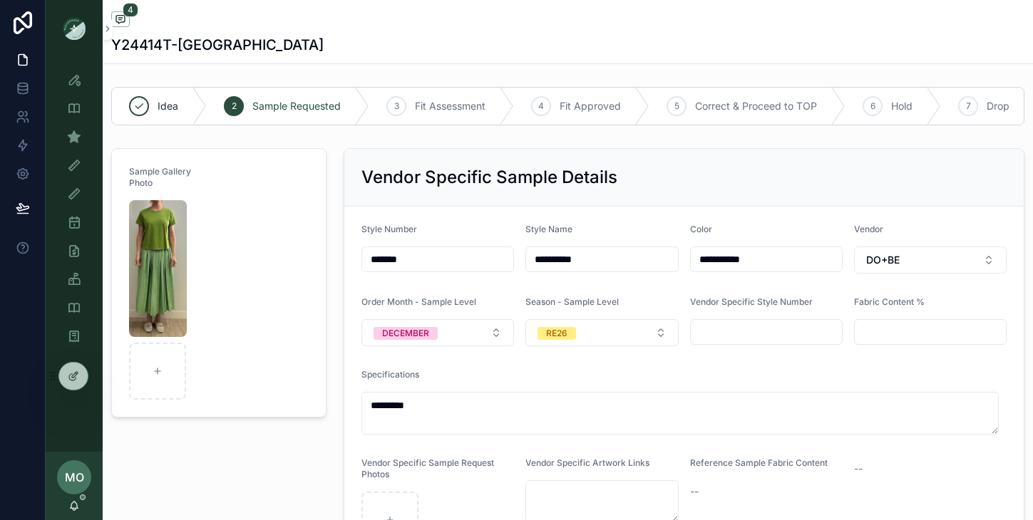
drag, startPoint x: 585, startPoint y: 267, endPoint x: 597, endPoint y: 269, distance: 12.3
click at [589, 268] on input "**********" at bounding box center [601, 259] width 151 height 20
drag, startPoint x: 763, startPoint y: 275, endPoint x: 681, endPoint y: 260, distance: 84.0
click at [681, 260] on form "**********" at bounding box center [683, 386] width 679 height 359
type input "*********"
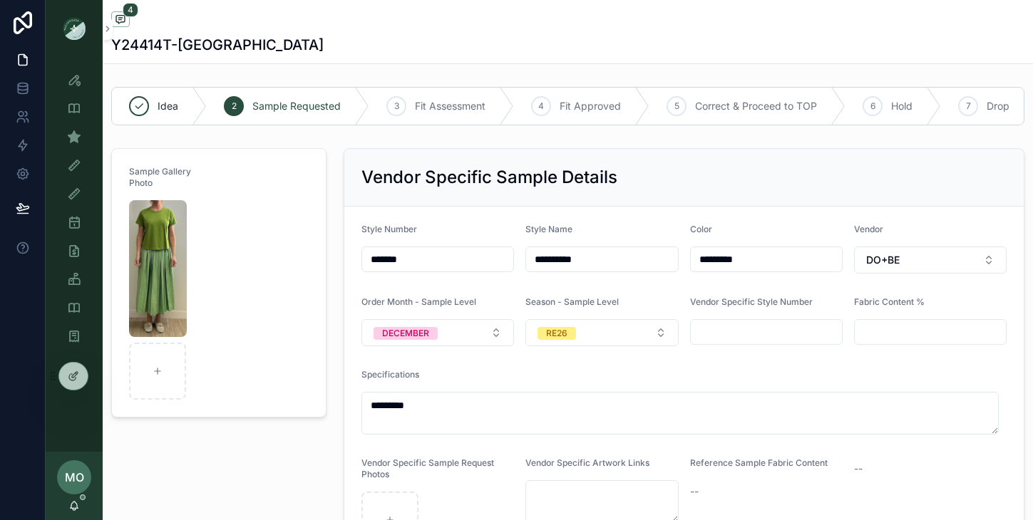
click at [242, 459] on div "Sample Gallery Photo" at bounding box center [219, 358] width 232 height 430
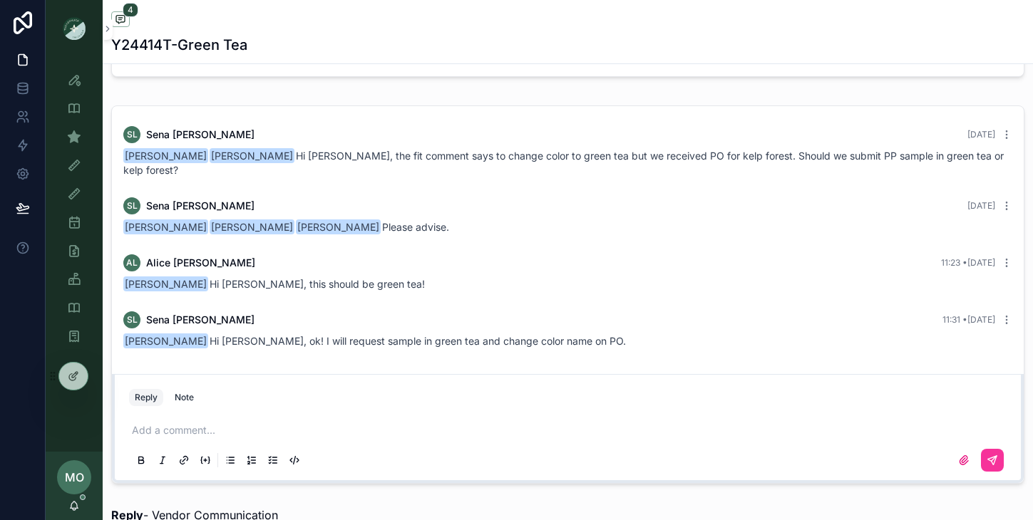
scroll to position [976, 0]
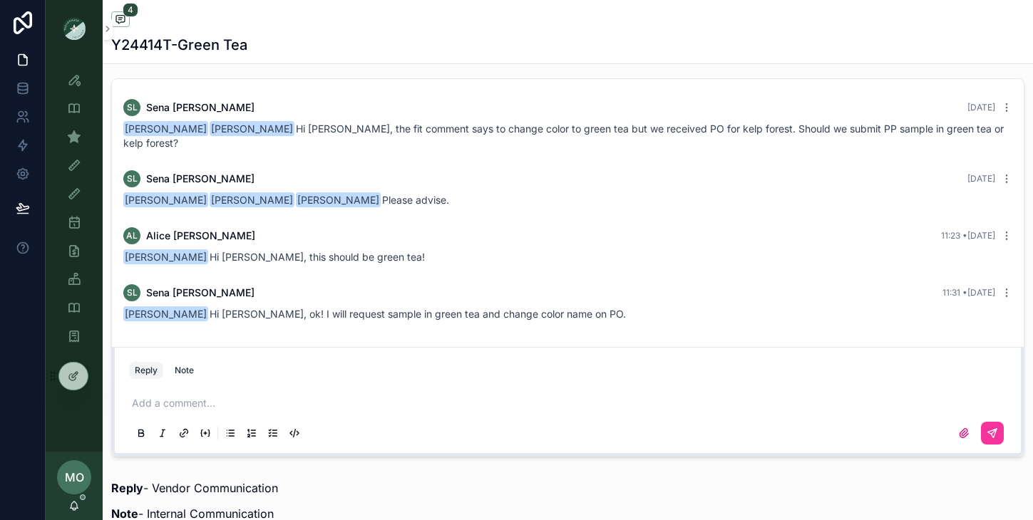
click at [175, 396] on p "scrollable content" at bounding box center [570, 403] width 877 height 14
click at [172, 400] on p "scrollable content" at bounding box center [570, 403] width 877 height 14
click at [986, 428] on icon "scrollable content" at bounding box center [991, 433] width 11 height 11
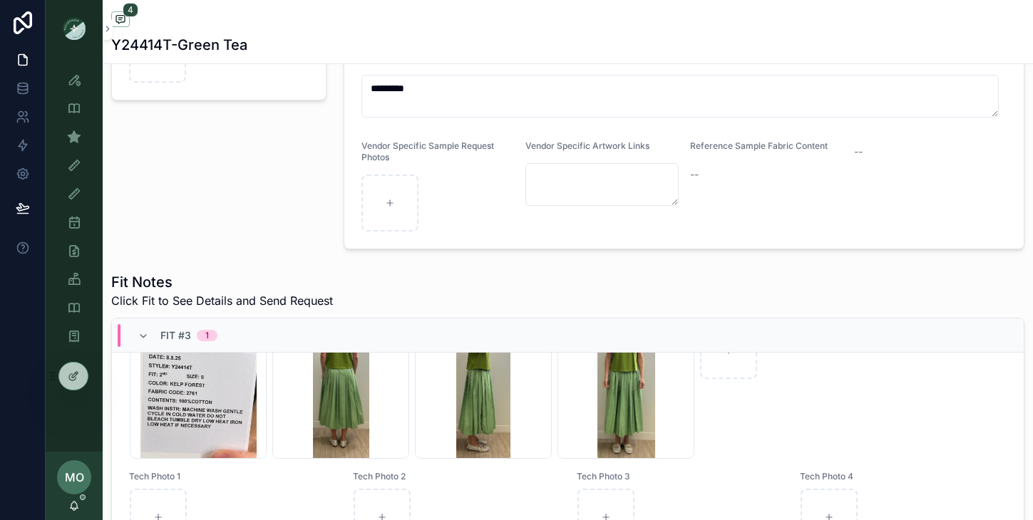
scroll to position [0, 0]
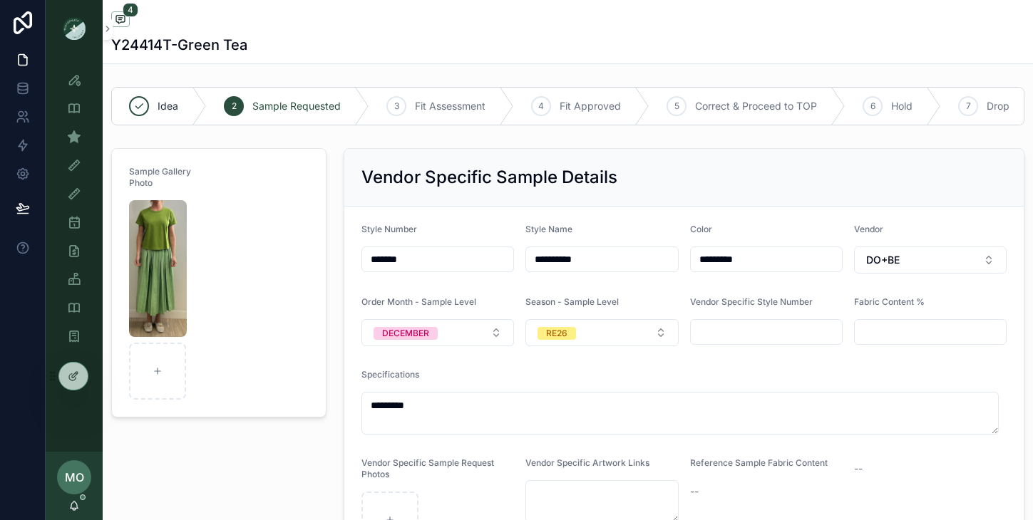
drag, startPoint x: 424, startPoint y: 265, endPoint x: 335, endPoint y: 254, distance: 89.8
click at [335, 254] on div "**********" at bounding box center [684, 358] width 698 height 430
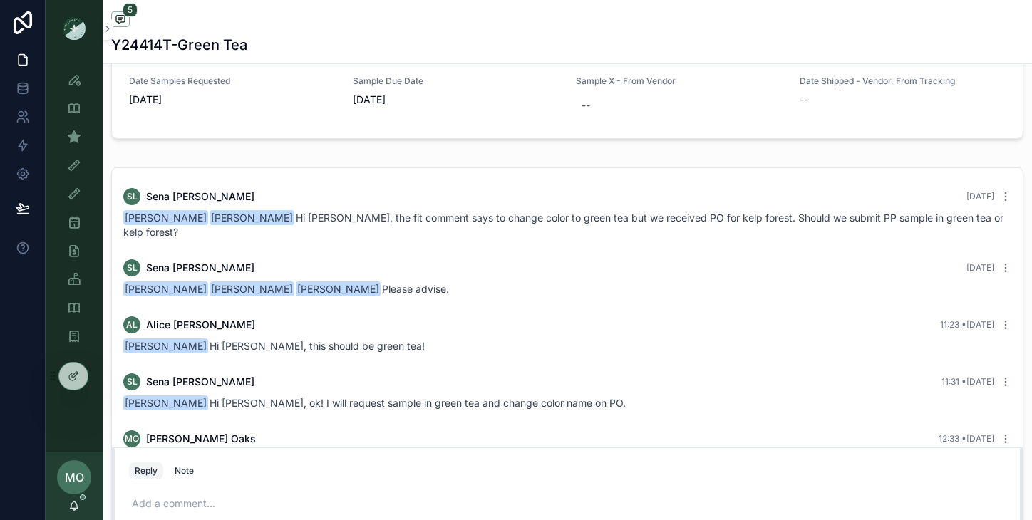
scroll to position [248, 0]
click at [76, 86] on icon "scrollable content" at bounding box center [74, 80] width 14 height 14
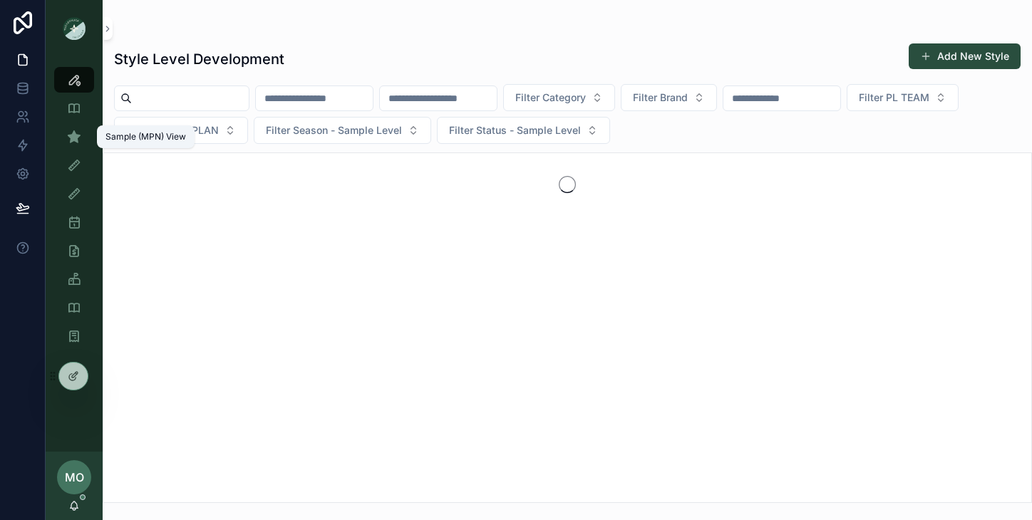
click at [80, 138] on icon "scrollable content" at bounding box center [74, 137] width 14 height 14
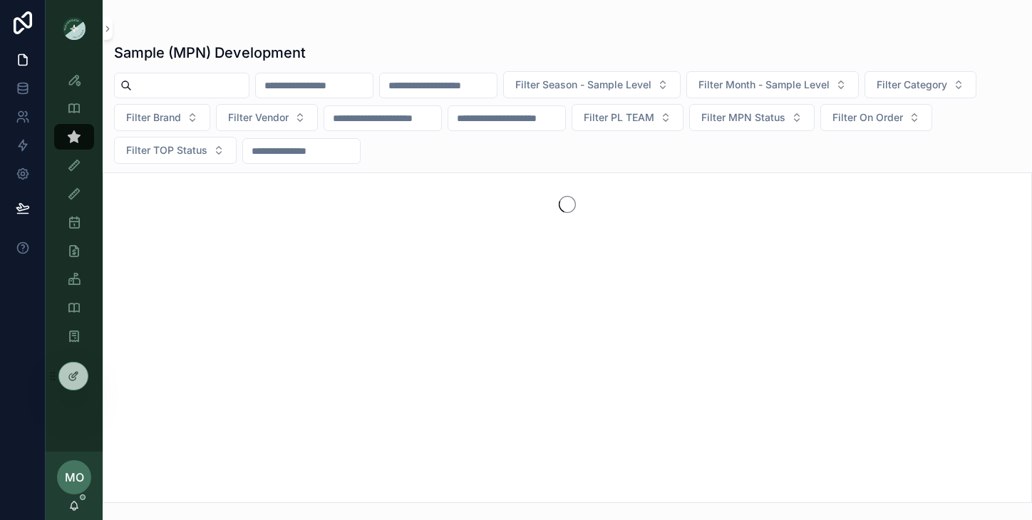
click at [140, 92] on input "scrollable content" at bounding box center [190, 86] width 117 height 20
type input "*****"
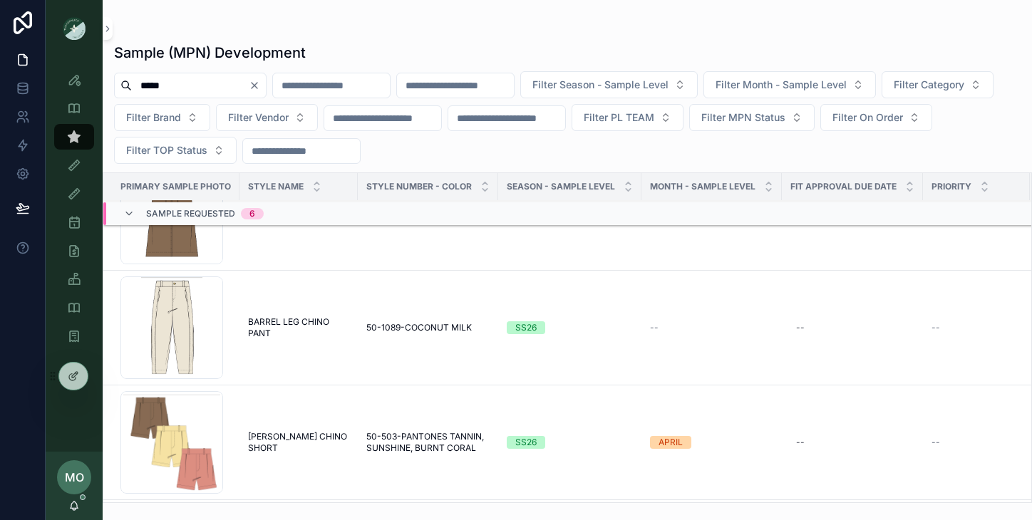
scroll to position [903, 0]
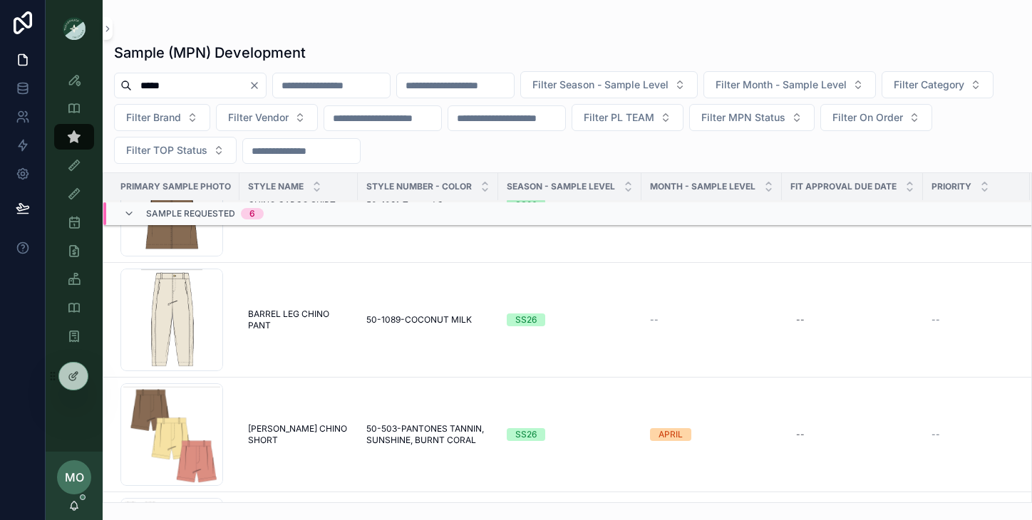
click at [296, 315] on span "BARREL LEG CHINO PANT" at bounding box center [298, 320] width 101 height 23
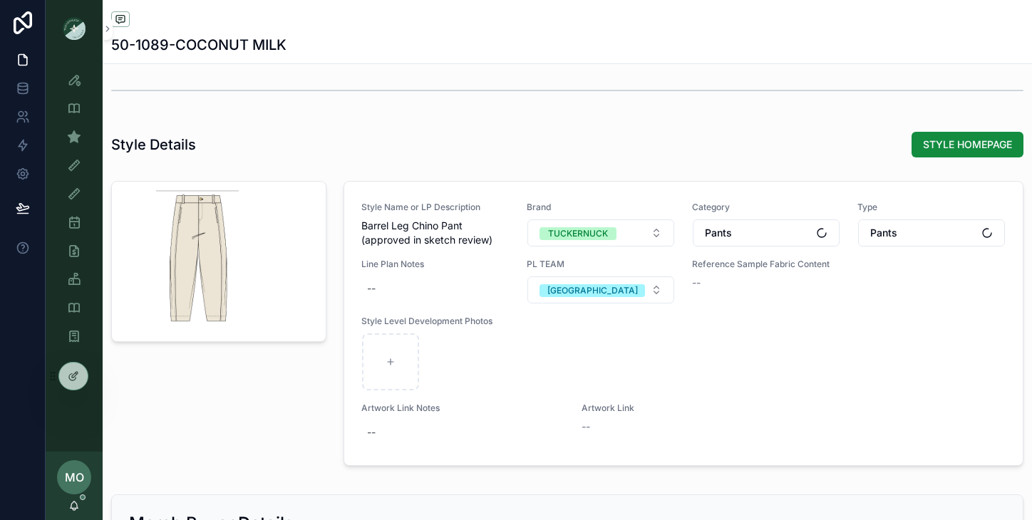
scroll to position [1082, 0]
